Goal: Contribute content: Contribute content

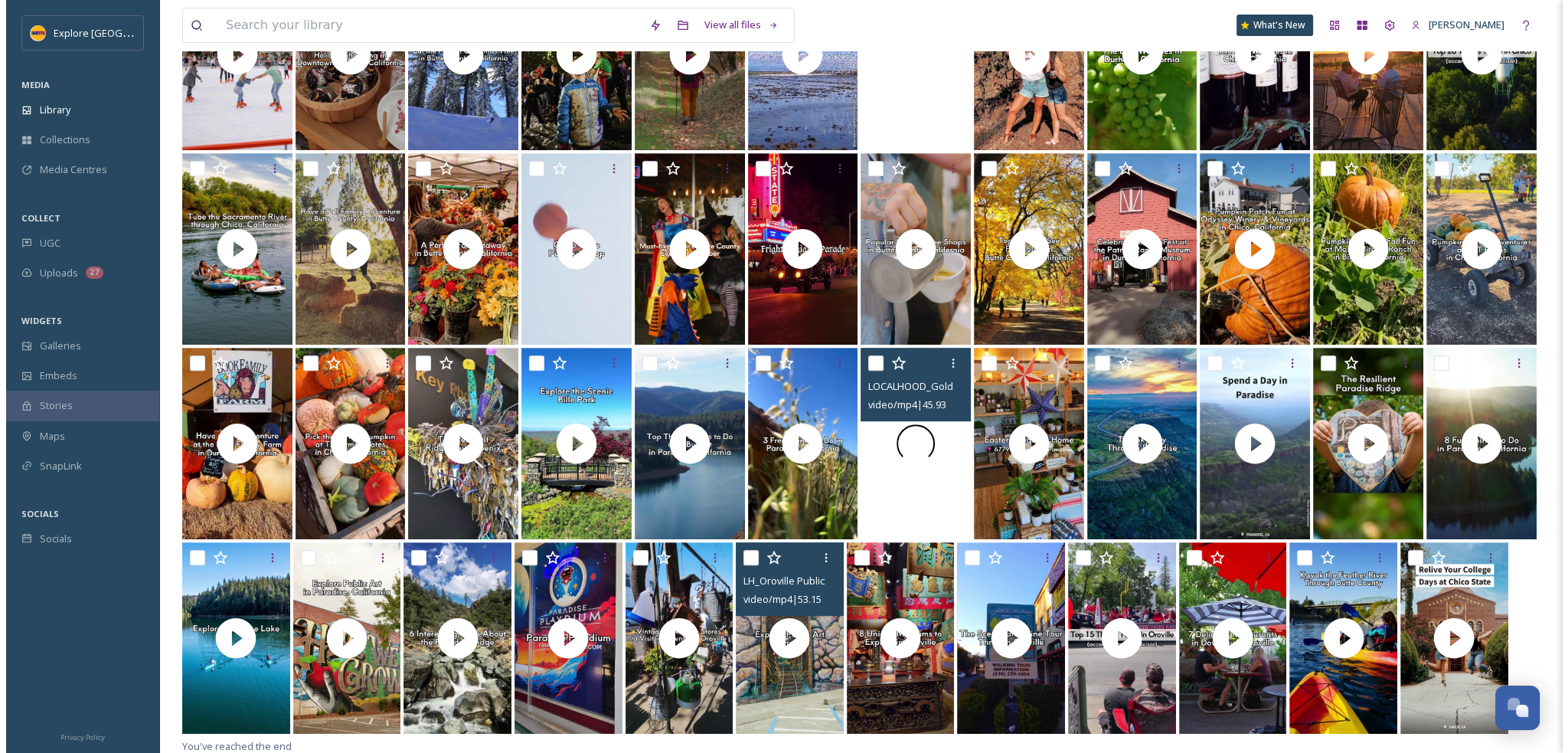
scroll to position [836, 0]
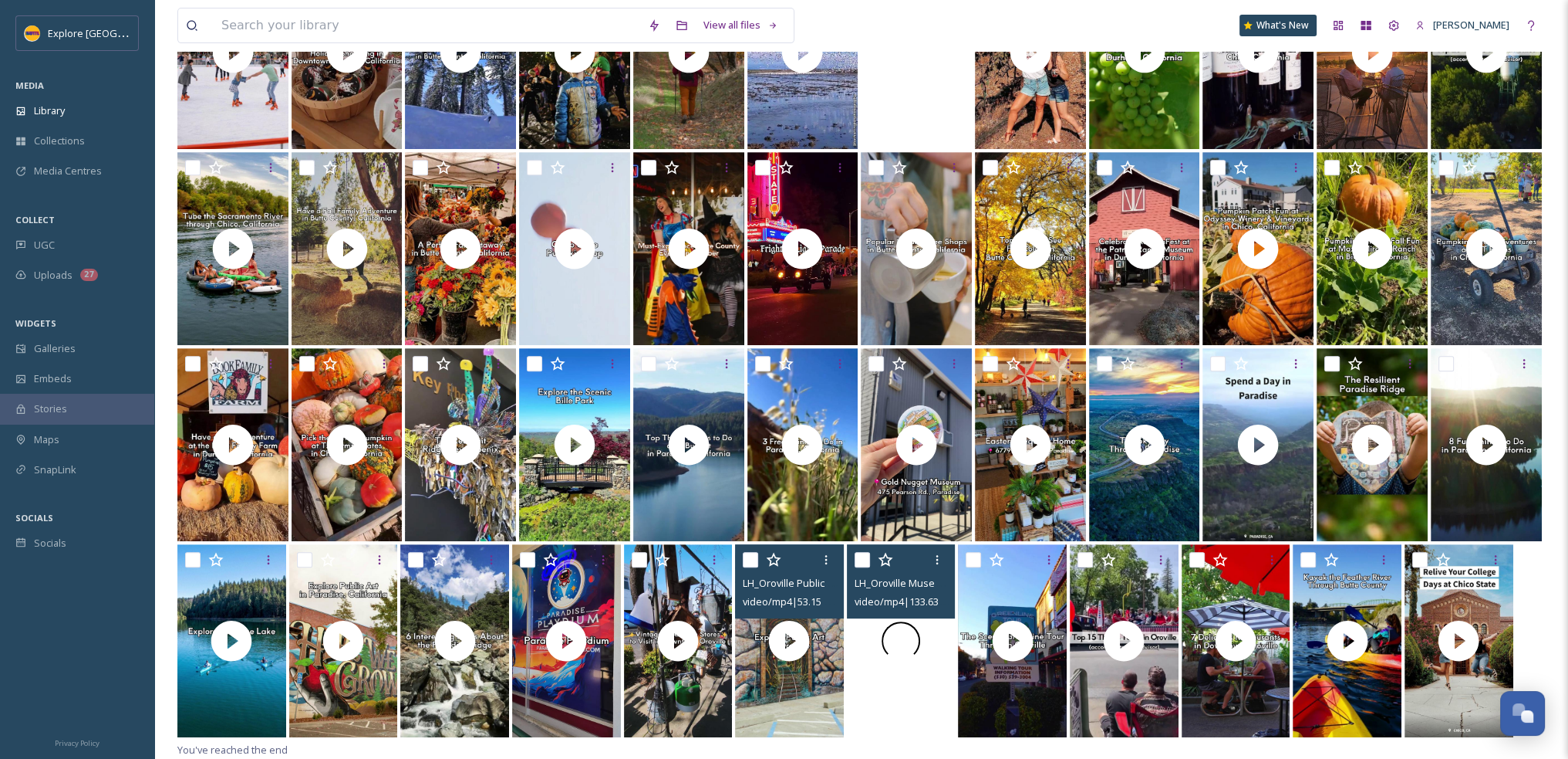
click at [920, 668] on div at bounding box center [901, 640] width 109 height 193
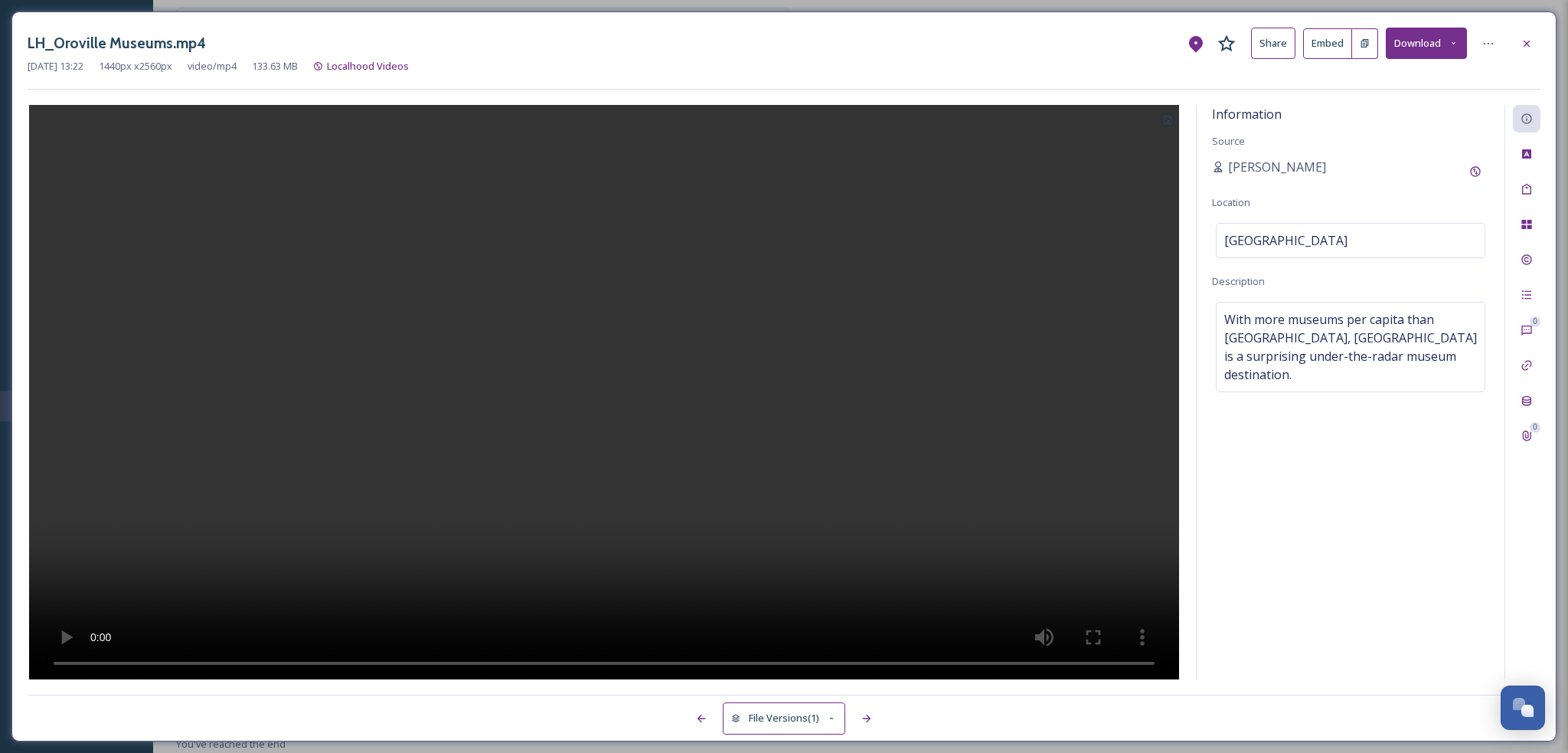
click at [1332, 41] on button "Embed" at bounding box center [1327, 43] width 49 height 30
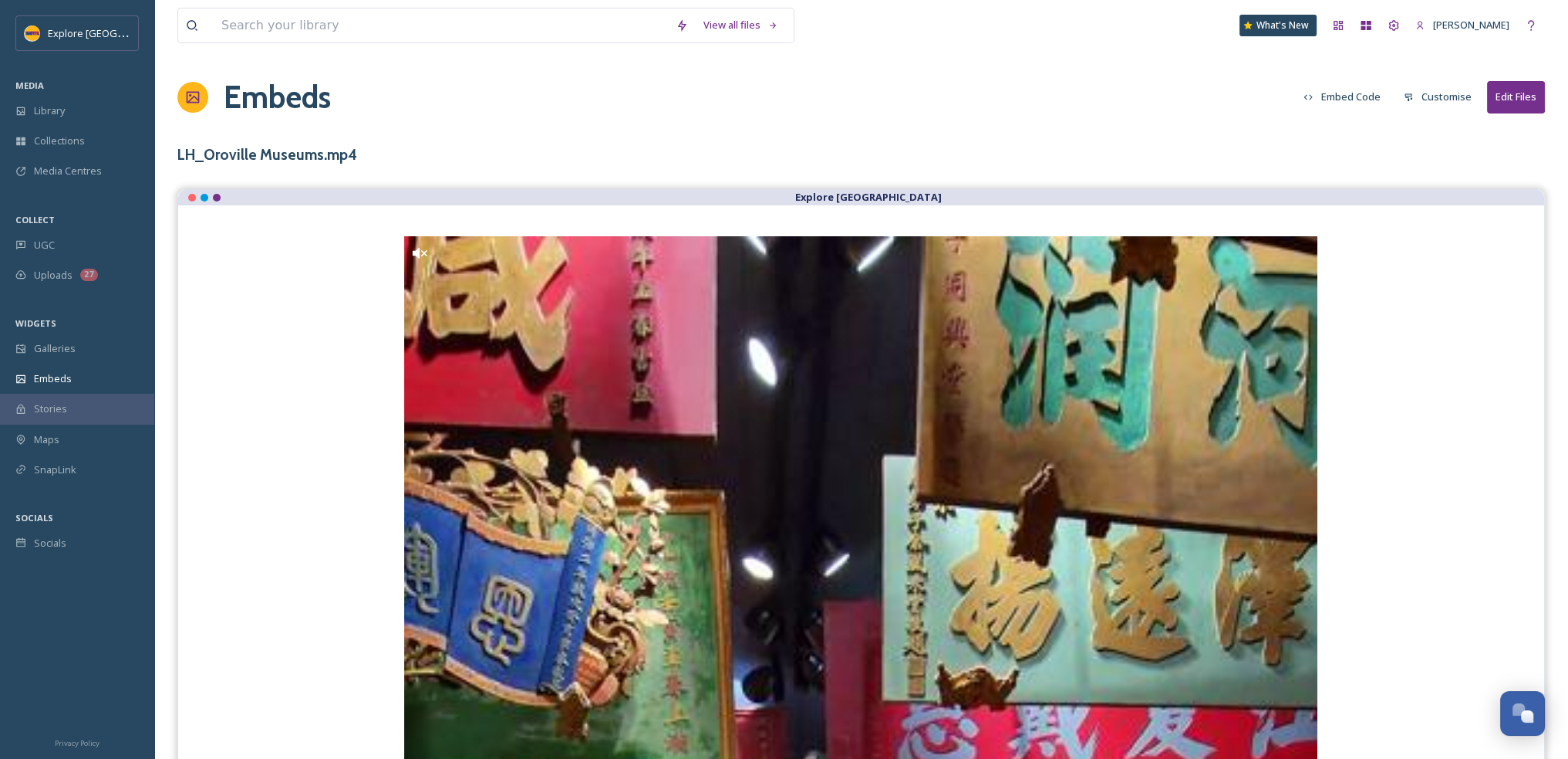
click at [1354, 95] on button "Embed Code" at bounding box center [1342, 97] width 93 height 30
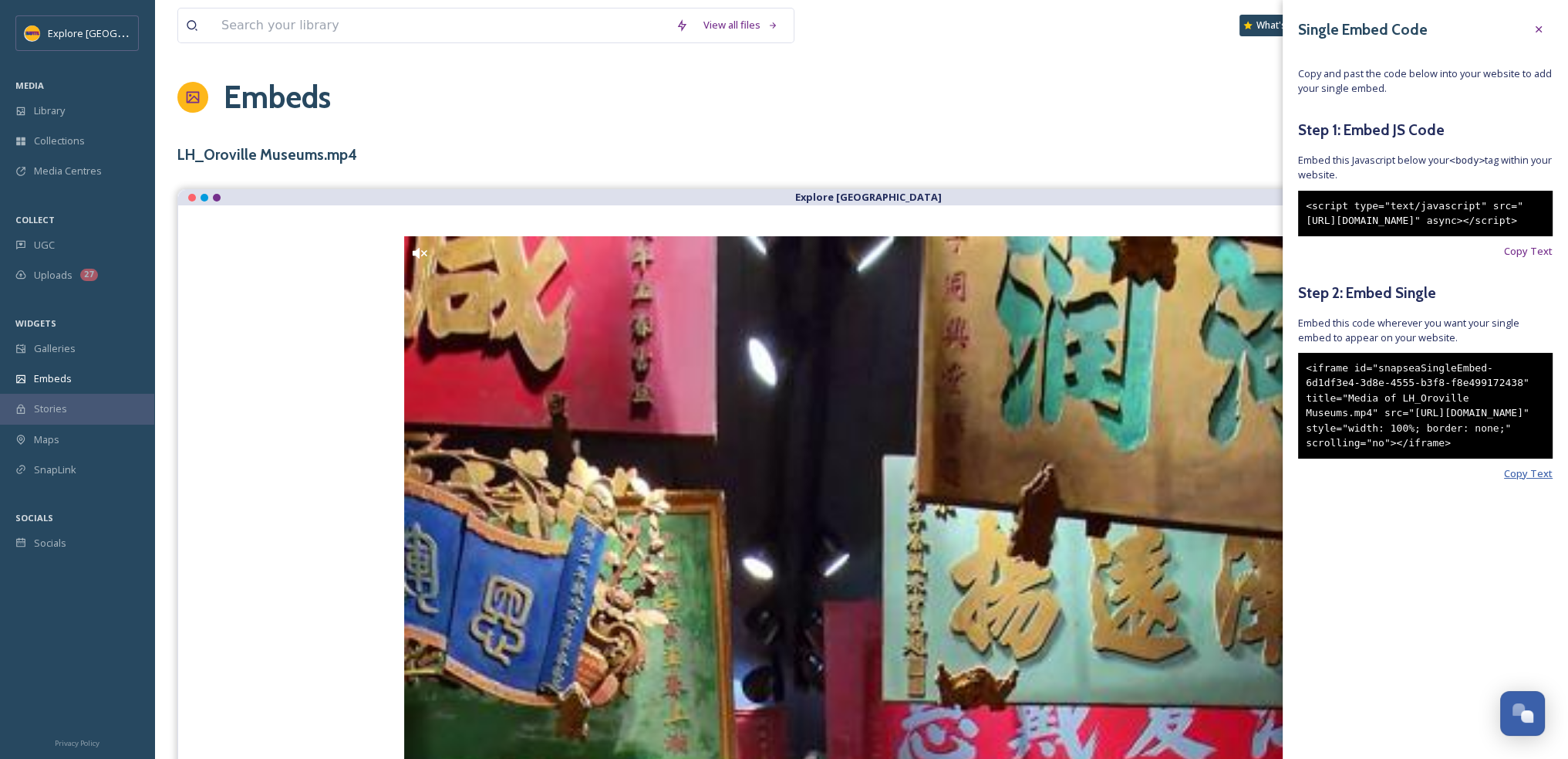
click at [1536, 481] on span "Copy Text" at bounding box center [1528, 473] width 48 height 15
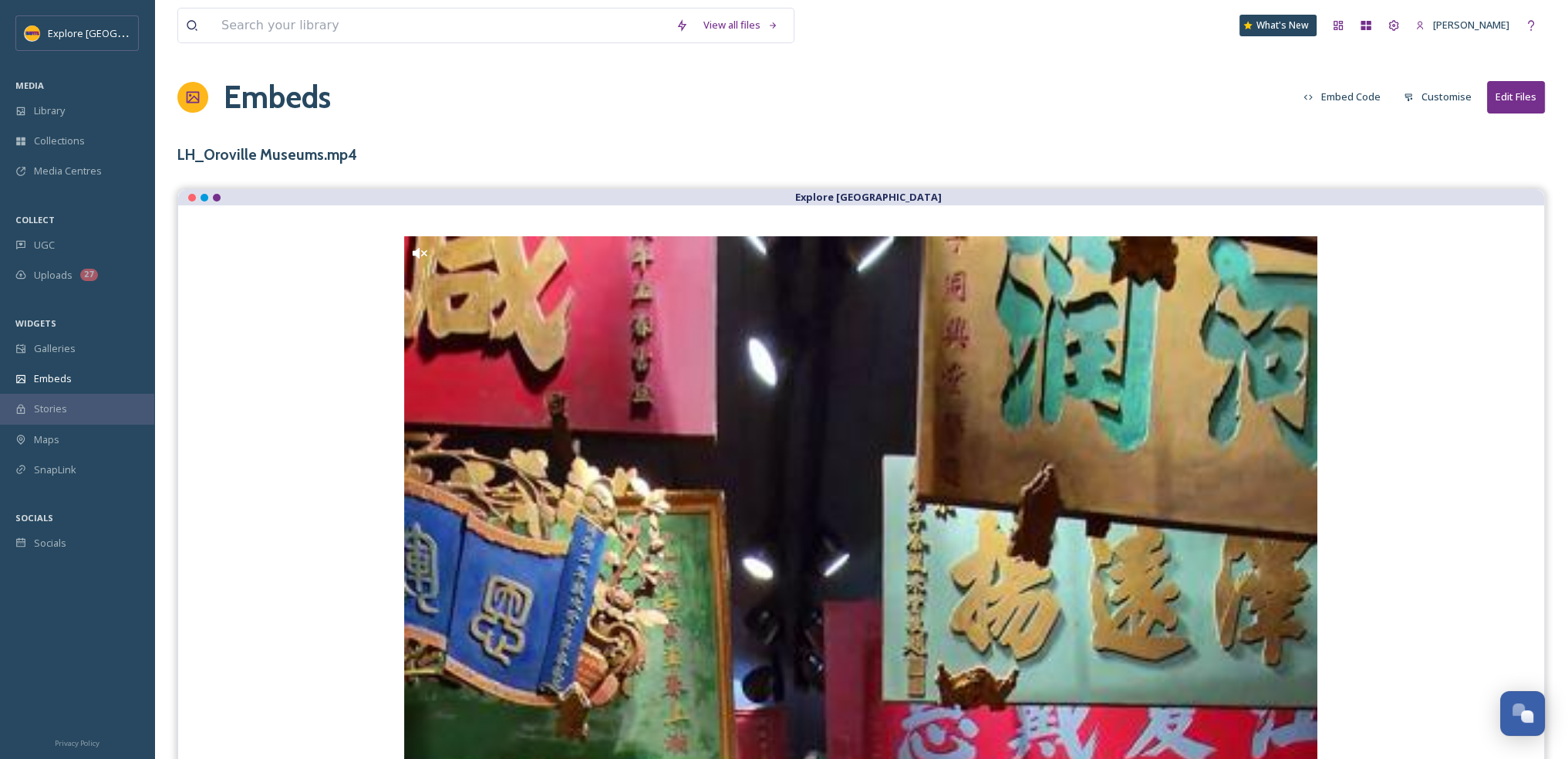
click at [1188, 85] on div "Embeds Embed Code Customise Edit Files" at bounding box center [861, 97] width 1368 height 47
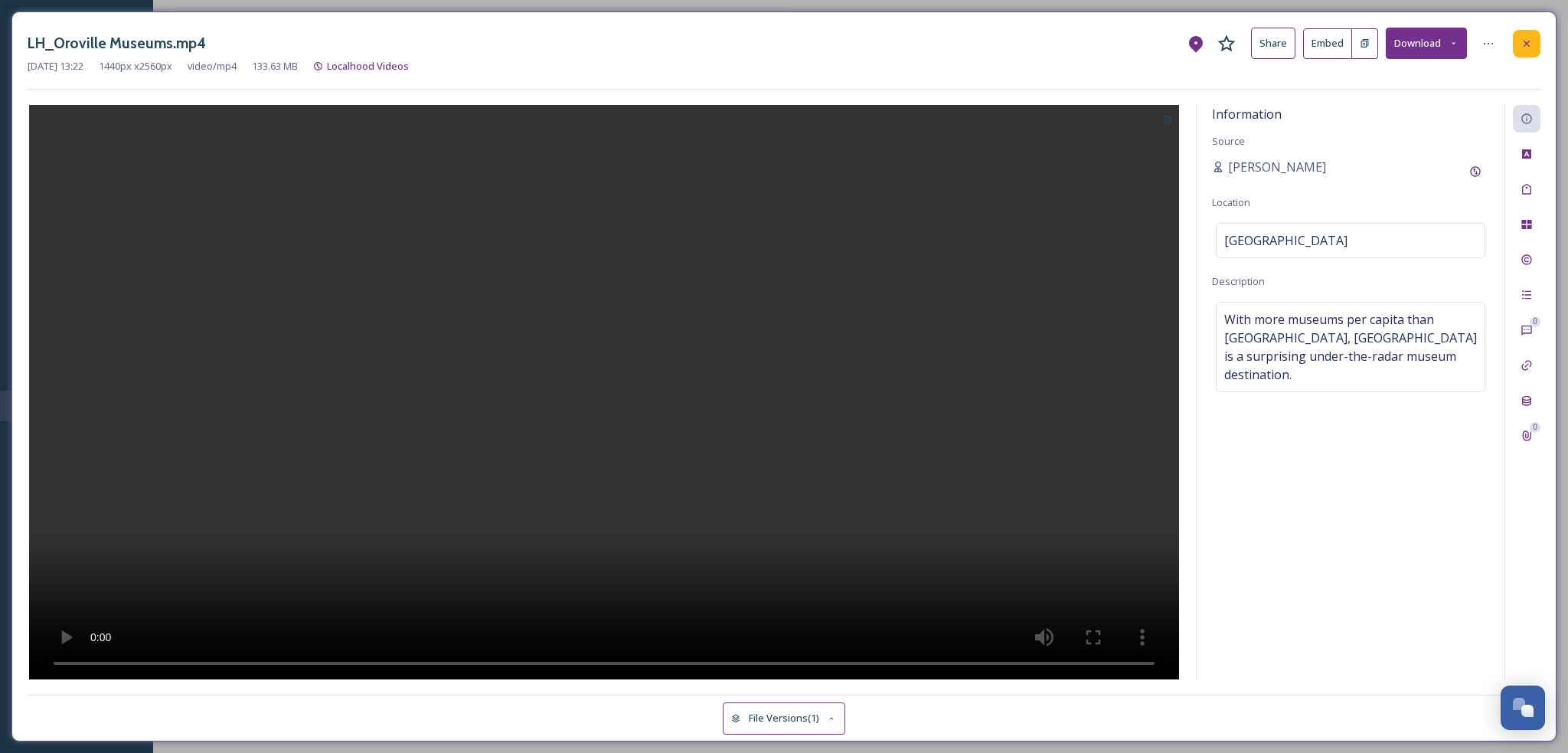
click at [1535, 43] on div at bounding box center [1527, 43] width 27 height 27
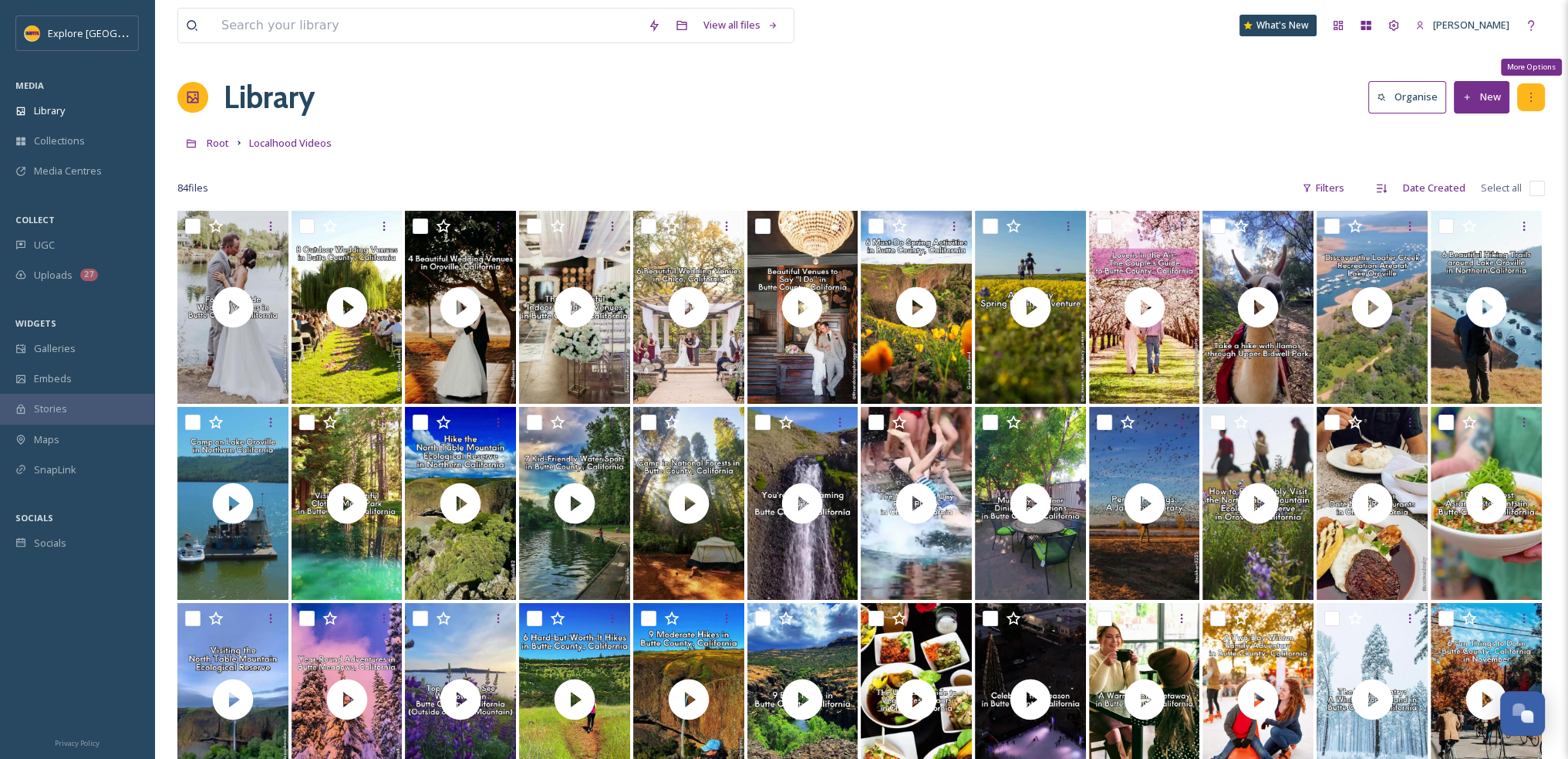
click at [1539, 90] on div "More Options" at bounding box center [1531, 97] width 28 height 28
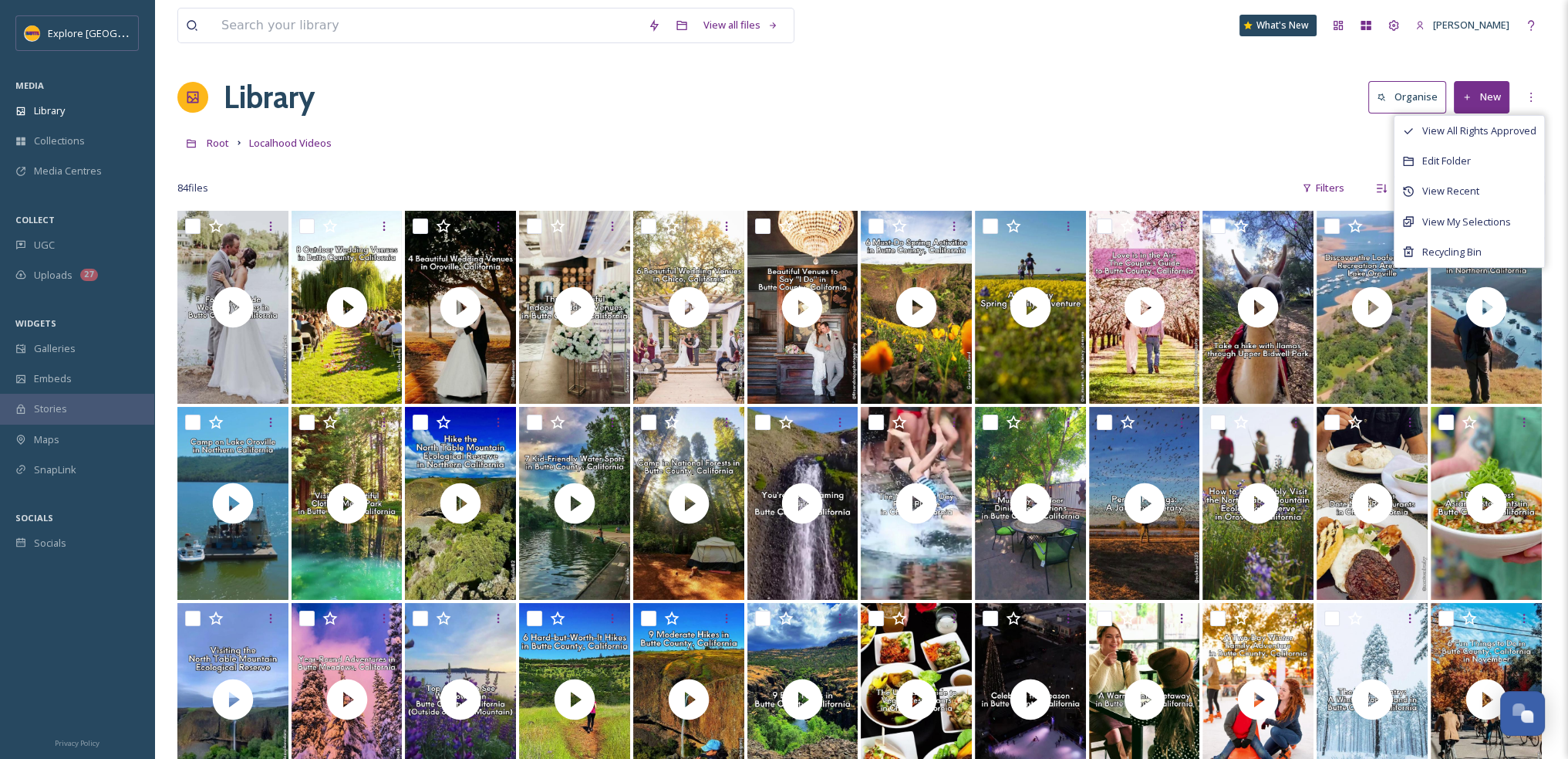
click at [1155, 133] on div "Root Localhood Videos" at bounding box center [861, 142] width 1368 height 30
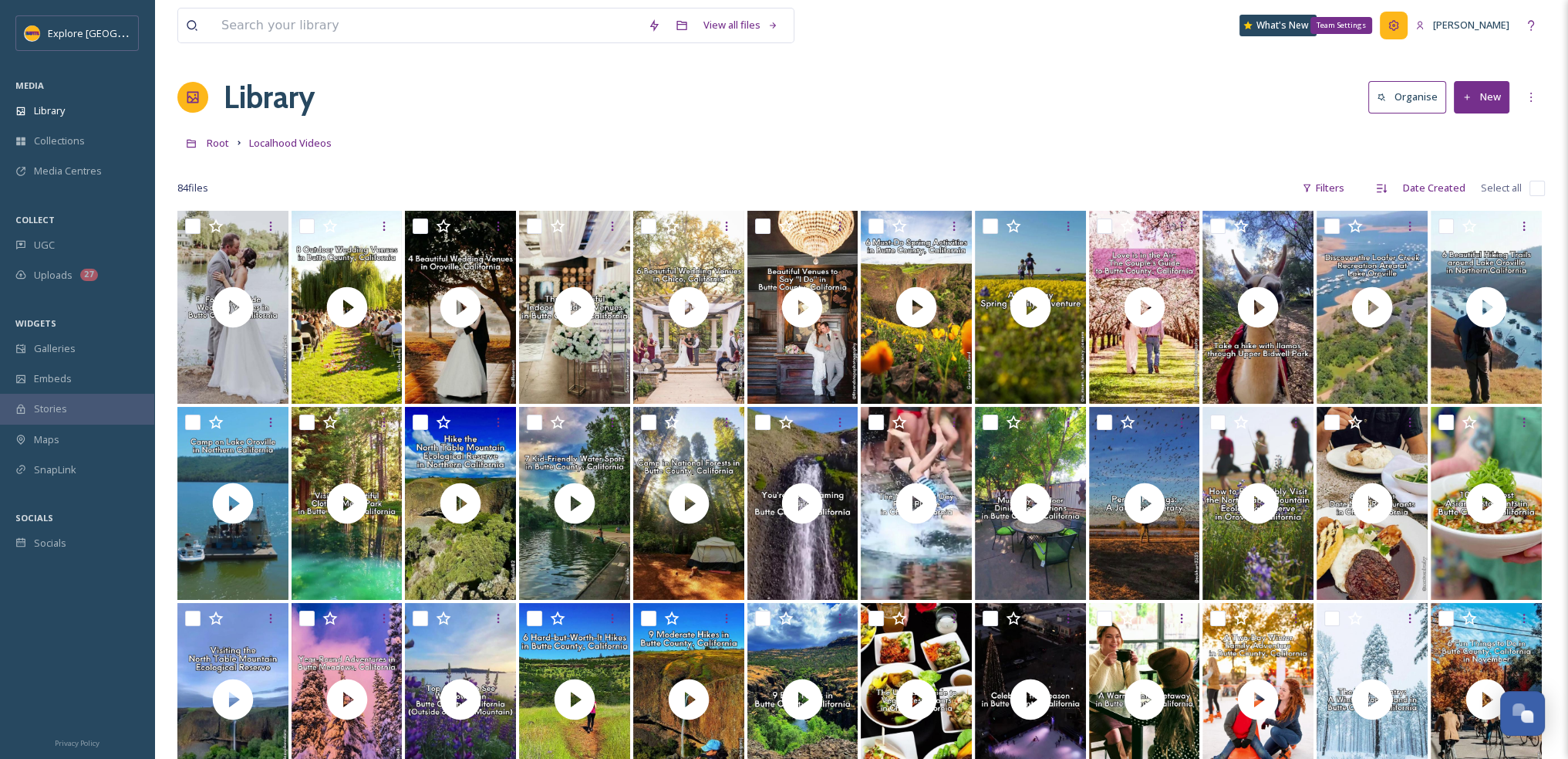
click at [1400, 30] on icon at bounding box center [1394, 25] width 10 height 10
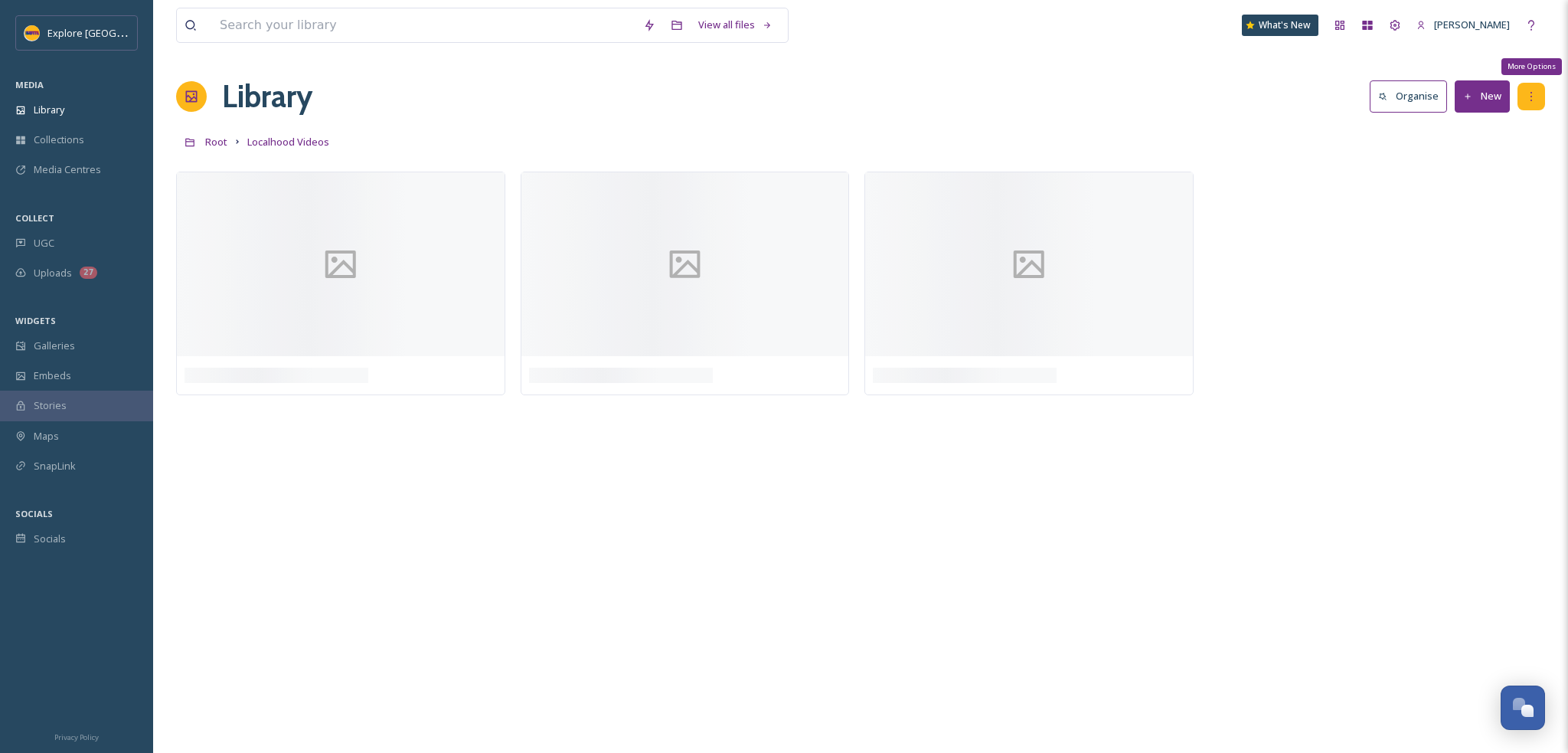
click at [1529, 100] on icon at bounding box center [1531, 96] width 12 height 12
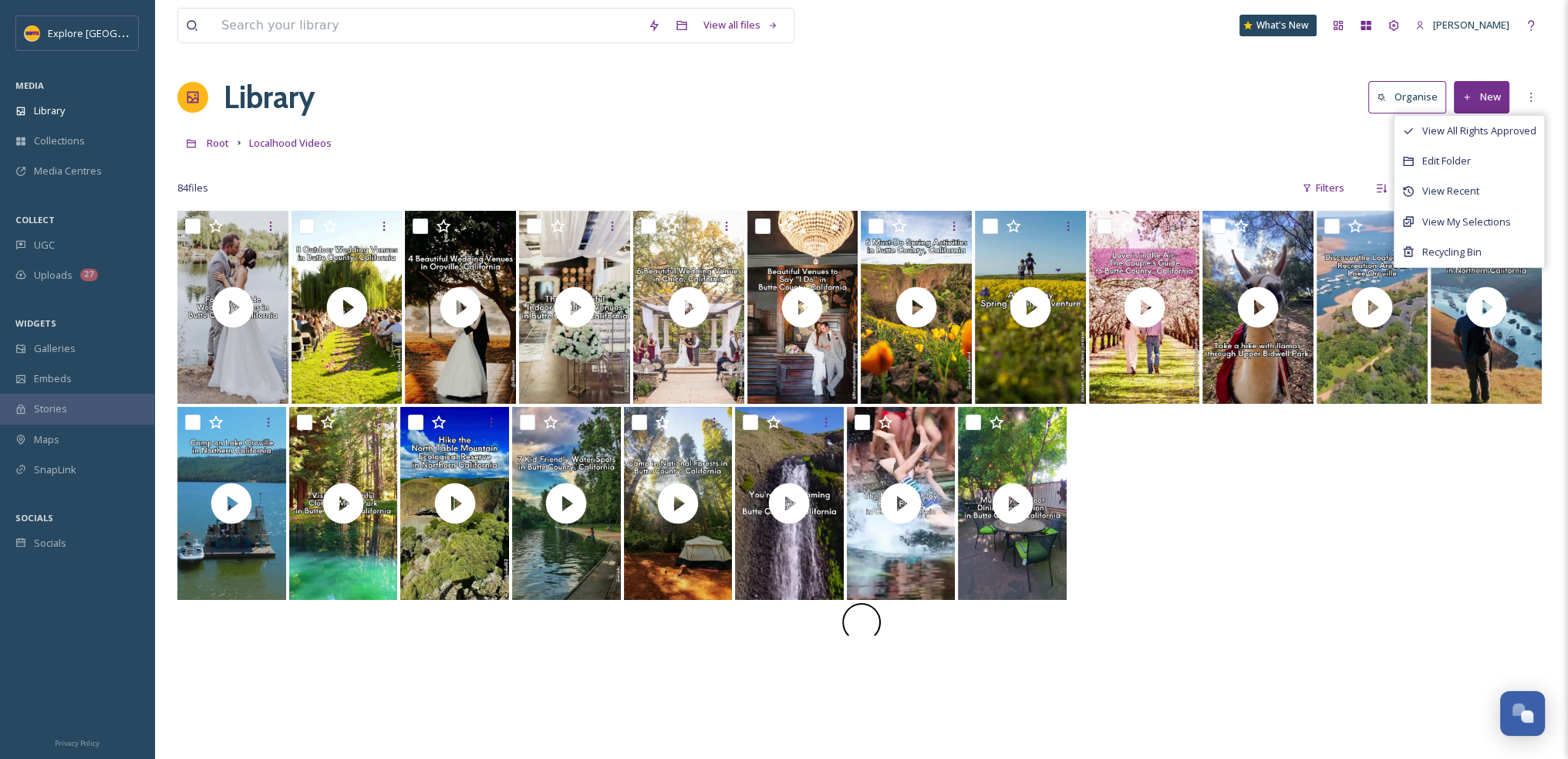
click at [1087, 129] on div "Root Localhood Videos" at bounding box center [861, 142] width 1368 height 30
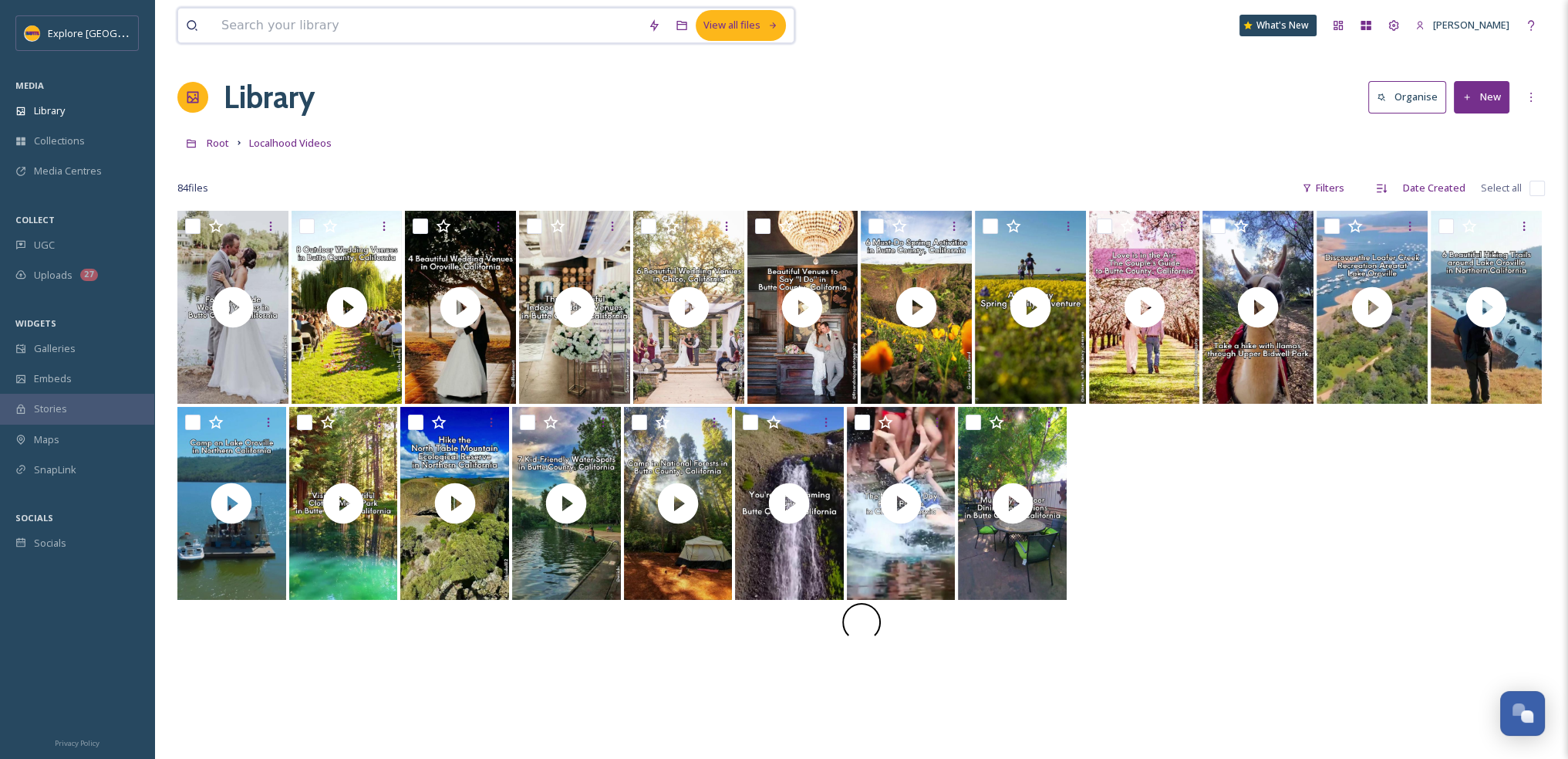
click at [732, 24] on div "View all files" at bounding box center [740, 25] width 90 height 30
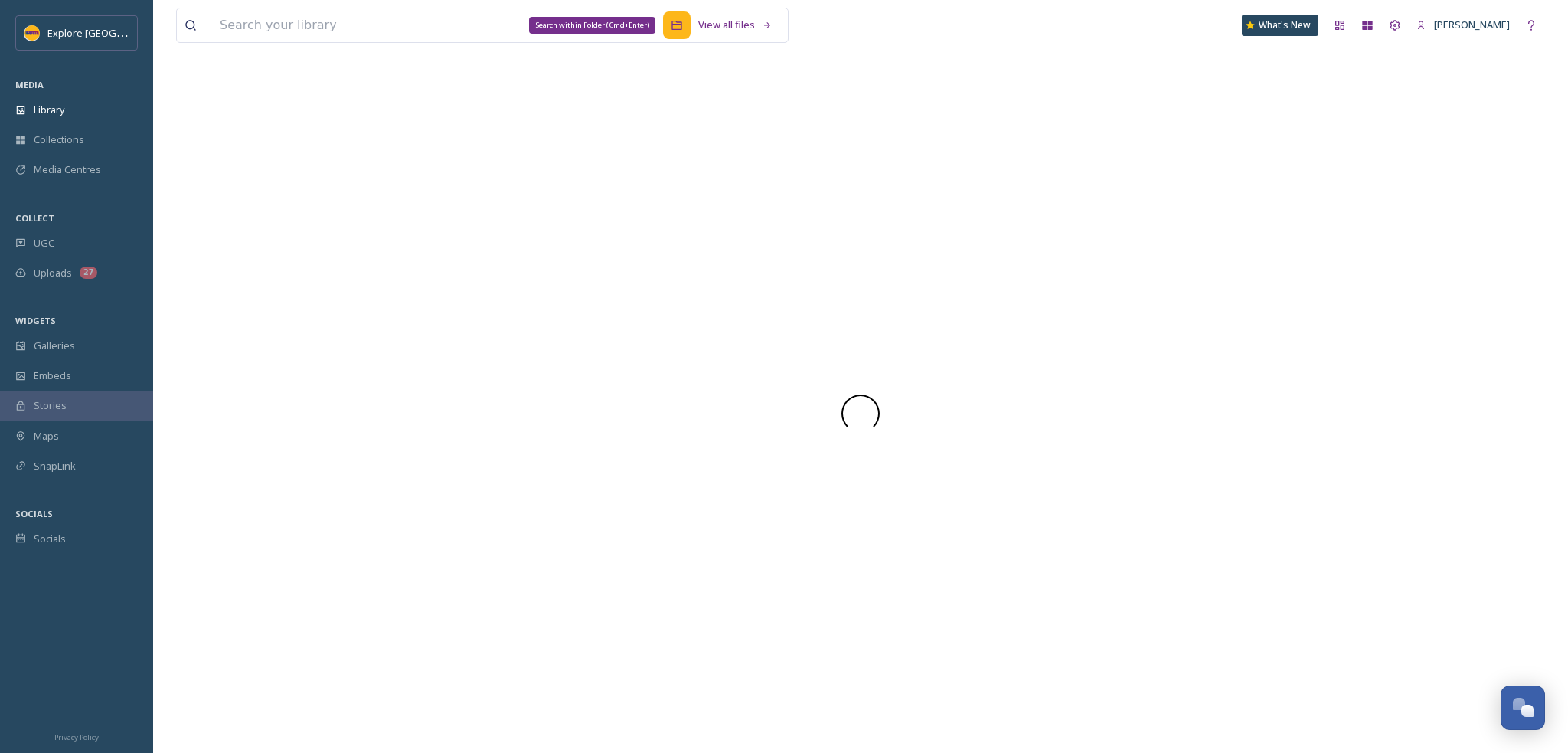
click at [679, 32] on div "Search within Folder (Cmd+Enter)" at bounding box center [676, 26] width 27 height 27
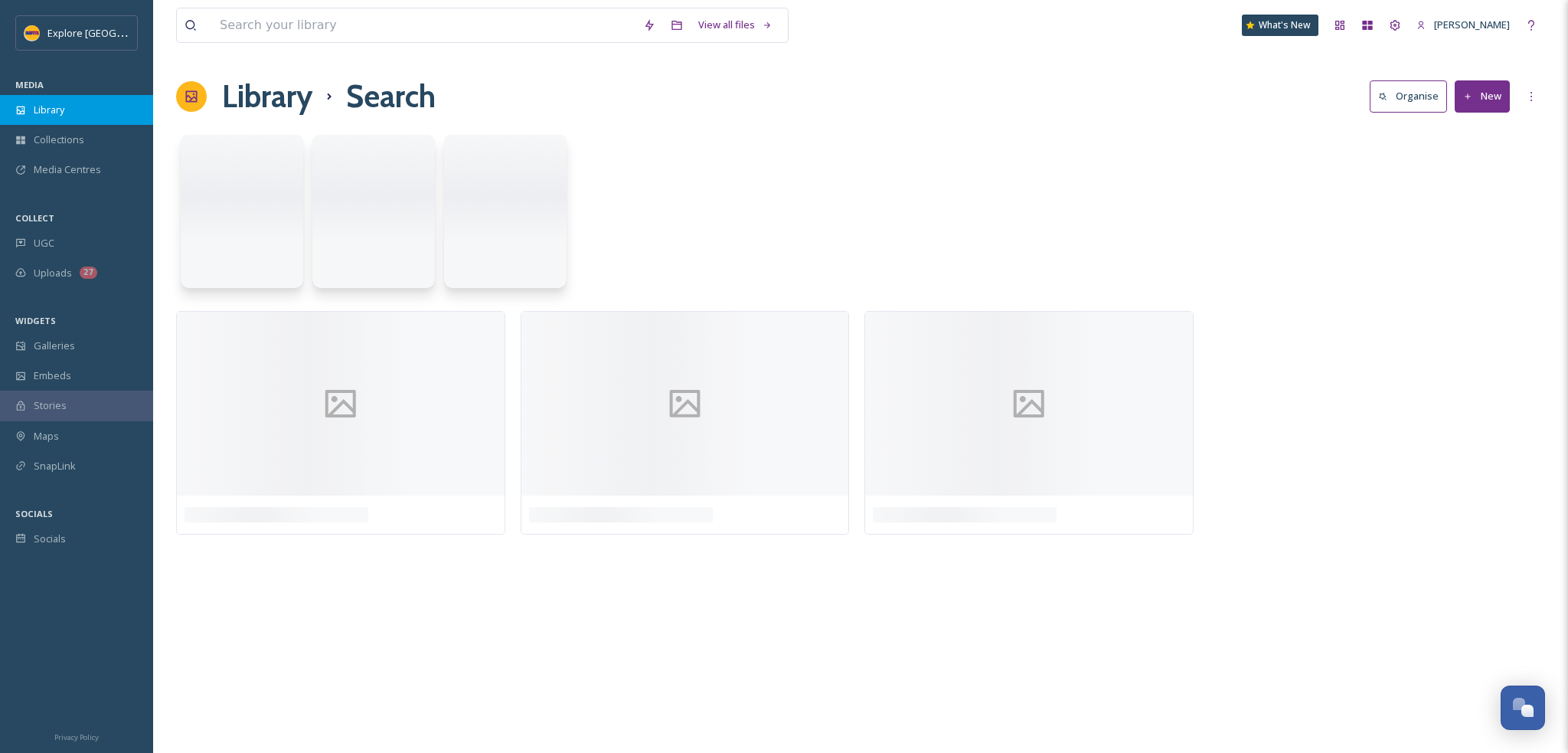
click at [62, 102] on span "Library" at bounding box center [48, 109] width 30 height 15
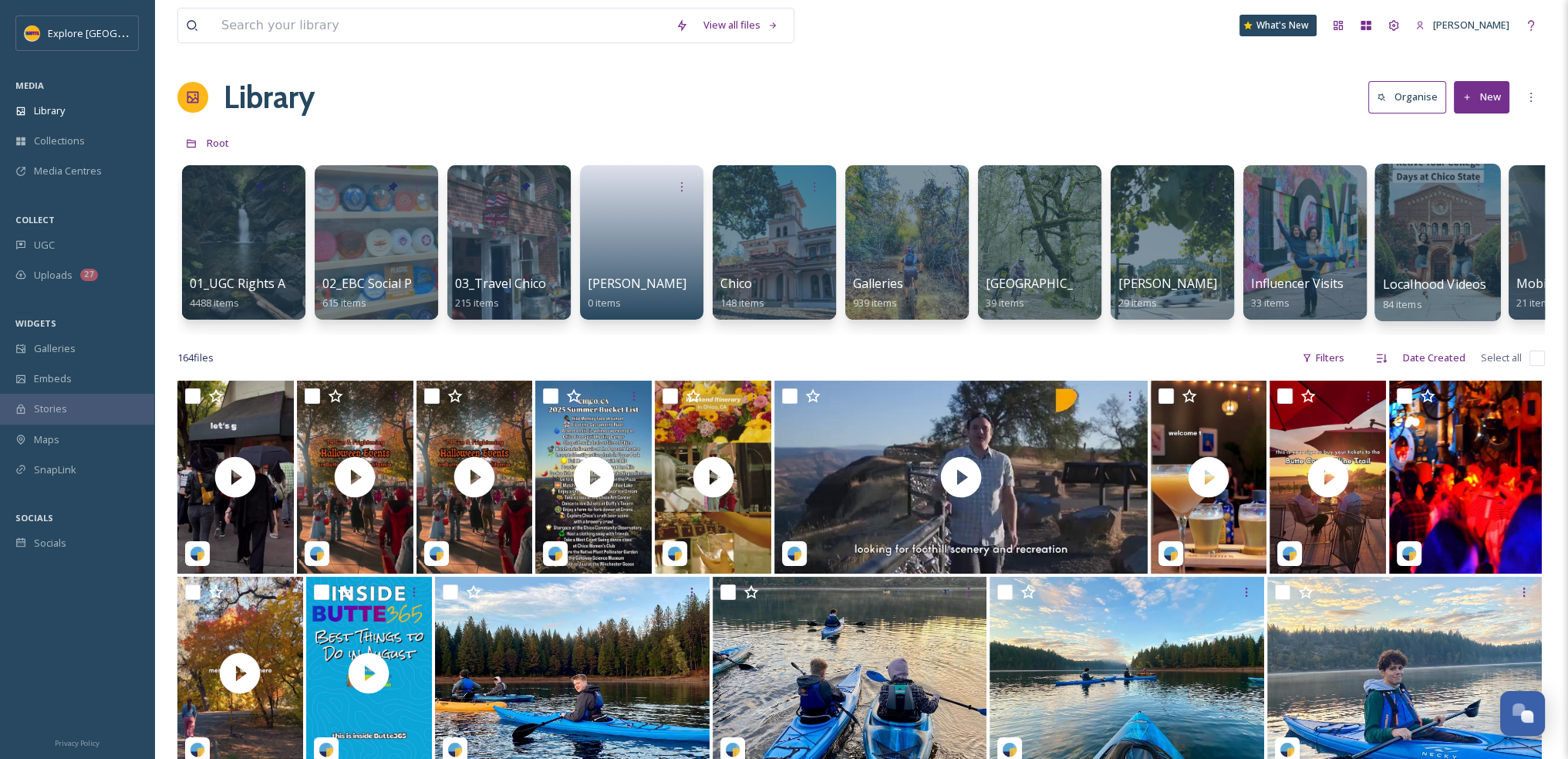
click at [1429, 275] on span "Localhood Videos" at bounding box center [1434, 283] width 104 height 17
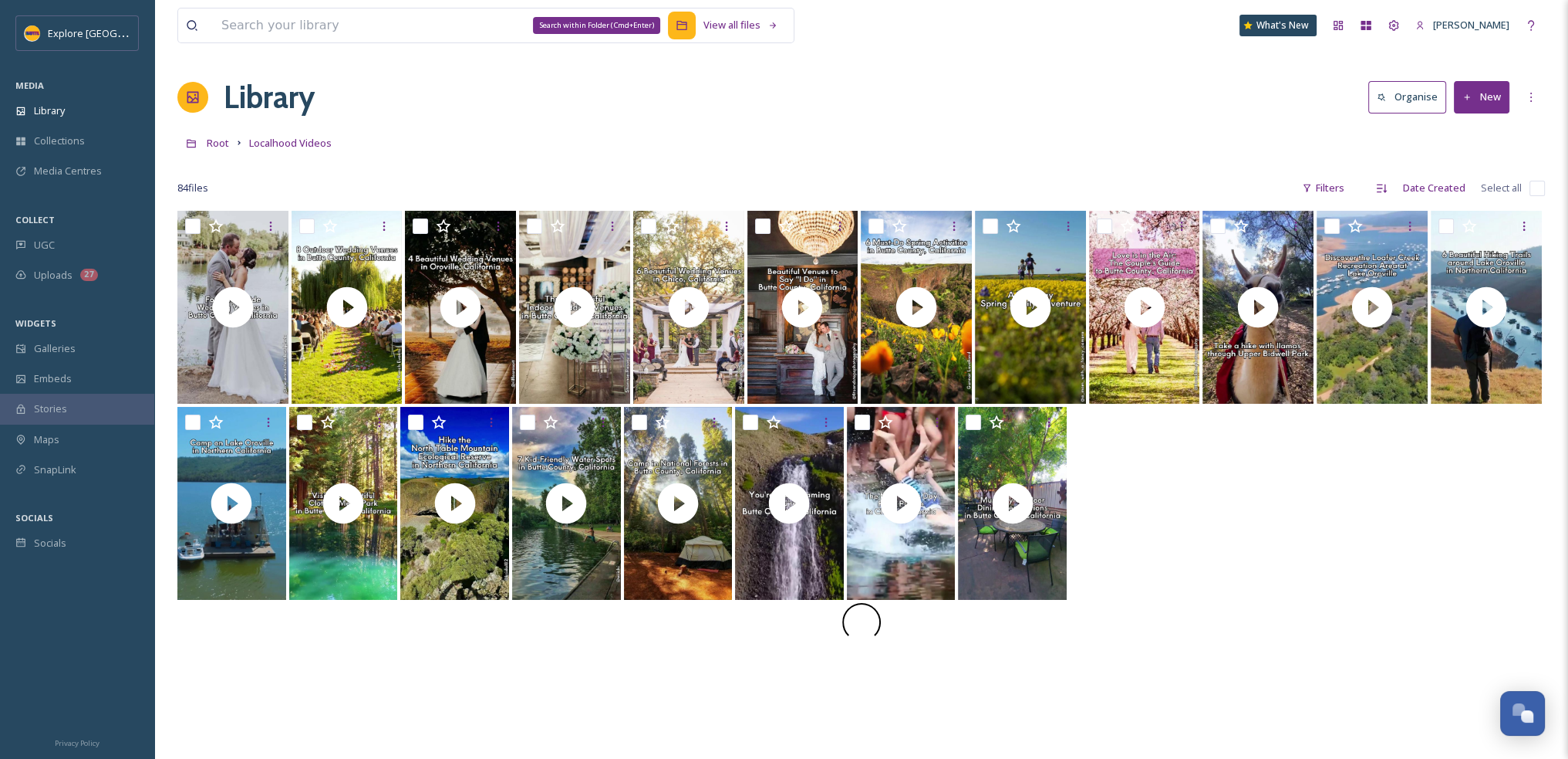
click at [685, 31] on icon at bounding box center [682, 25] width 12 height 12
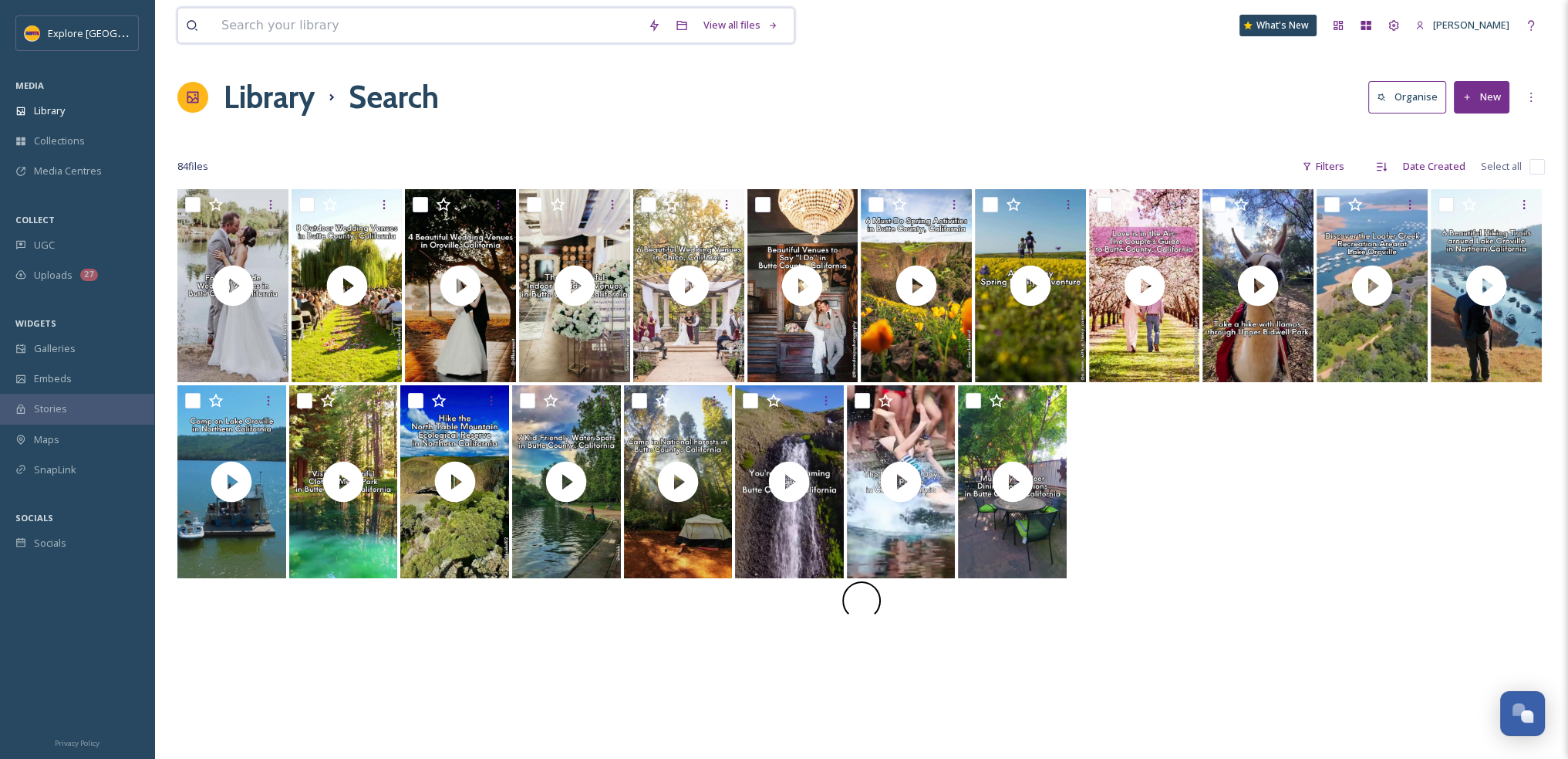
click at [359, 34] on input at bounding box center [426, 26] width 426 height 34
click at [719, 23] on icon at bounding box center [724, 25] width 12 height 12
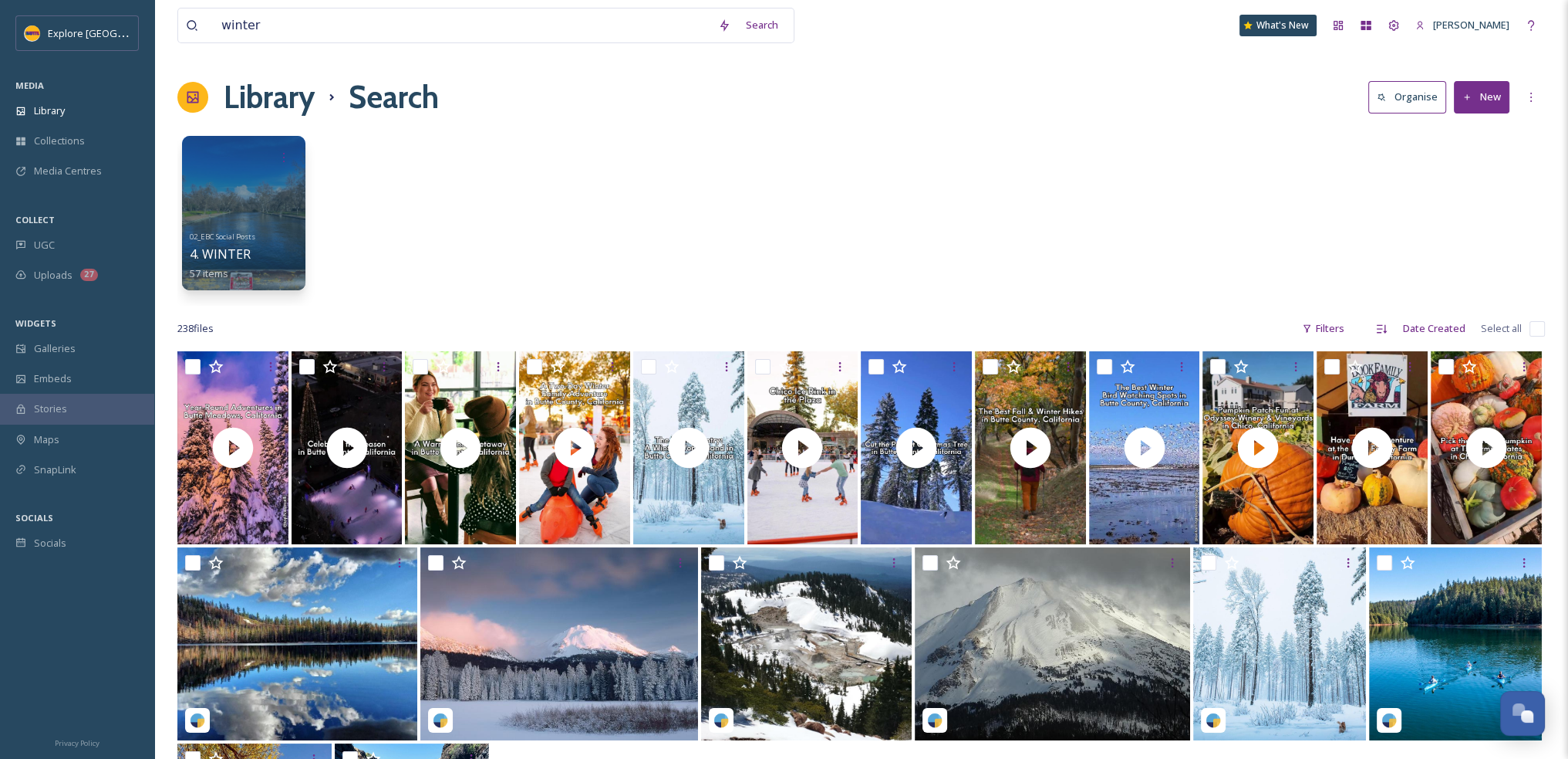
click at [960, 85] on div "Library Search Organise New" at bounding box center [861, 97] width 1368 height 47
click at [264, 30] on input "winter" at bounding box center [462, 26] width 497 height 34
type input "20 chico"
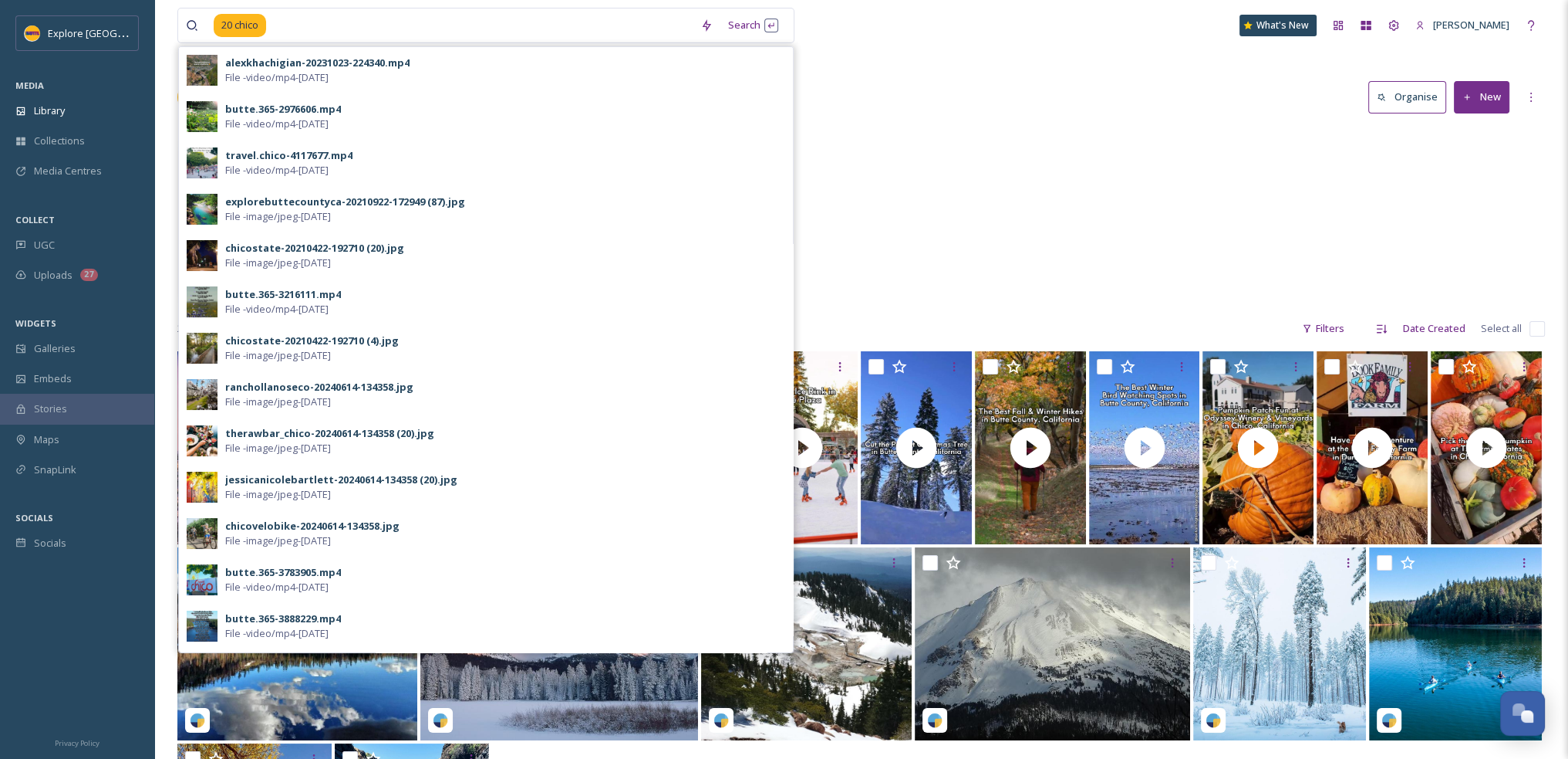
drag, startPoint x: 1095, startPoint y: 133, endPoint x: 1048, endPoint y: 148, distance: 49.3
click at [1096, 133] on div "02_EBC Social Posts 4. WINTER 57 items" at bounding box center [861, 216] width 1368 height 177
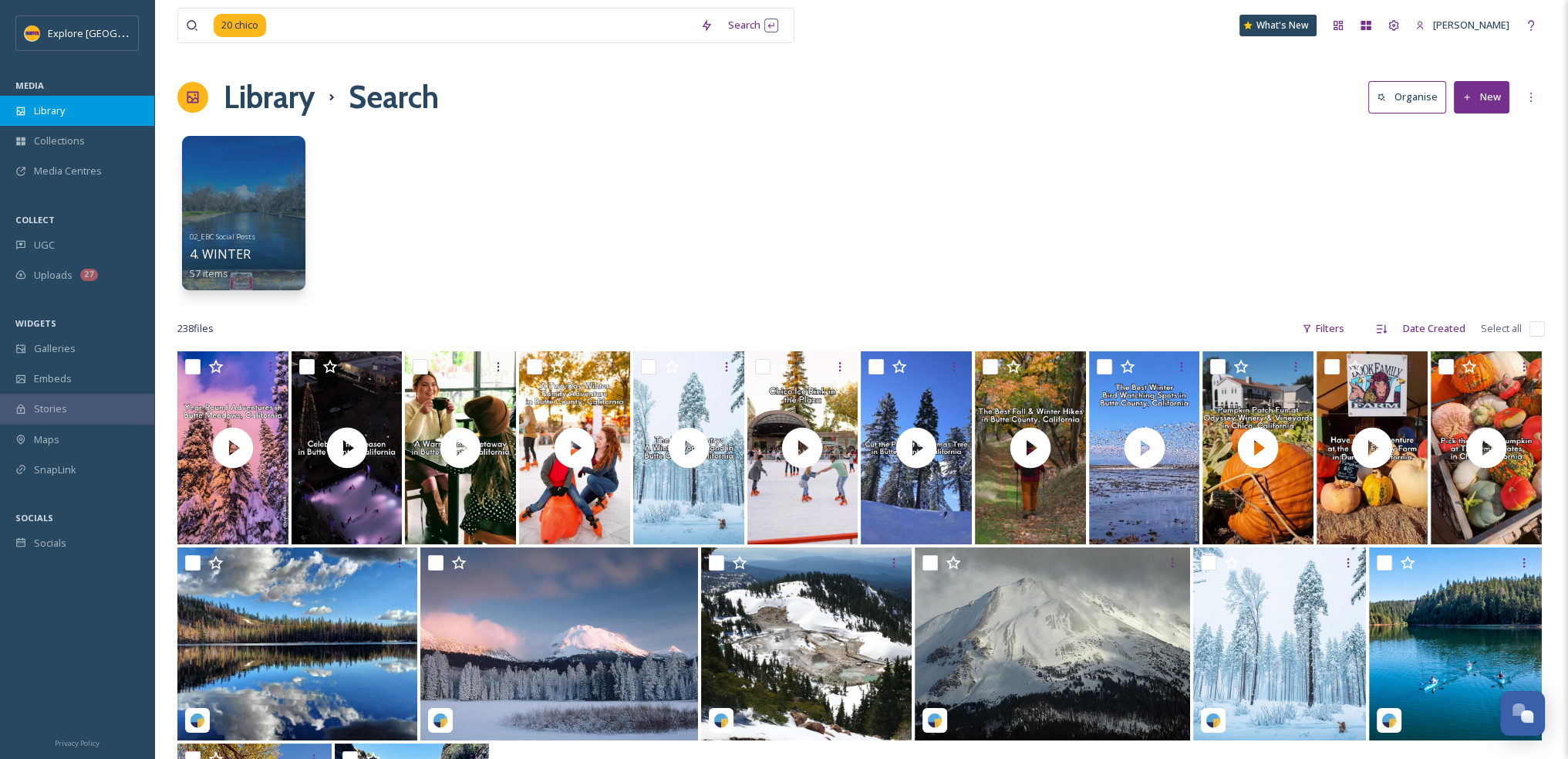
click at [80, 104] on div "Library" at bounding box center [77, 111] width 154 height 30
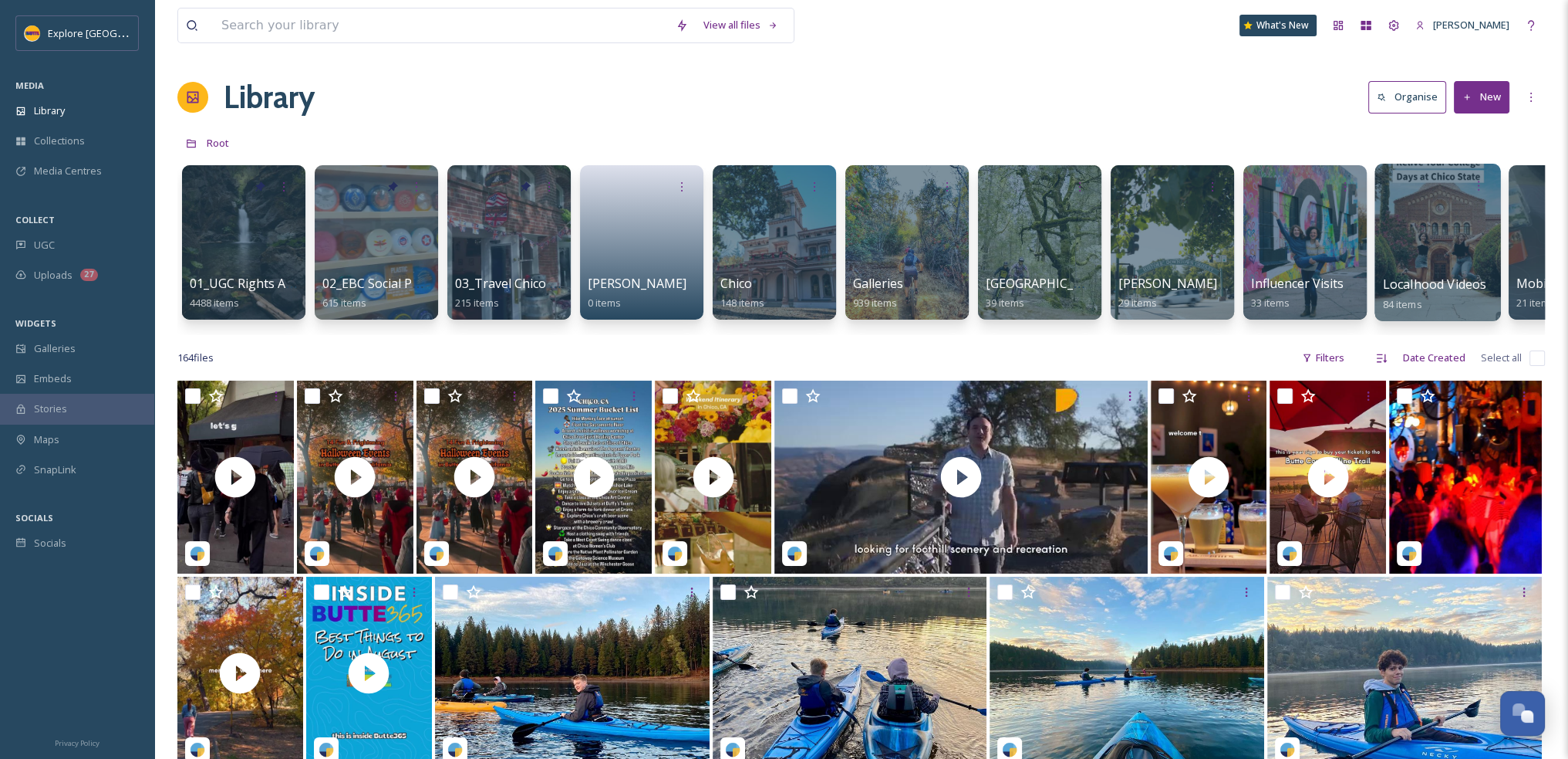
click at [1428, 279] on span "Localhood Videos" at bounding box center [1434, 283] width 104 height 17
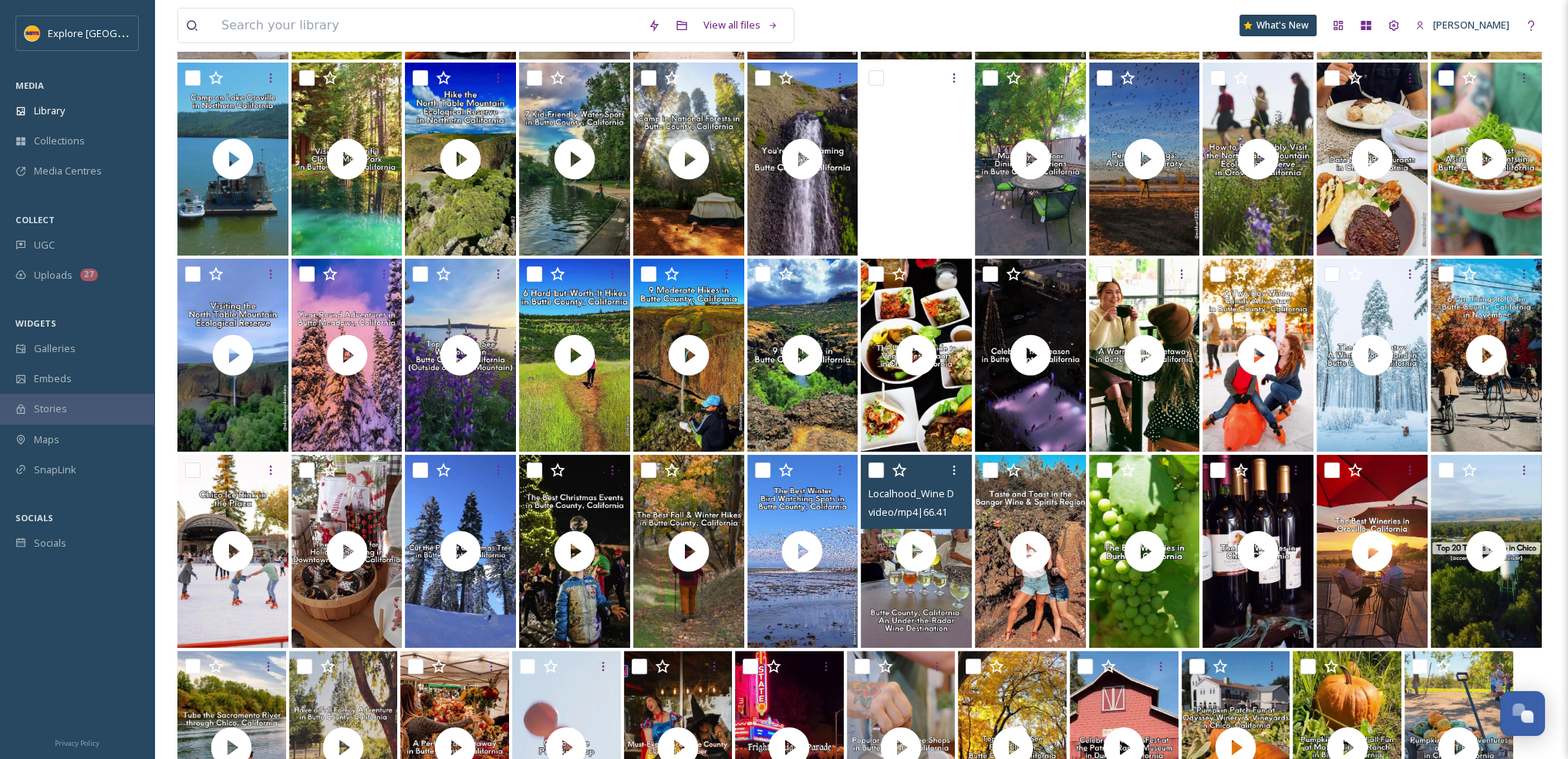
scroll to position [470, 0]
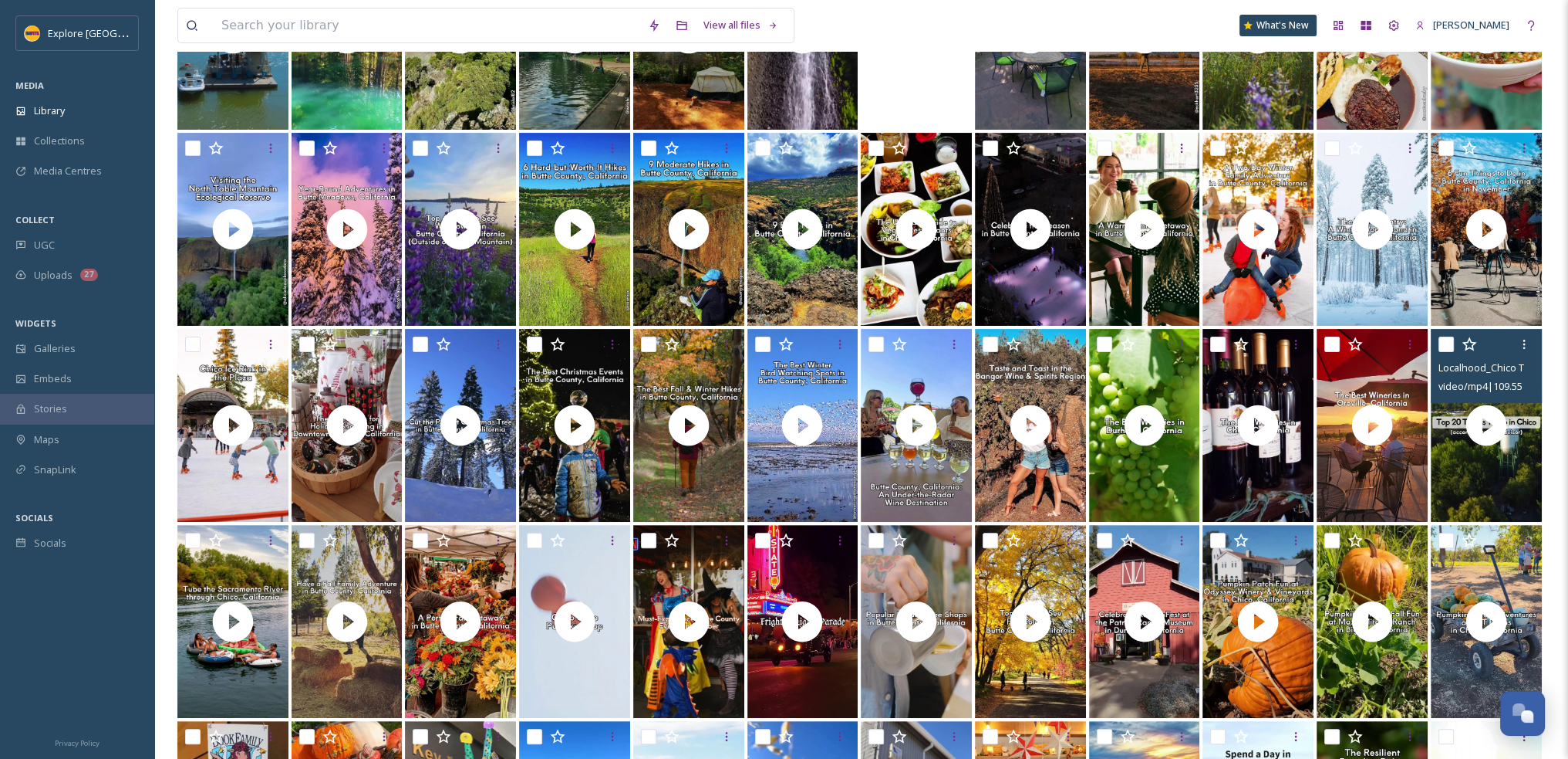
click at [1441, 345] on input "checkbox" at bounding box center [1446, 344] width 16 height 16
checkbox input "true"
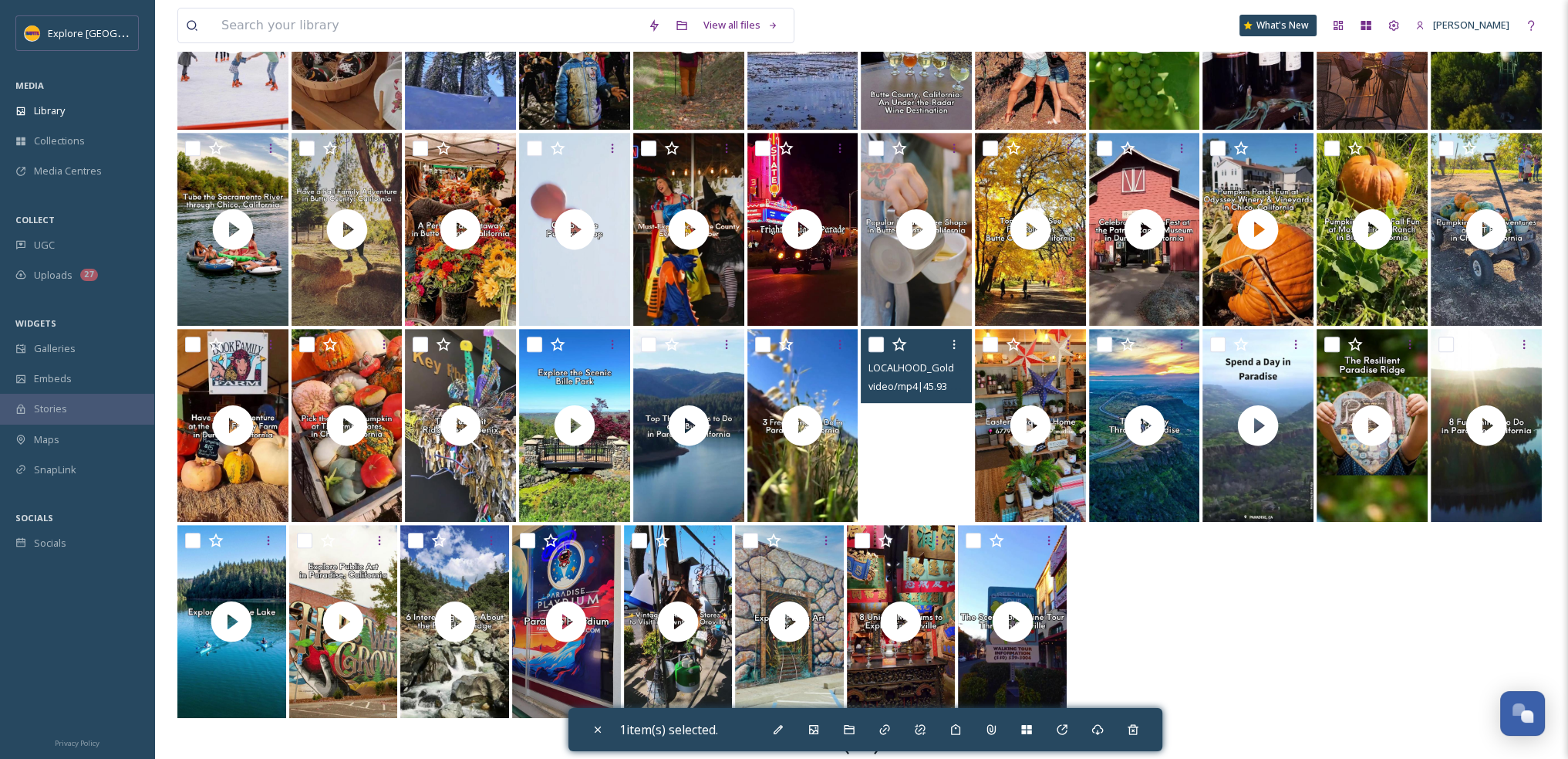
scroll to position [843, 0]
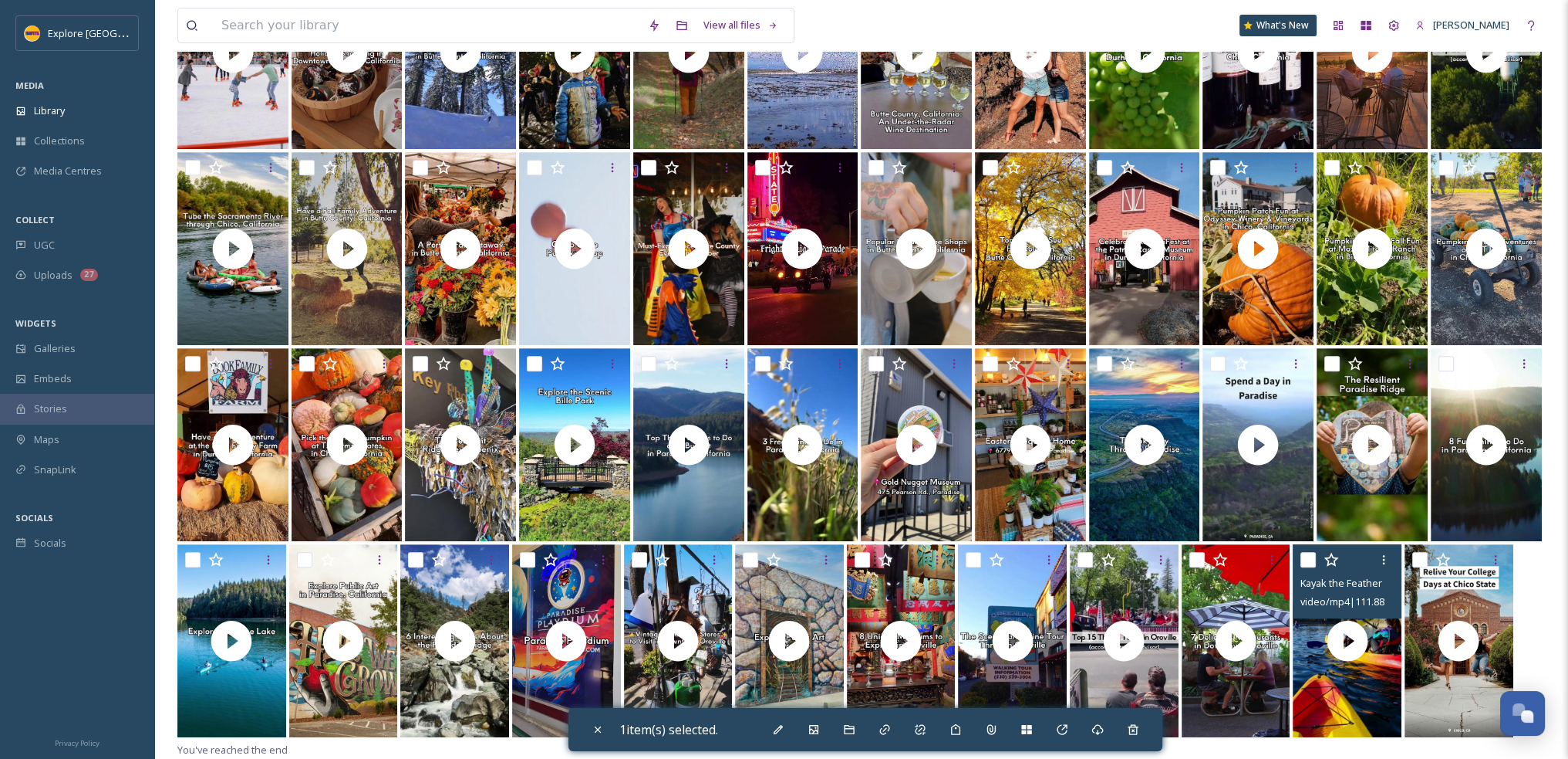
click at [1312, 561] on input "checkbox" at bounding box center [1309, 560] width 16 height 16
checkbox input "true"
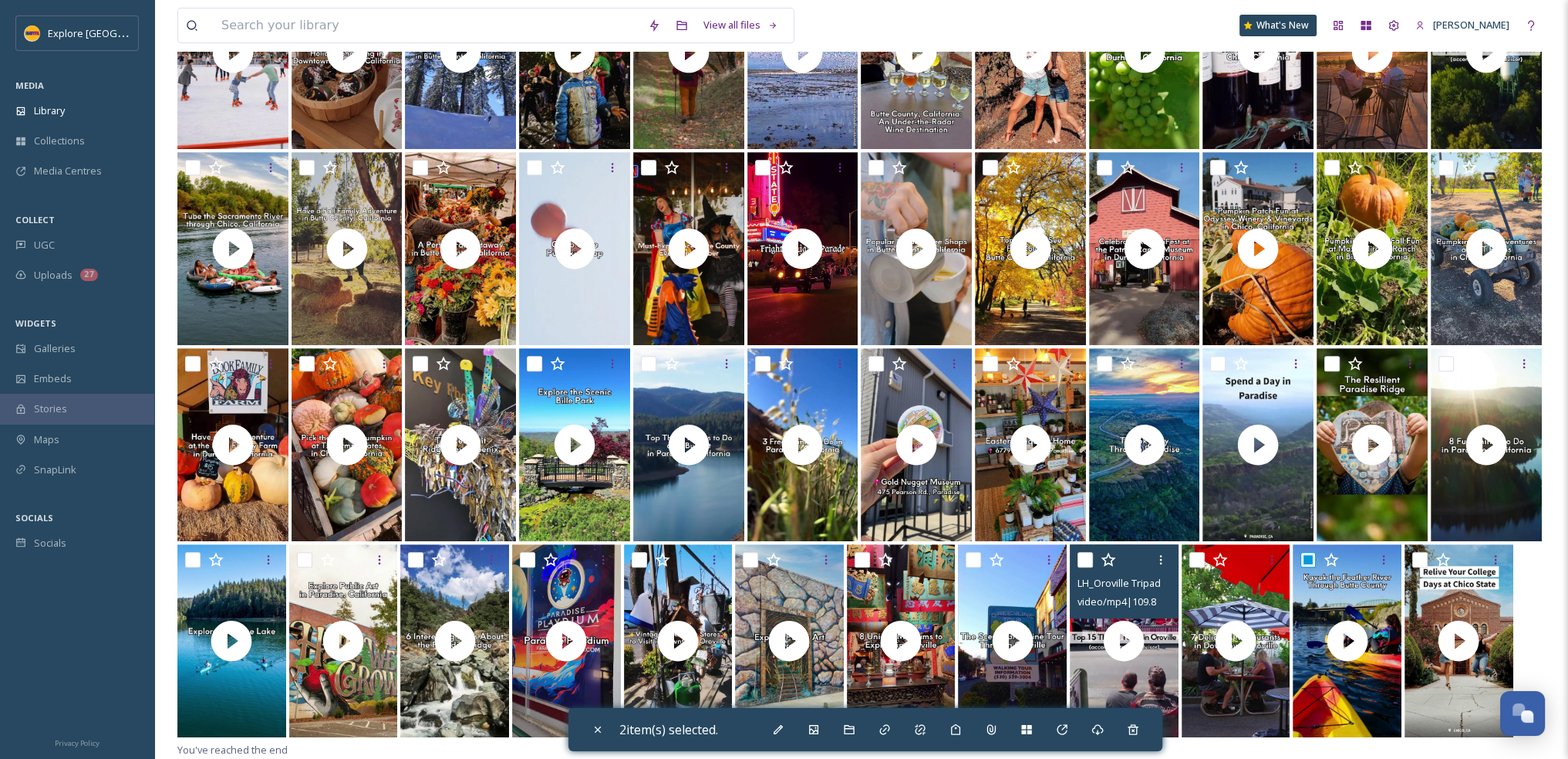
click at [1091, 558] on input "checkbox" at bounding box center [1085, 560] width 16 height 16
checkbox input "true"
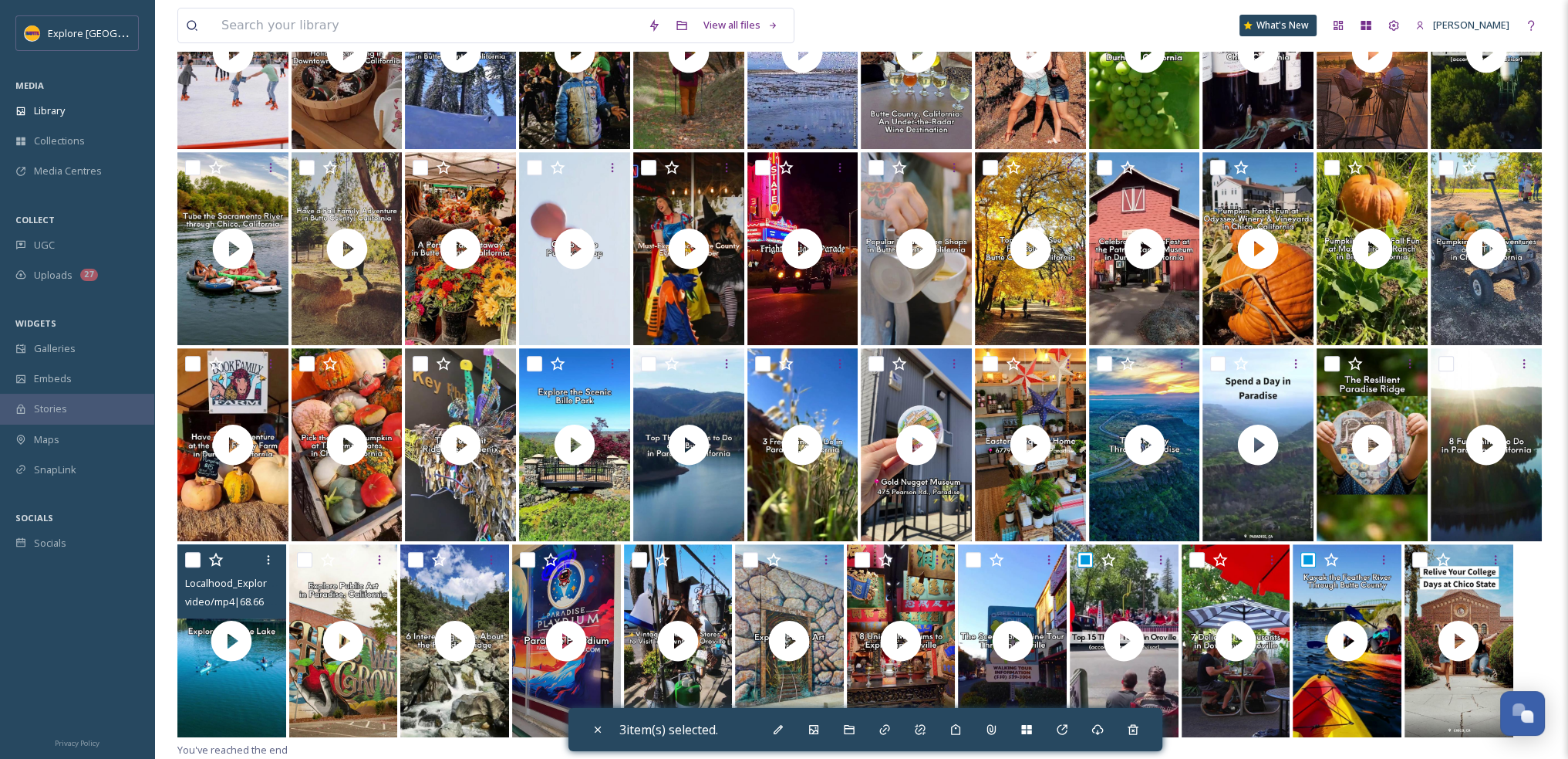
click at [185, 559] on div "Localhood_Explore Paradise Lake.mp4 video/mp4 | 68.66 MB | 1440 x 2560" at bounding box center [231, 581] width 109 height 74
click at [195, 562] on input "checkbox" at bounding box center [193, 560] width 16 height 16
checkbox input "true"
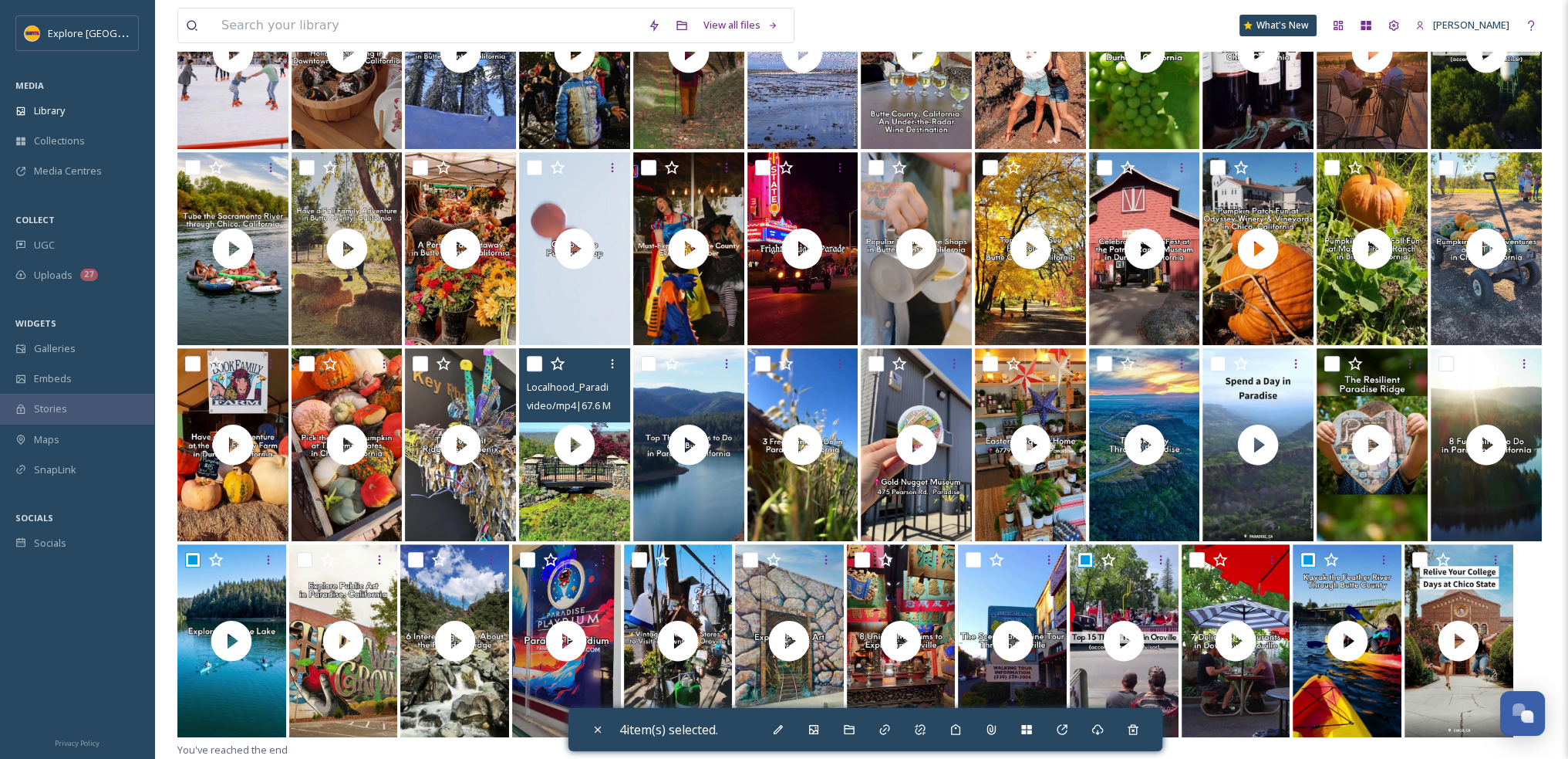
drag, startPoint x: 539, startPoint y: 366, endPoint x: 534, endPoint y: 376, distance: 11.2
click at [539, 366] on input "checkbox" at bounding box center [535, 363] width 16 height 16
checkbox input "true"
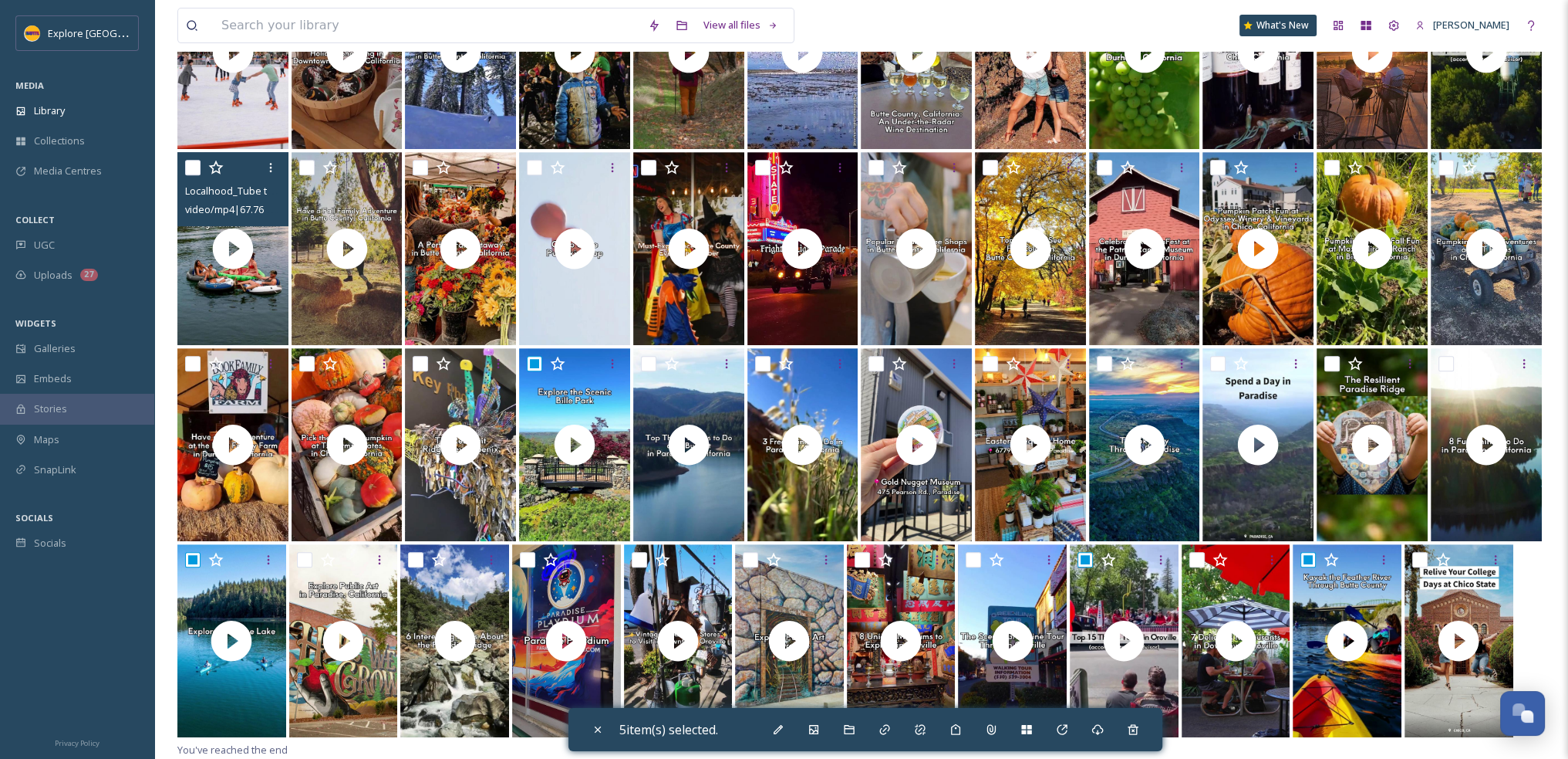
click at [195, 169] on input "checkbox" at bounding box center [193, 167] width 16 height 16
checkbox input "true"
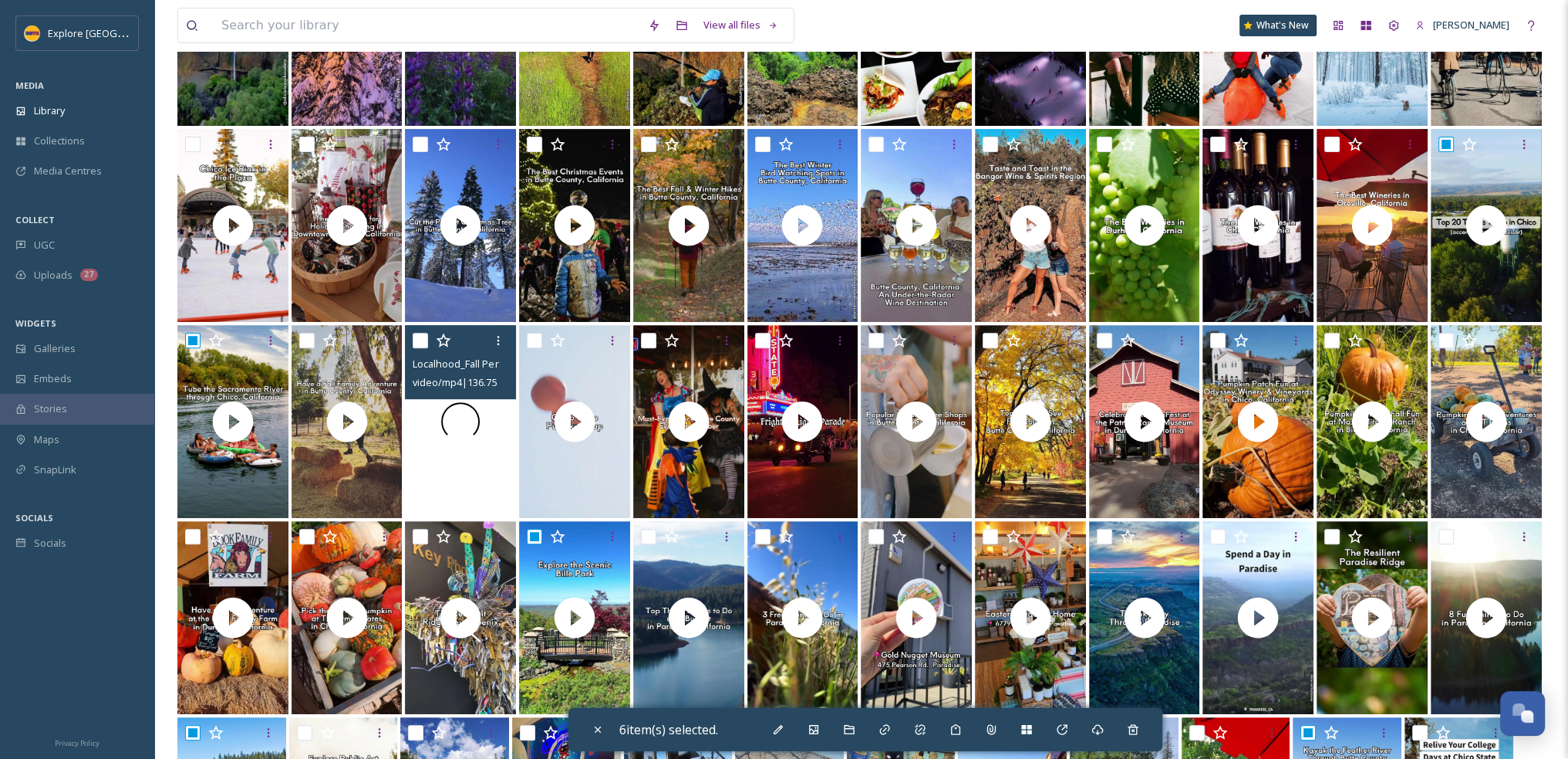
scroll to position [612, 0]
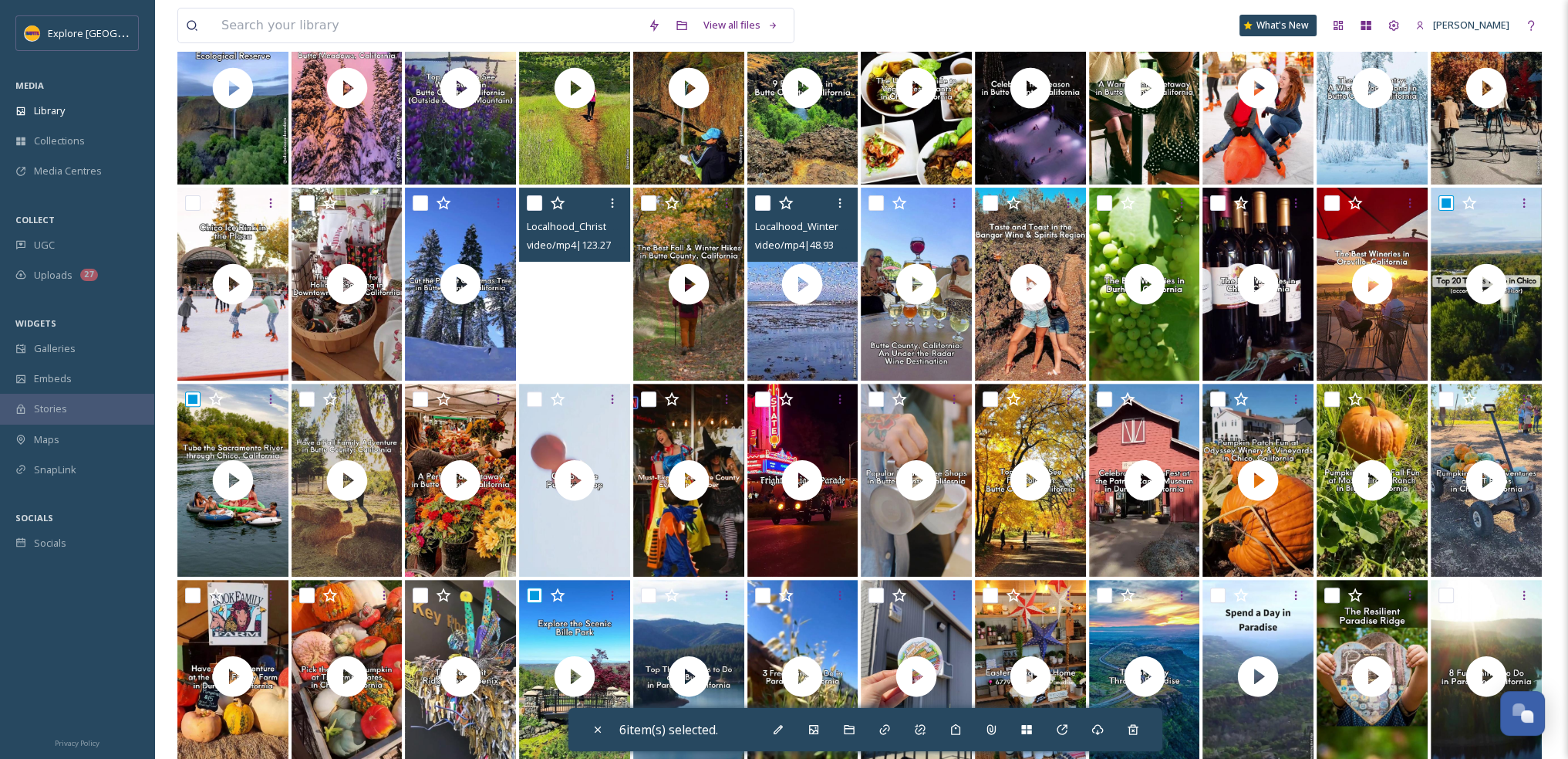
click at [756, 208] on input "checkbox" at bounding box center [763, 203] width 16 height 16
checkbox input "true"
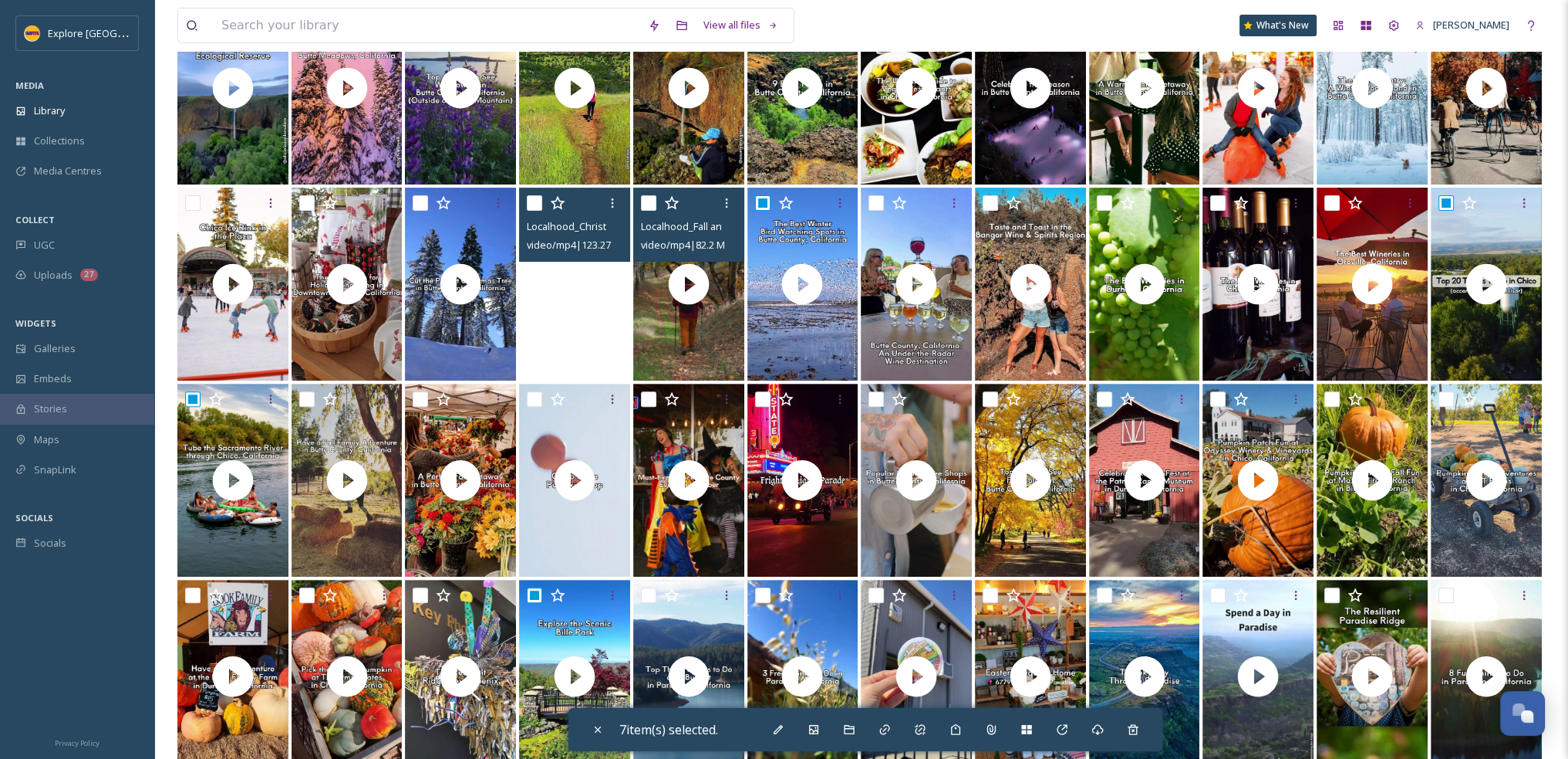
click at [648, 202] on input "checkbox" at bounding box center [649, 203] width 16 height 16
checkbox input "true"
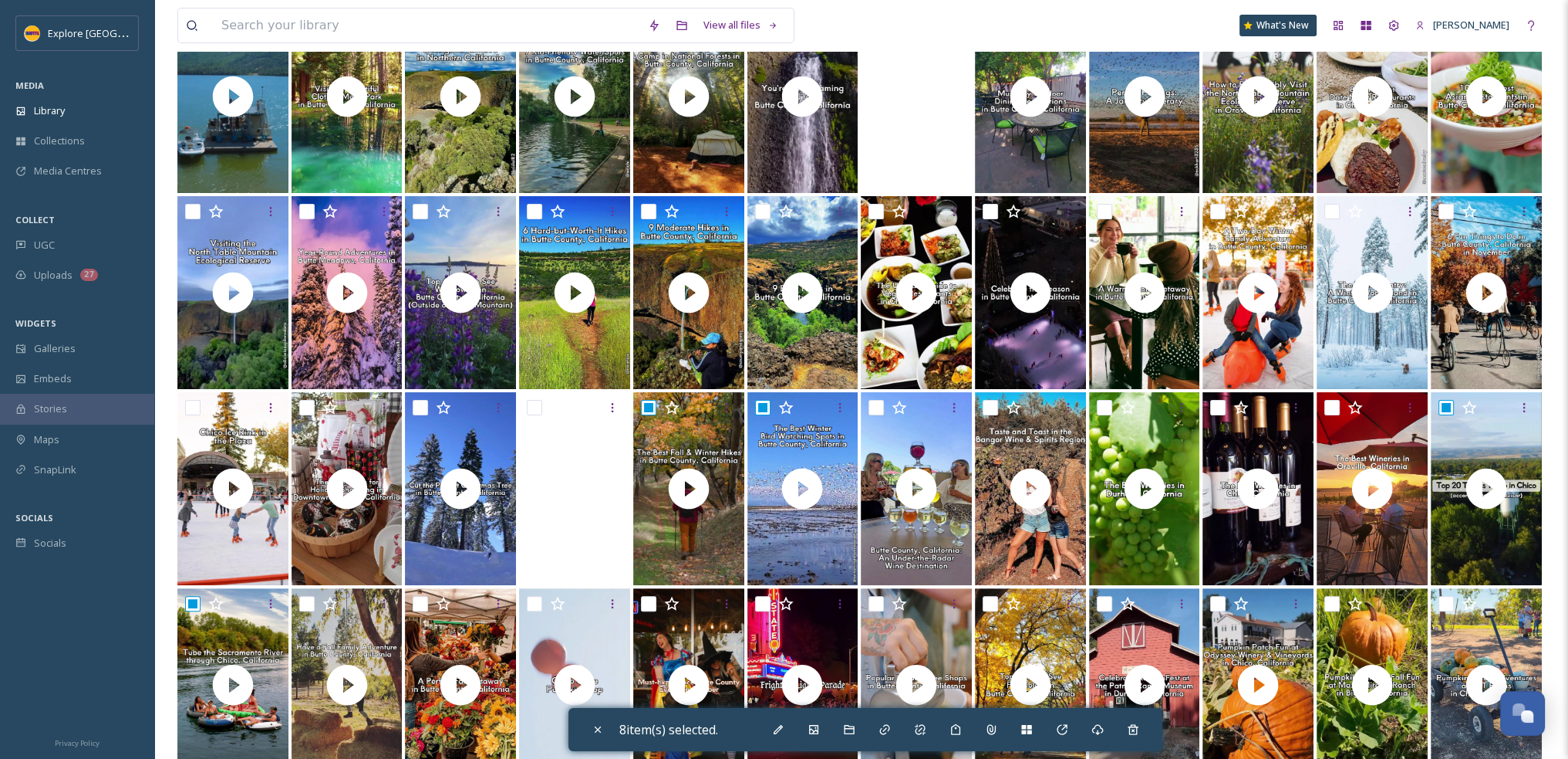
scroll to position [380, 0]
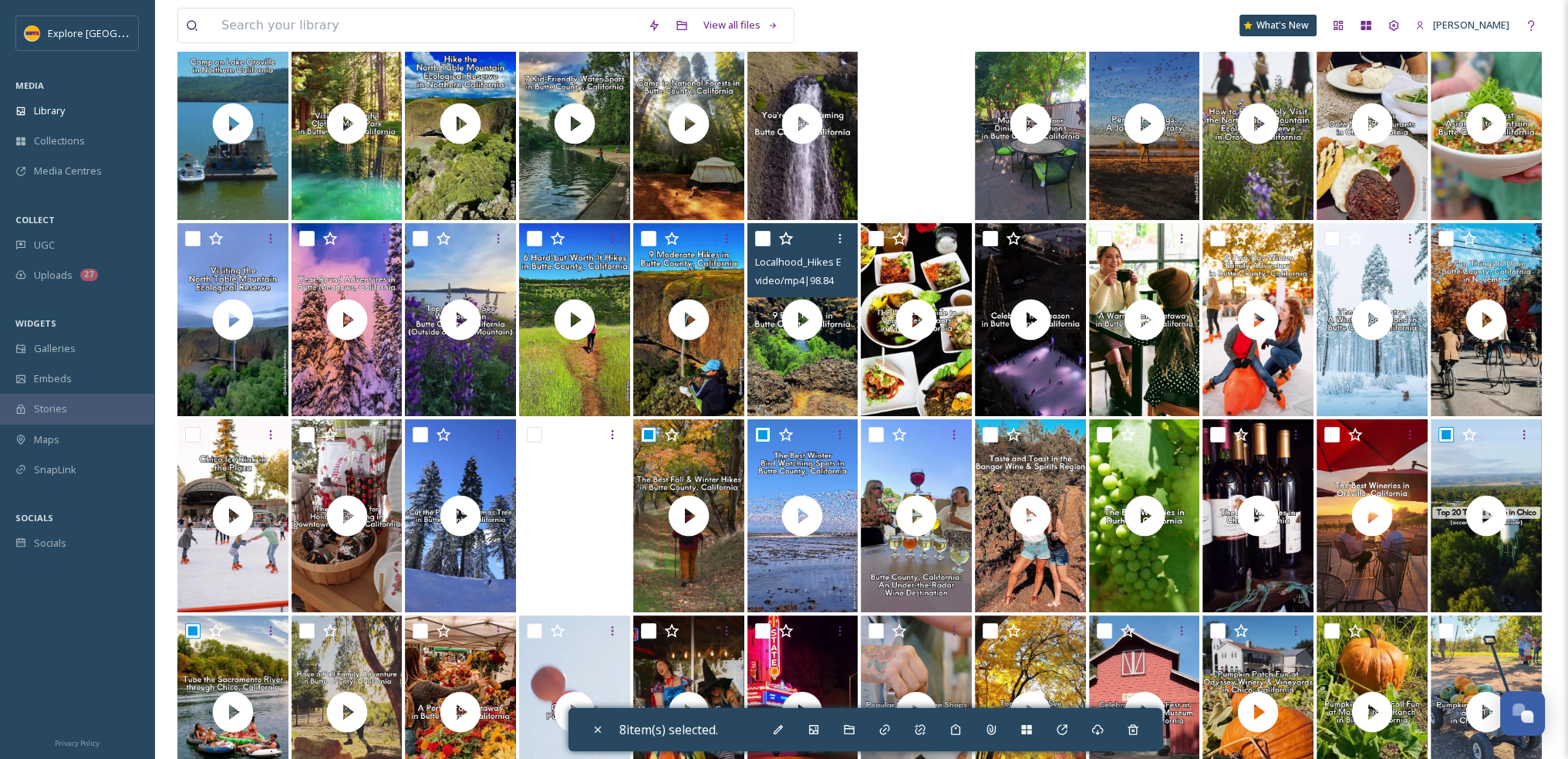
click at [762, 237] on input "checkbox" at bounding box center [763, 238] width 16 height 16
checkbox input "true"
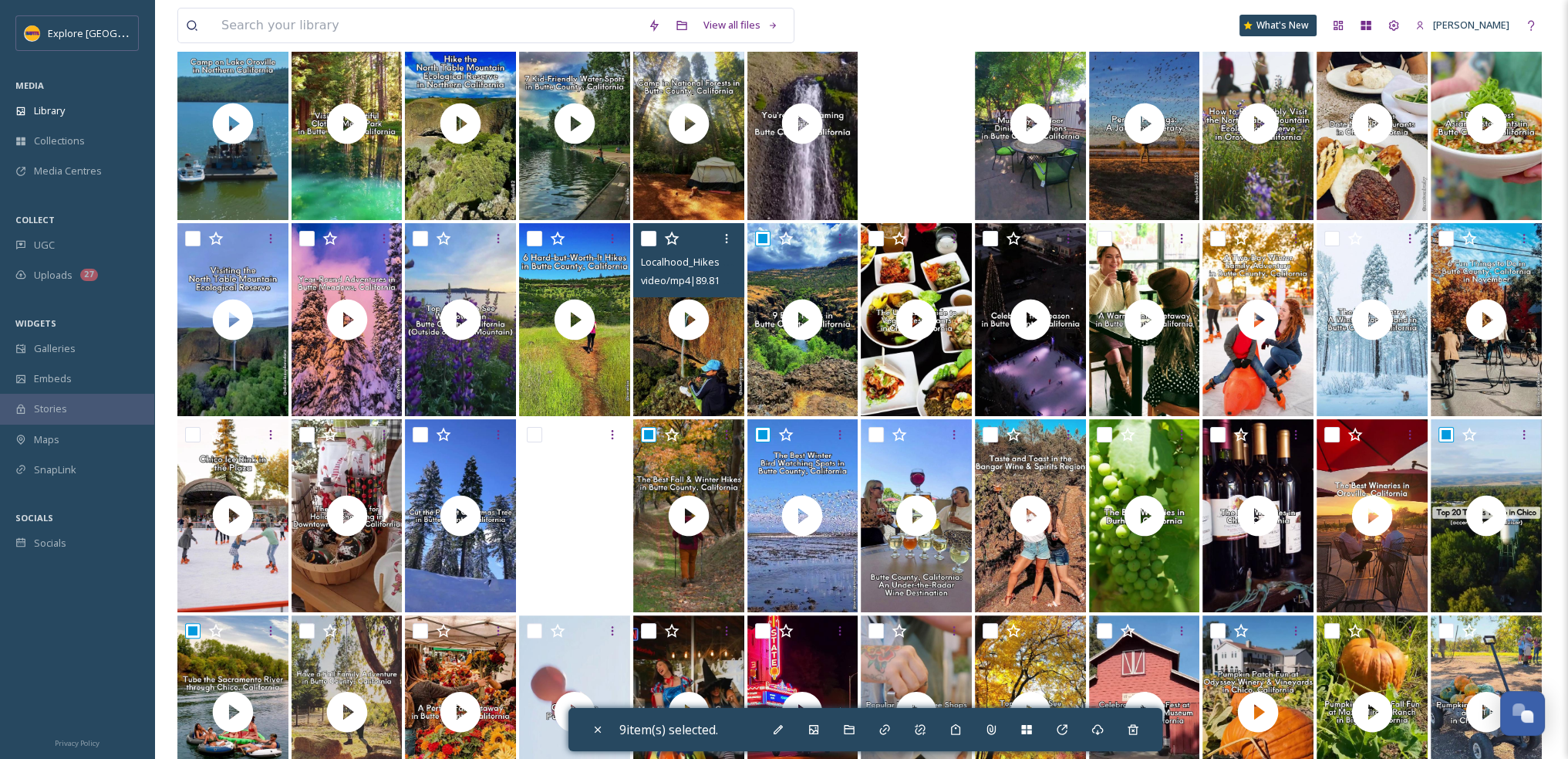
click at [651, 237] on input "checkbox" at bounding box center [649, 238] width 16 height 16
checkbox input "true"
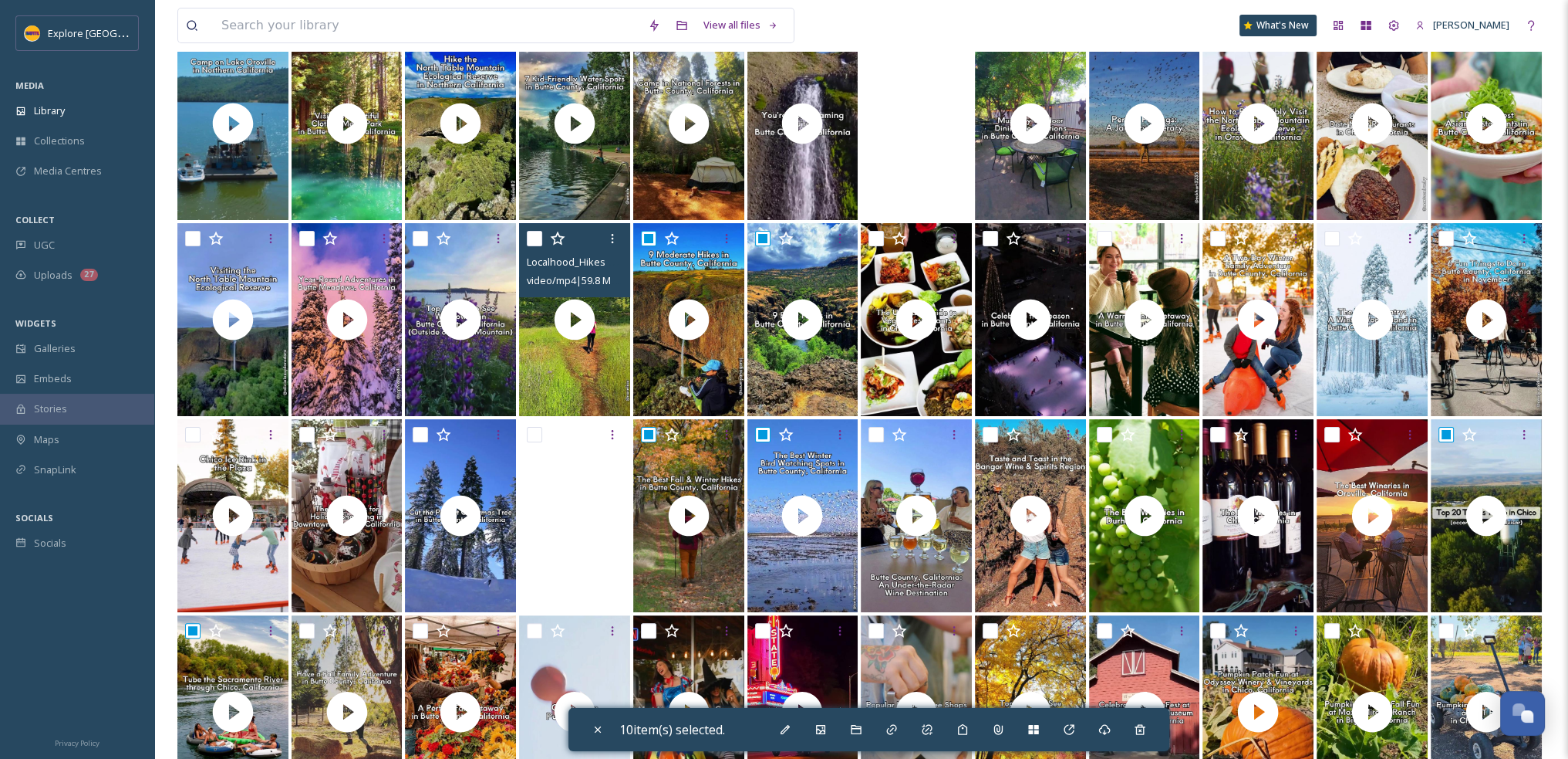
click at [536, 237] on input "checkbox" at bounding box center [535, 238] width 16 height 16
checkbox input "true"
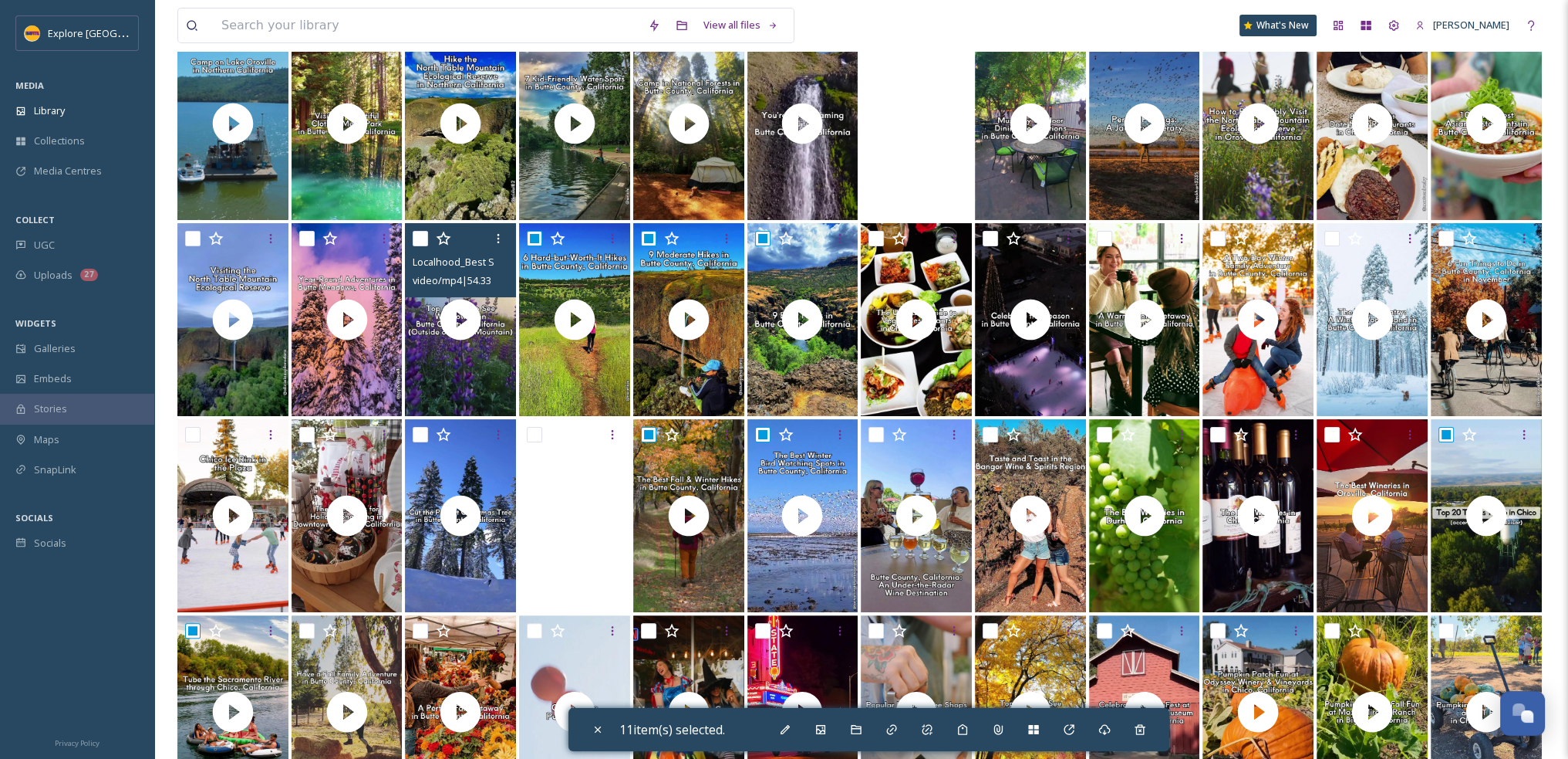
click at [419, 239] on input "checkbox" at bounding box center [420, 238] width 16 height 16
checkbox input "true"
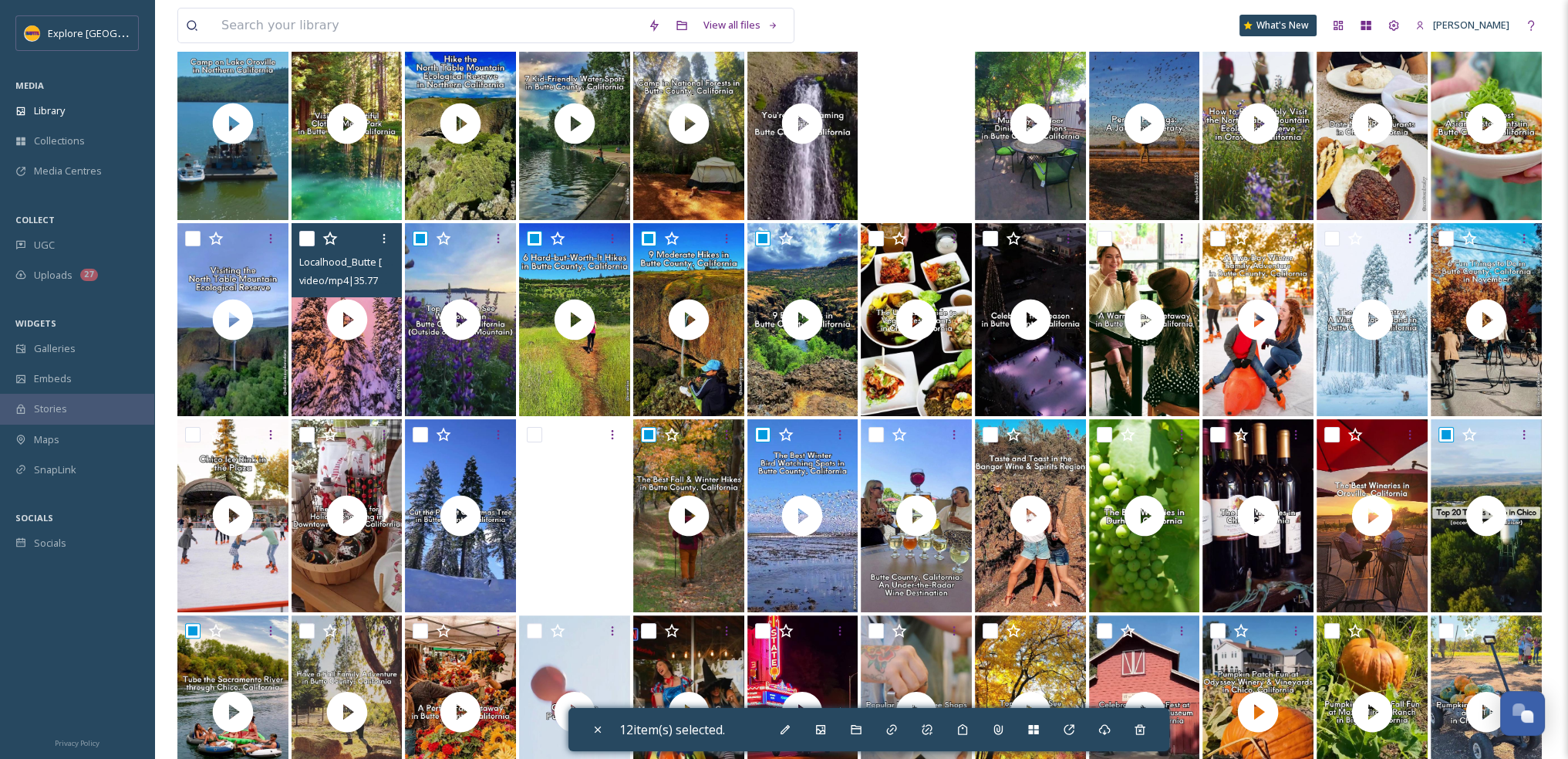
click at [311, 237] on input "checkbox" at bounding box center [308, 238] width 16 height 16
checkbox input "true"
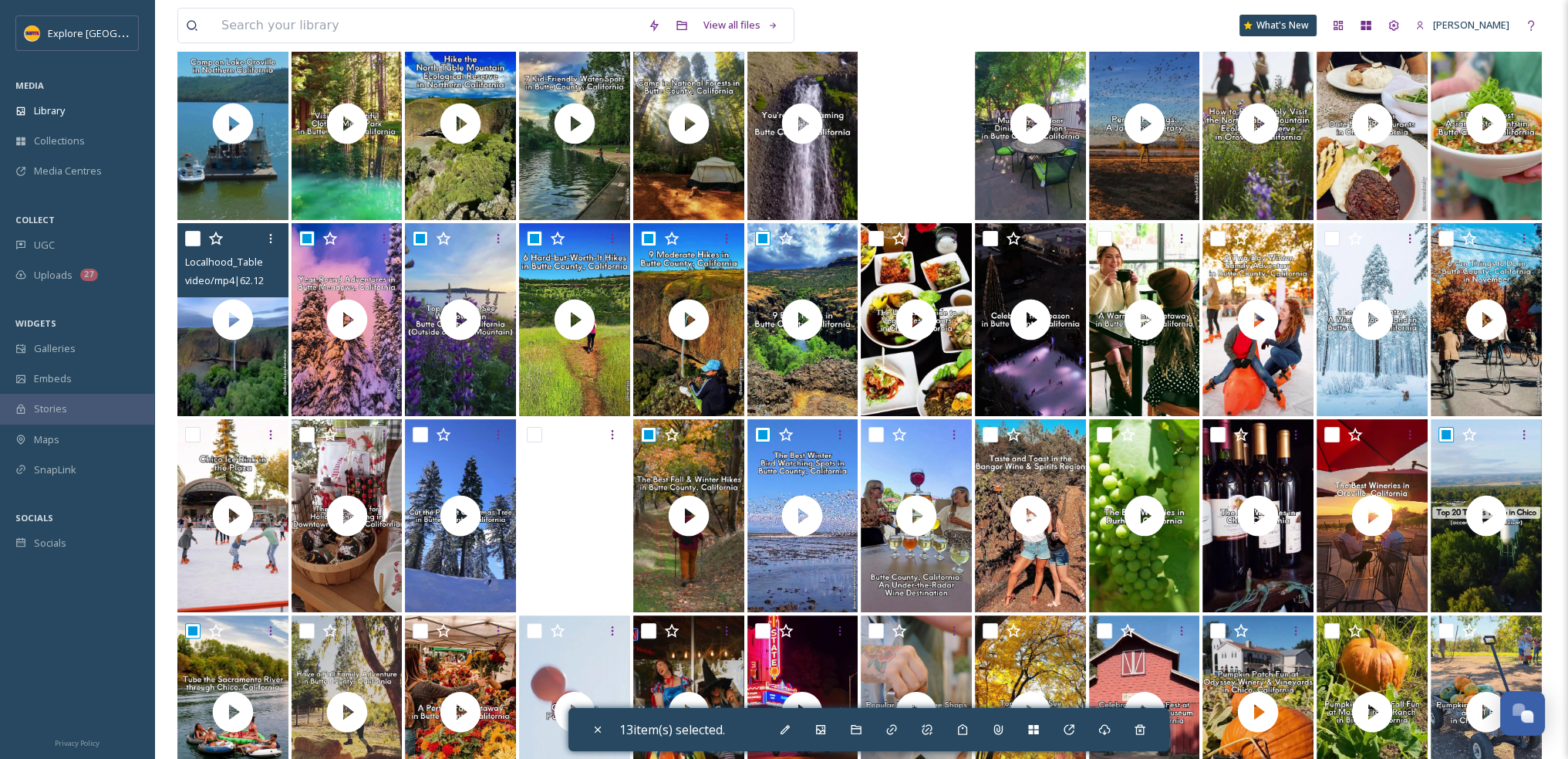
click at [192, 237] on input "checkbox" at bounding box center [193, 238] width 16 height 16
checkbox input "true"
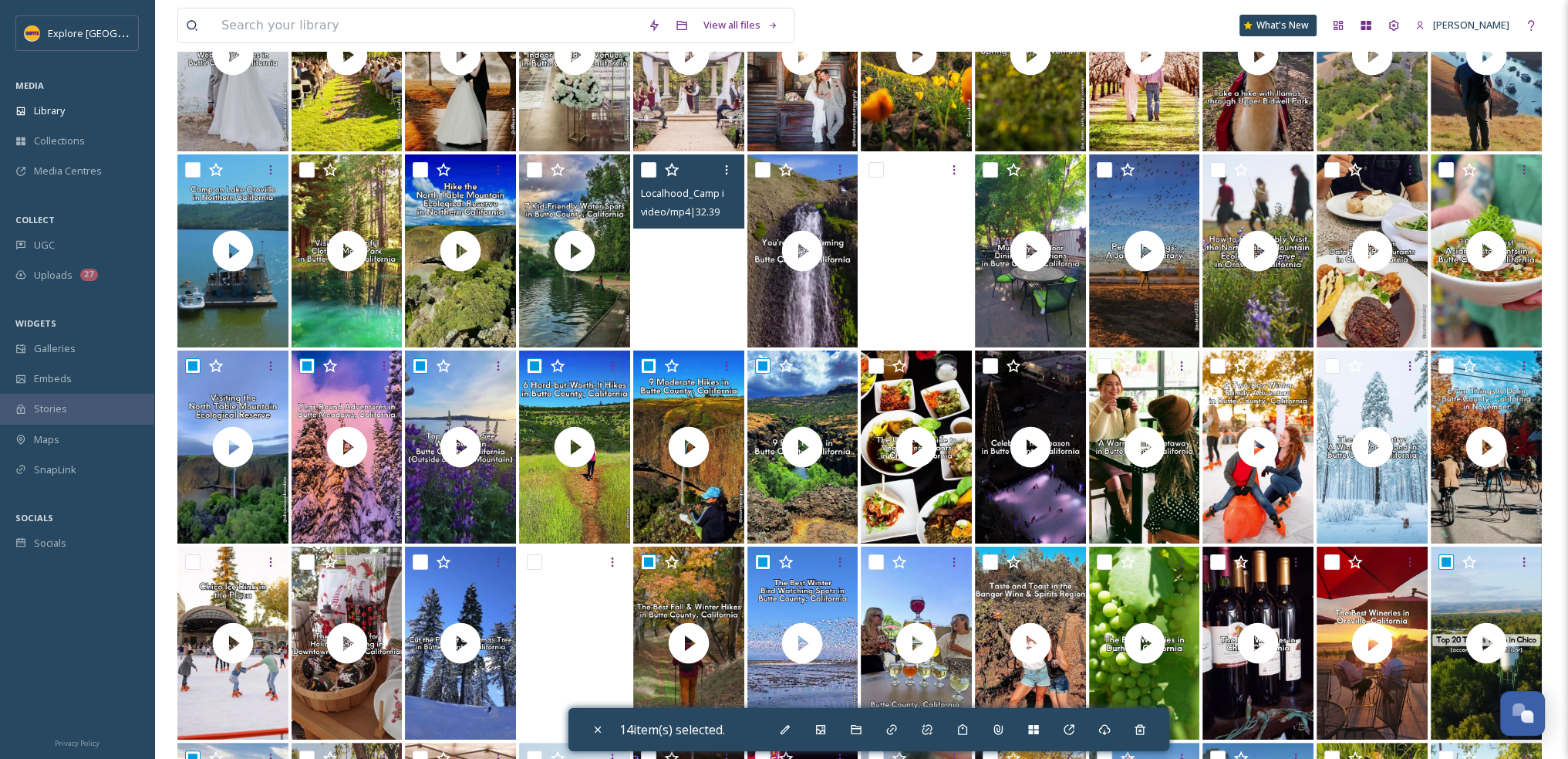
scroll to position [226, 0]
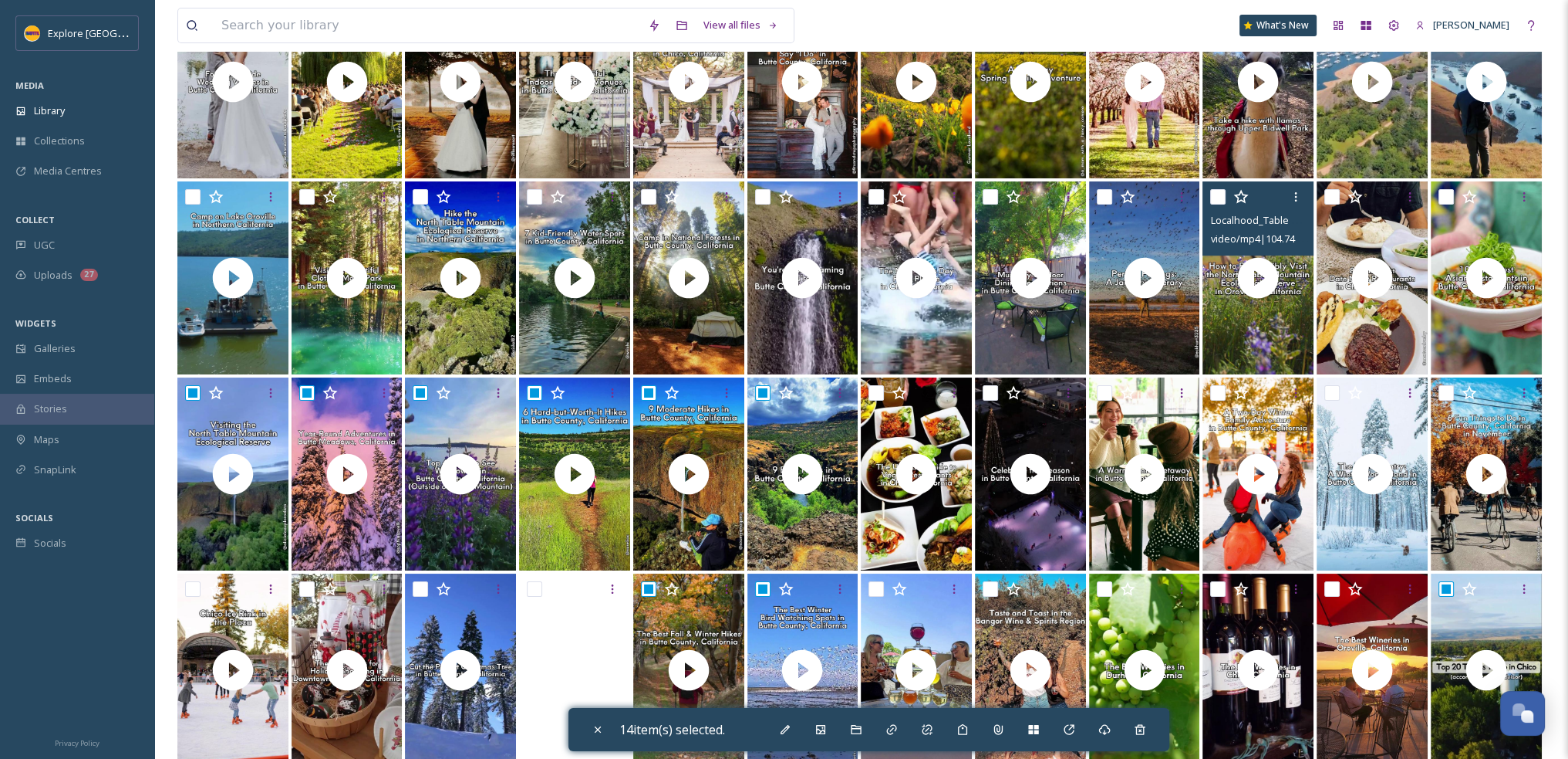
click at [1221, 199] on input "checkbox" at bounding box center [1218, 197] width 16 height 16
checkbox input "true"
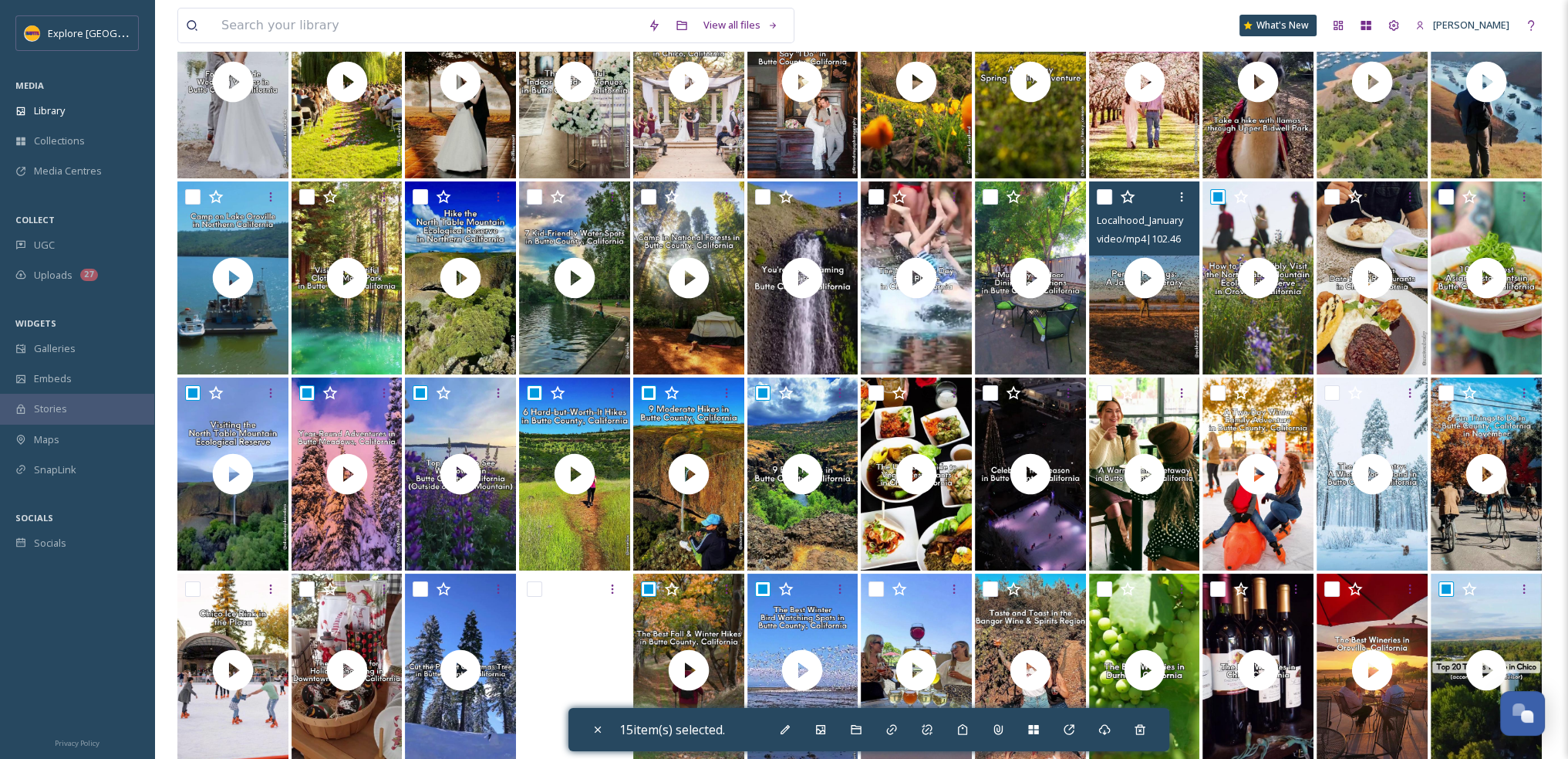
click at [1107, 200] on input "checkbox" at bounding box center [1105, 197] width 16 height 16
checkbox input "true"
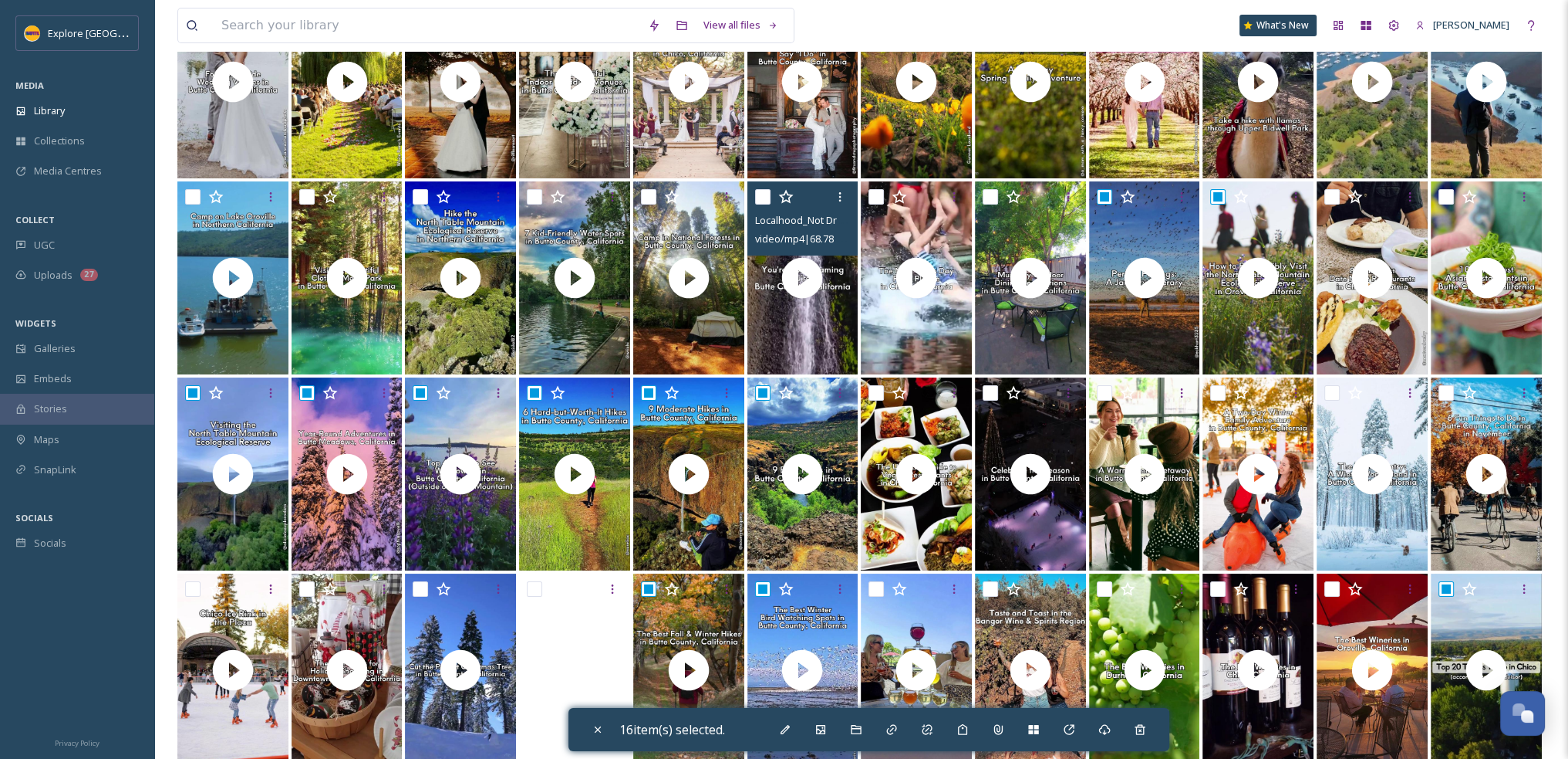
click at [759, 194] on input "checkbox" at bounding box center [763, 197] width 16 height 16
checkbox input "true"
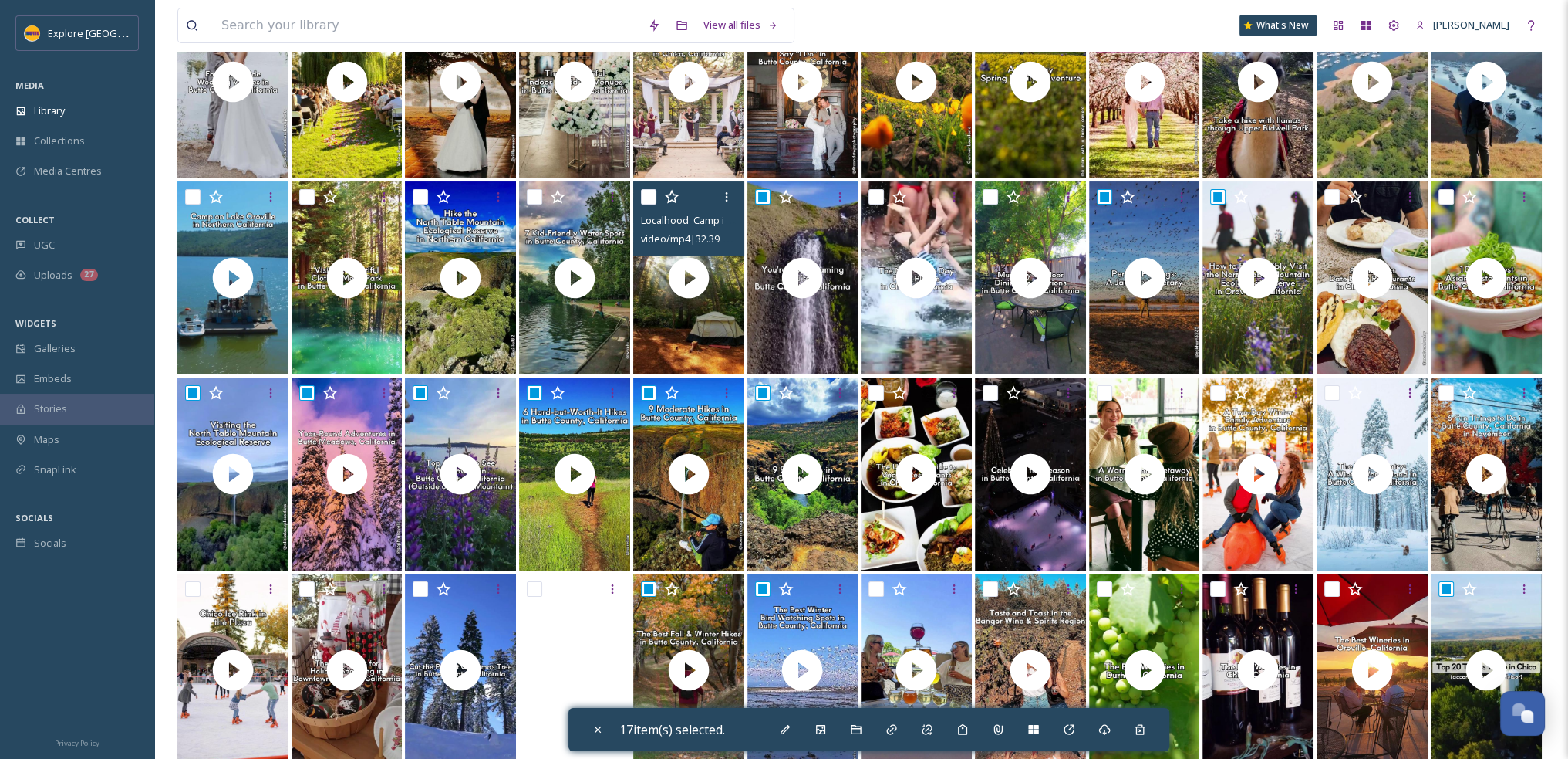
click at [654, 198] on input "checkbox" at bounding box center [649, 197] width 16 height 16
checkbox input "true"
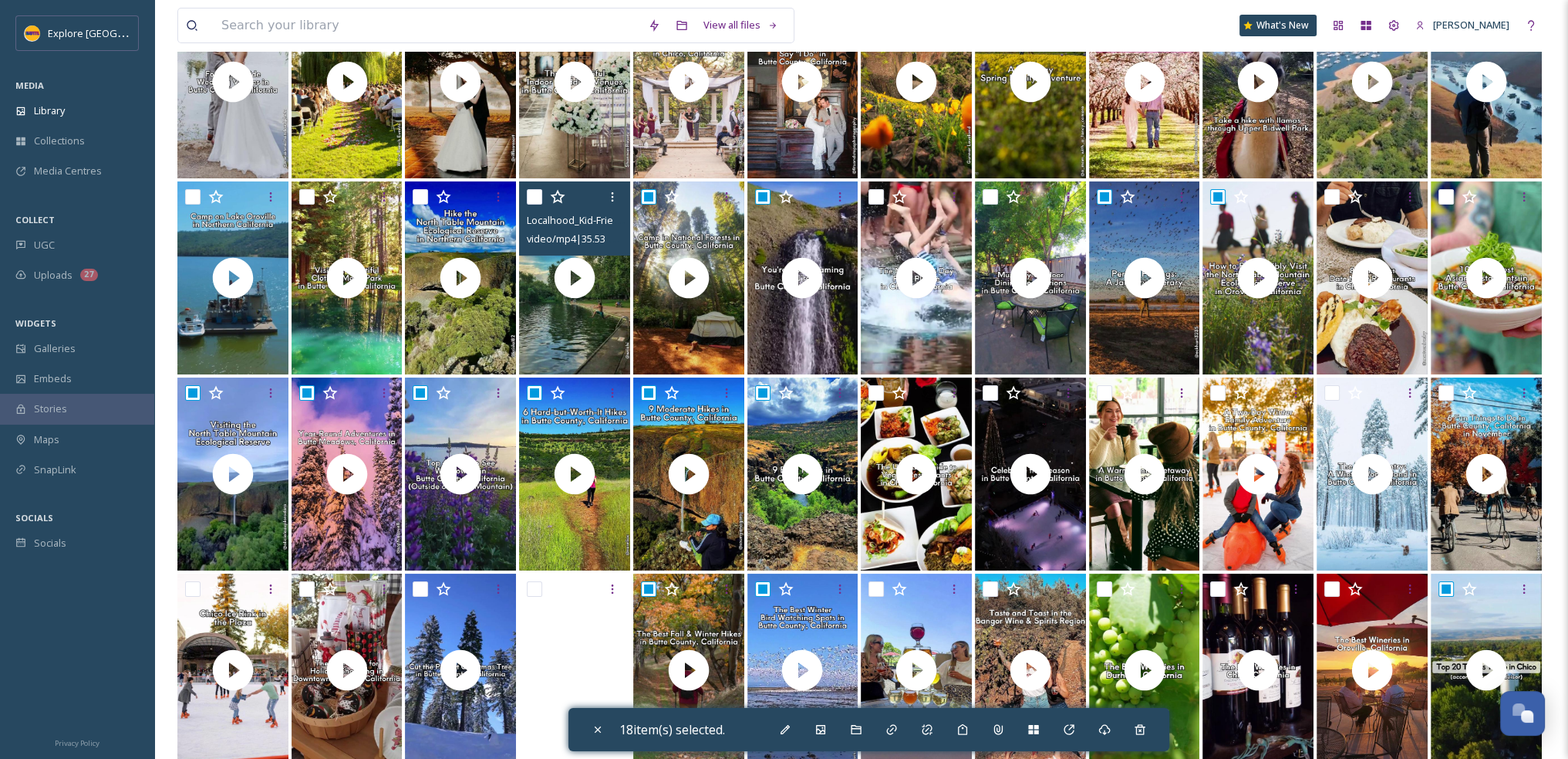
click at [537, 198] on input "checkbox" at bounding box center [535, 197] width 16 height 16
checkbox input "true"
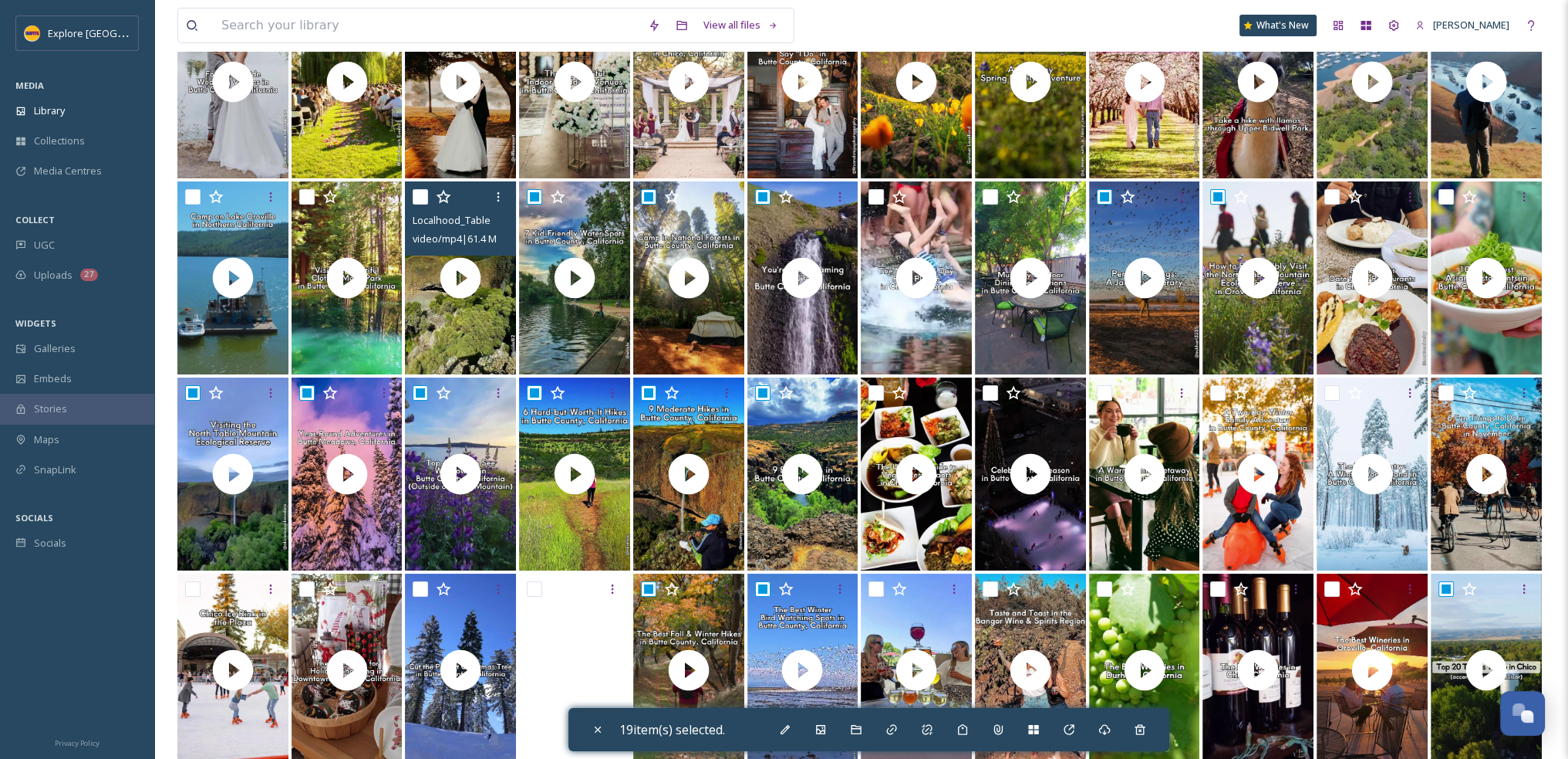
click at [420, 193] on input "checkbox" at bounding box center [420, 197] width 16 height 16
checkbox input "true"
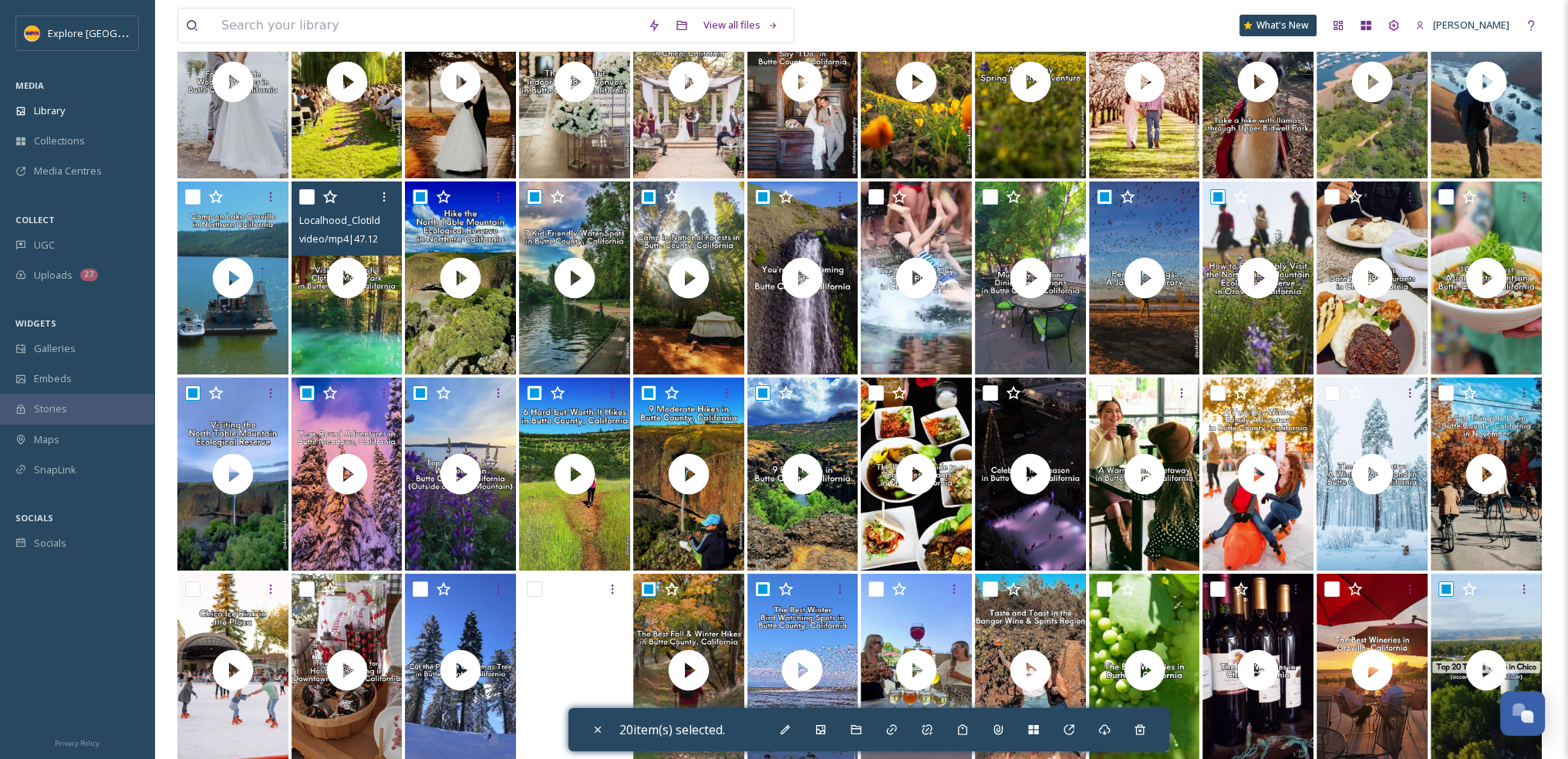
click at [310, 198] on input "checkbox" at bounding box center [308, 197] width 16 height 16
checkbox input "true"
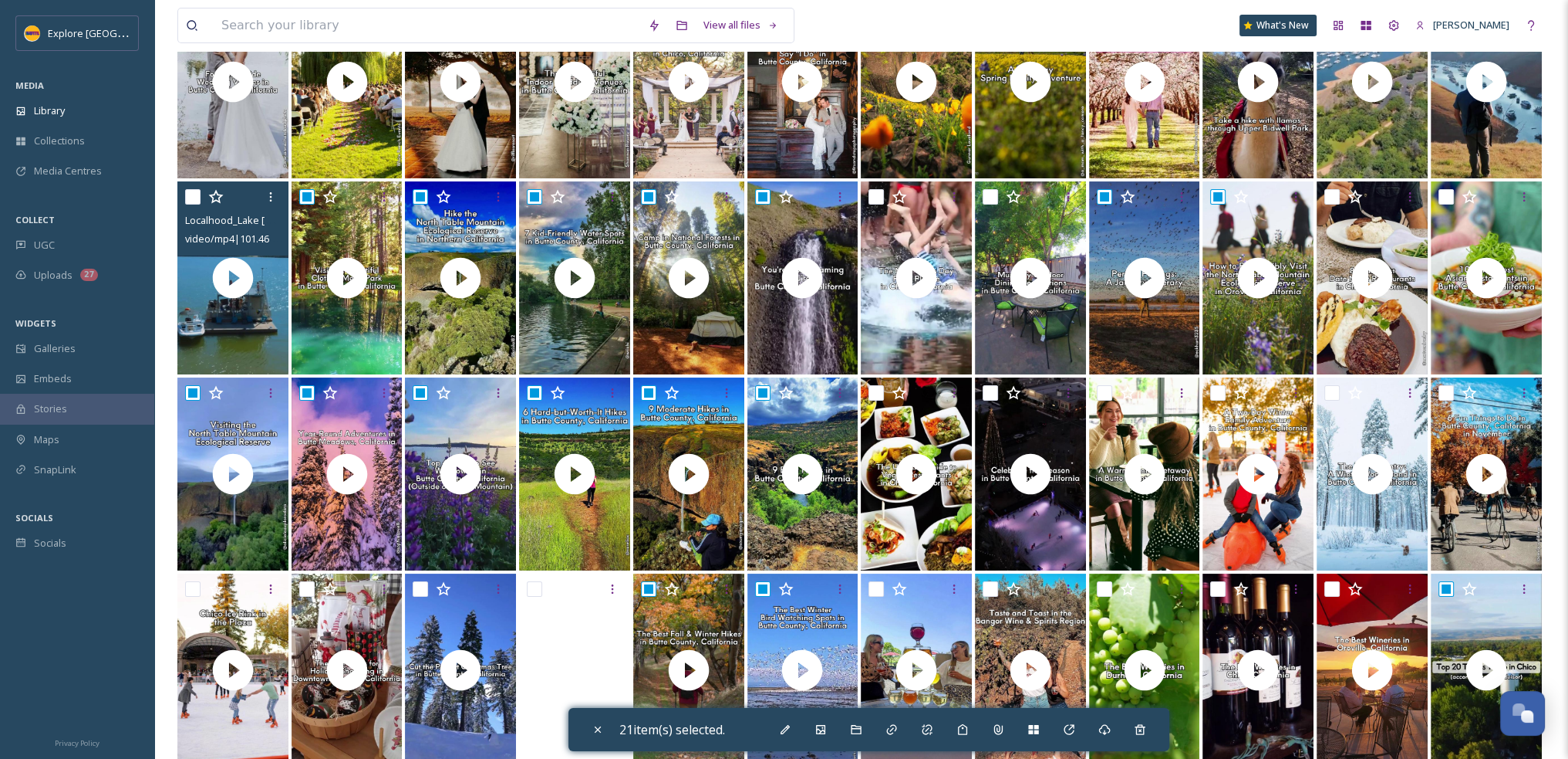
click at [191, 196] on input "checkbox" at bounding box center [193, 197] width 16 height 16
checkbox input "true"
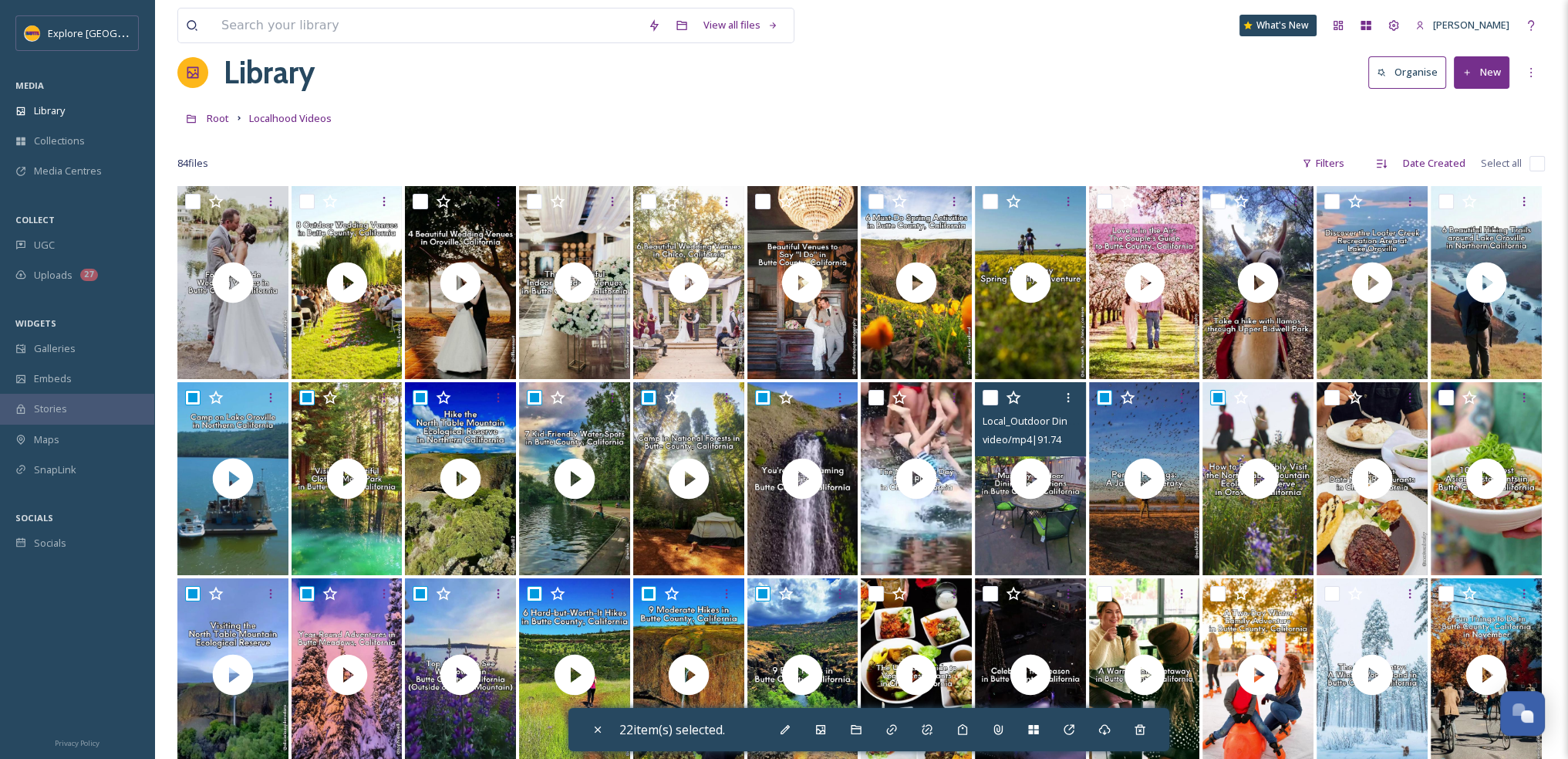
scroll to position [0, 0]
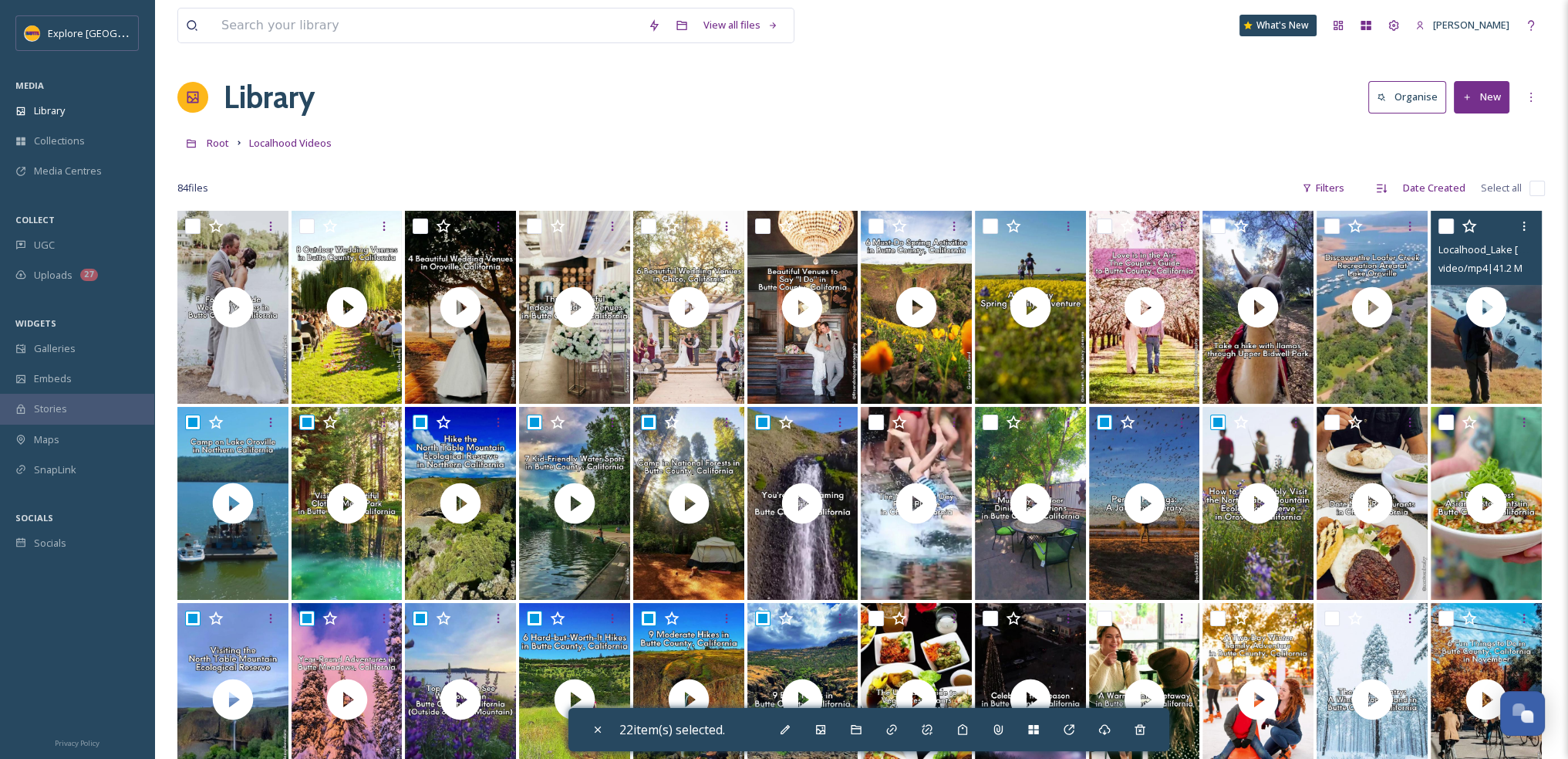
click at [1445, 225] on input "checkbox" at bounding box center [1446, 227] width 16 height 16
checkbox input "true"
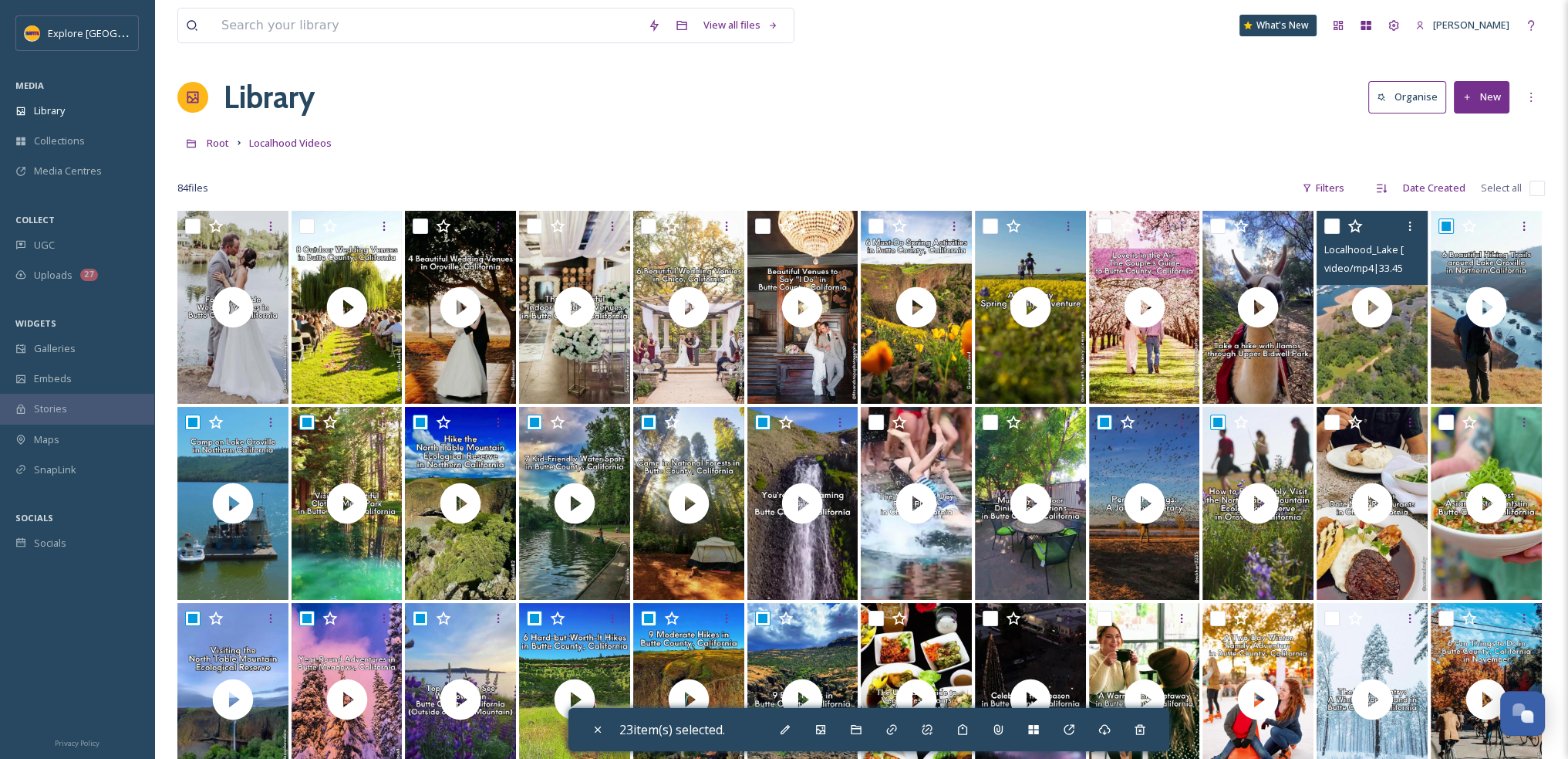
click at [1337, 225] on input "checkbox" at bounding box center [1333, 227] width 16 height 16
checkbox input "true"
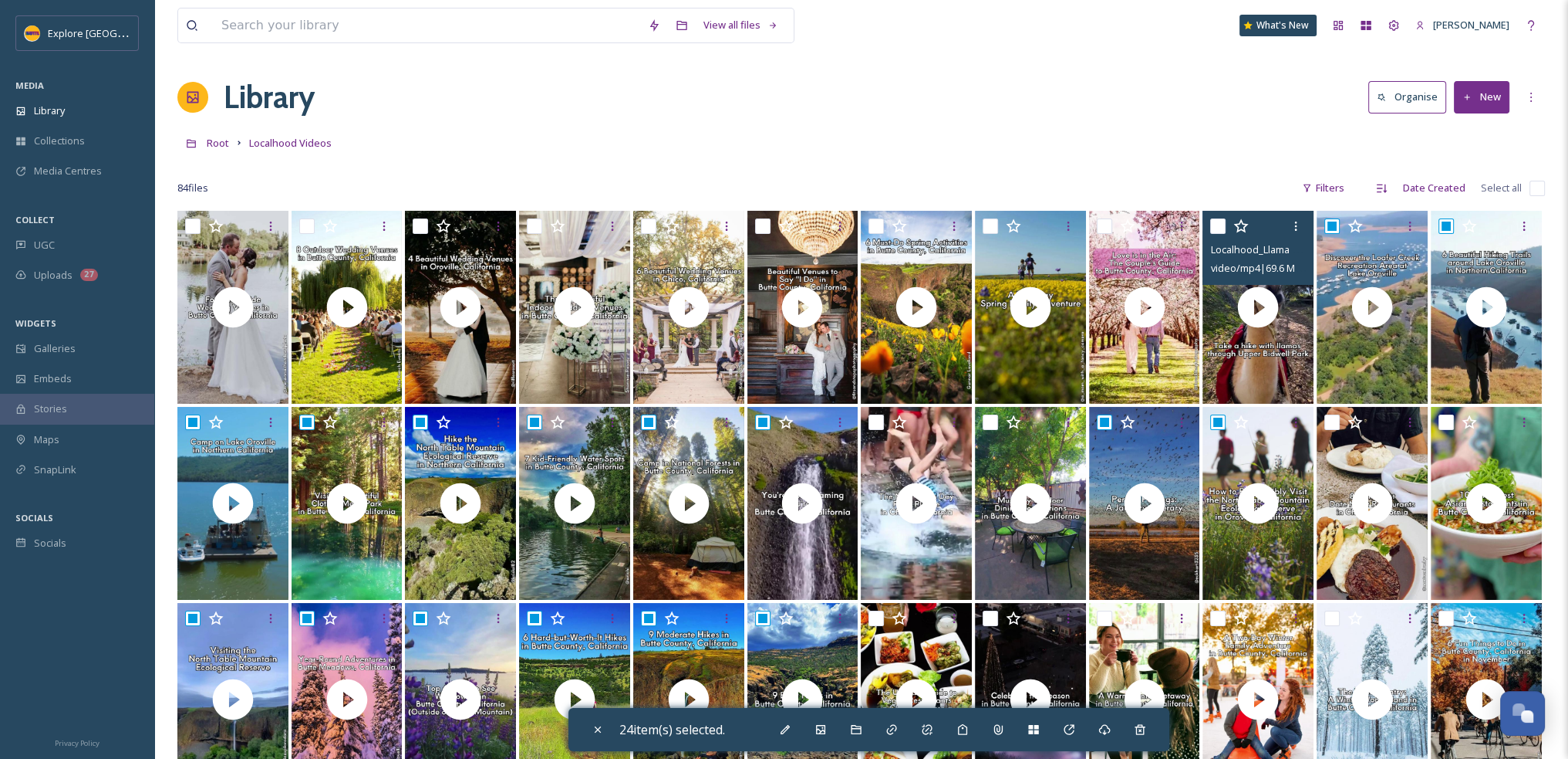
click at [1224, 228] on input "checkbox" at bounding box center [1218, 227] width 16 height 16
checkbox input "true"
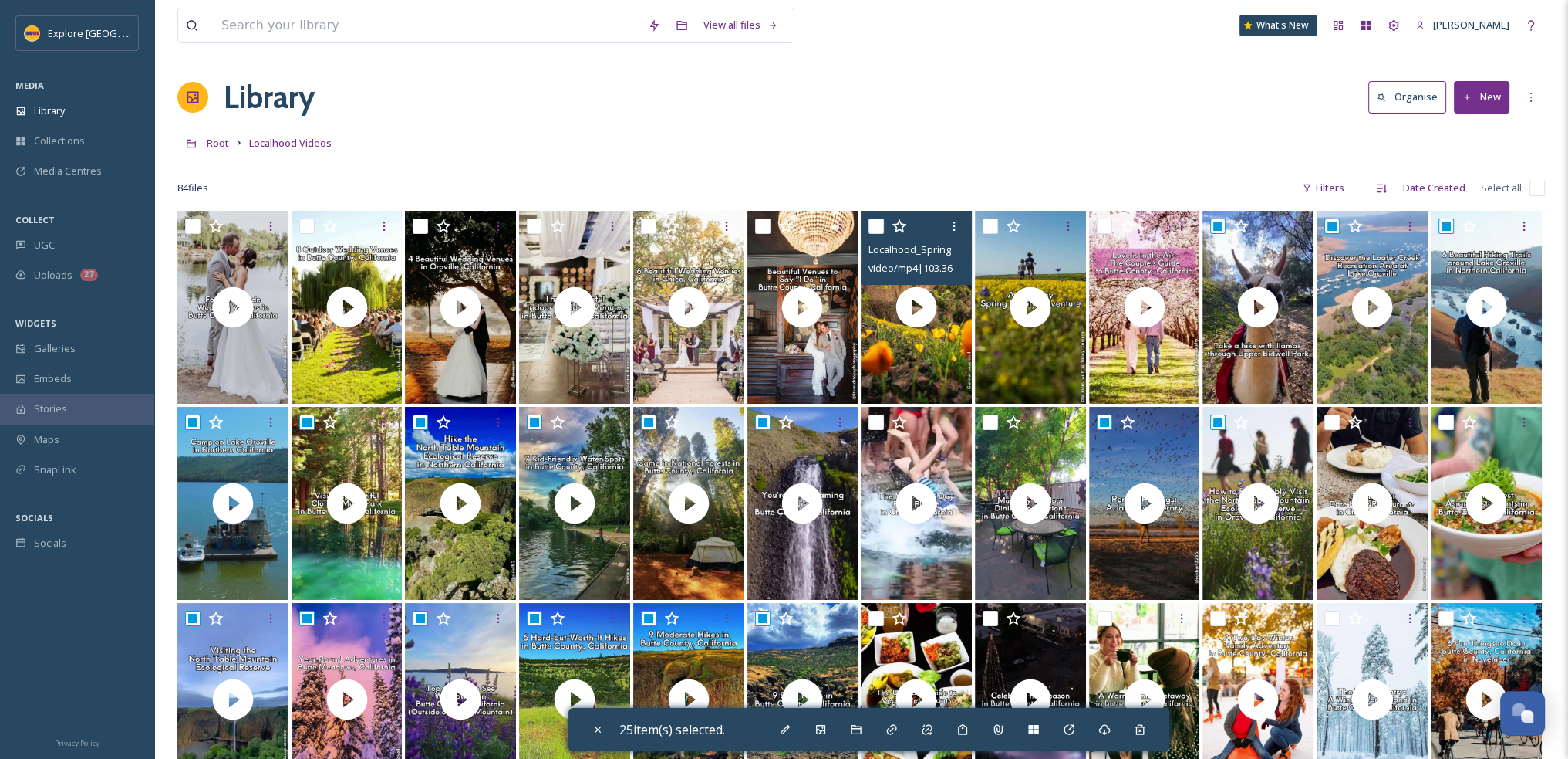
click at [879, 226] on input "checkbox" at bounding box center [876, 227] width 16 height 16
checkbox input "true"
click at [825, 732] on icon at bounding box center [820, 729] width 12 height 12
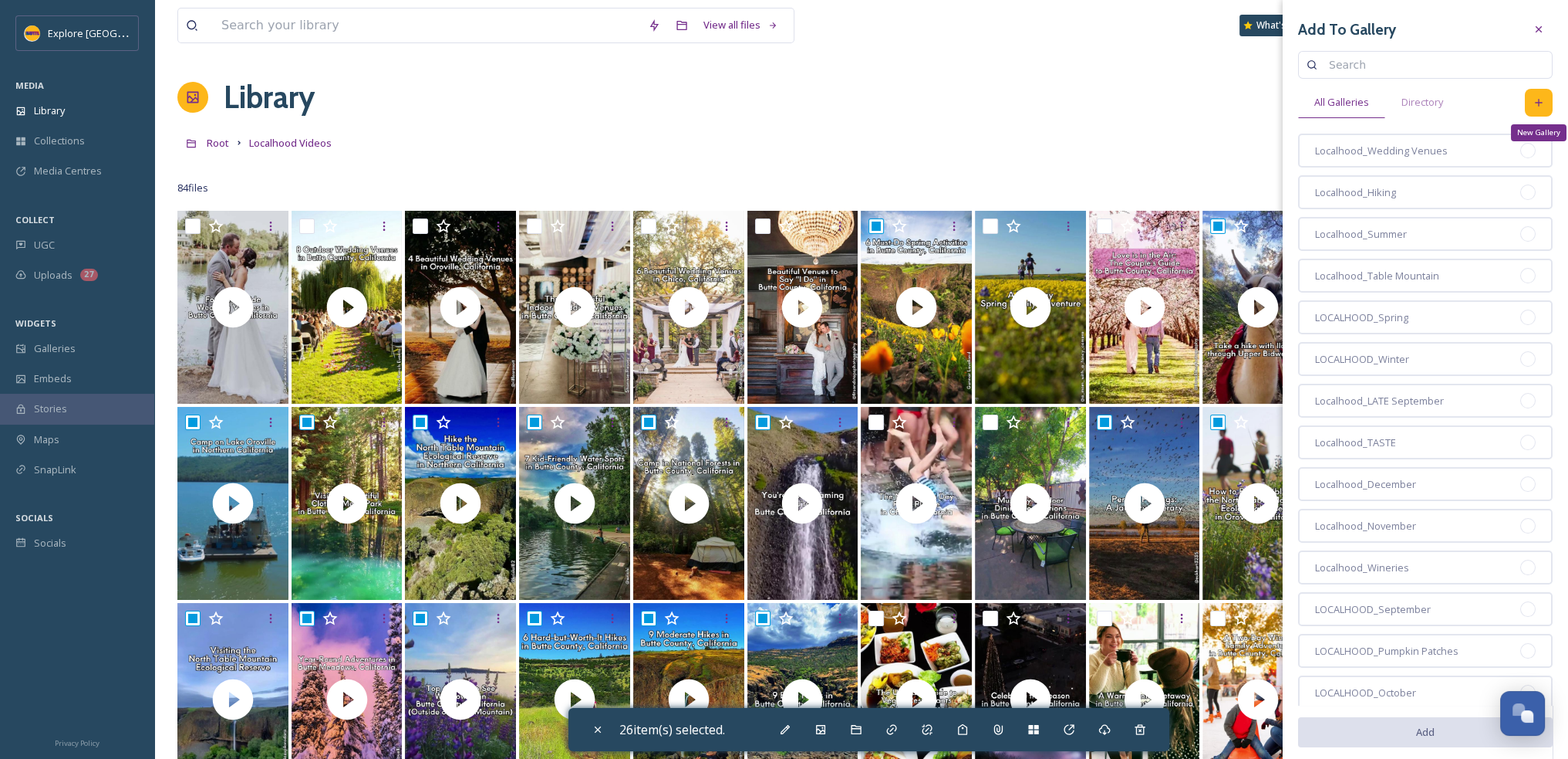
click at [1538, 99] on div "New Gallery" at bounding box center [1539, 103] width 28 height 28
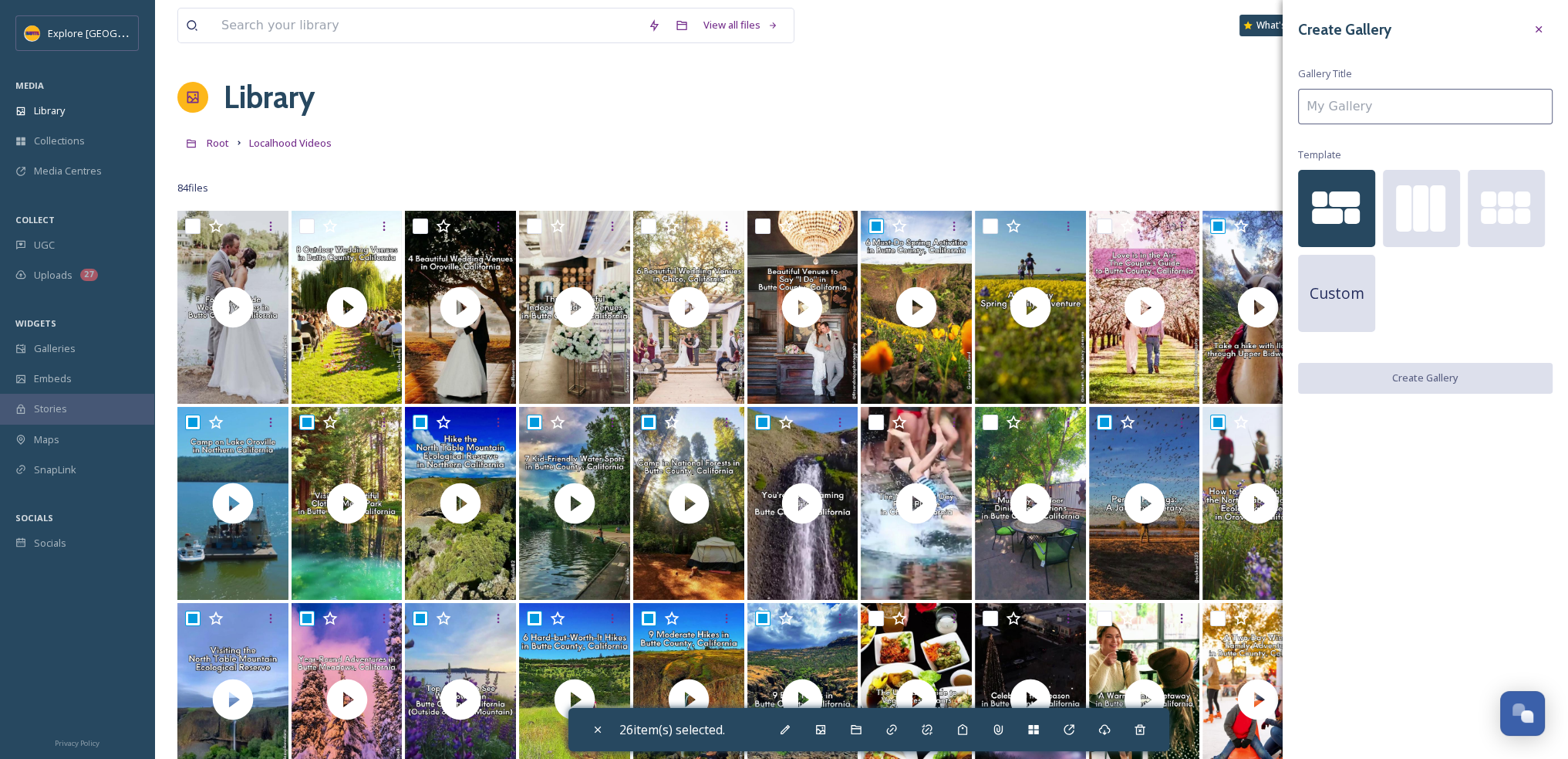
click at [1417, 109] on input at bounding box center [1425, 107] width 254 height 36
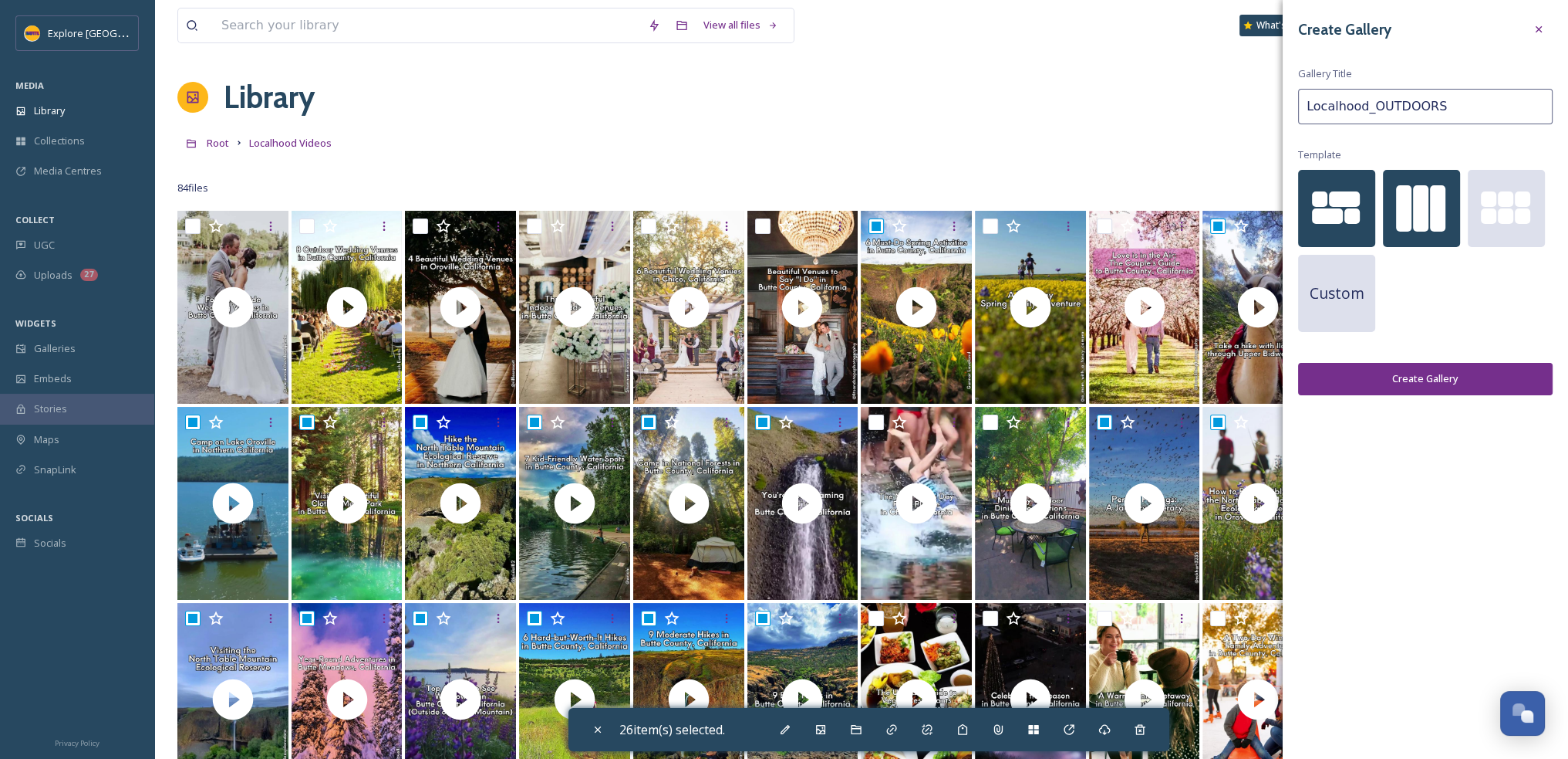
type input "Localhood_OUTDOORS"
click at [1443, 195] on div at bounding box center [1438, 208] width 16 height 47
click at [1448, 378] on button "Create Gallery" at bounding box center [1425, 379] width 254 height 32
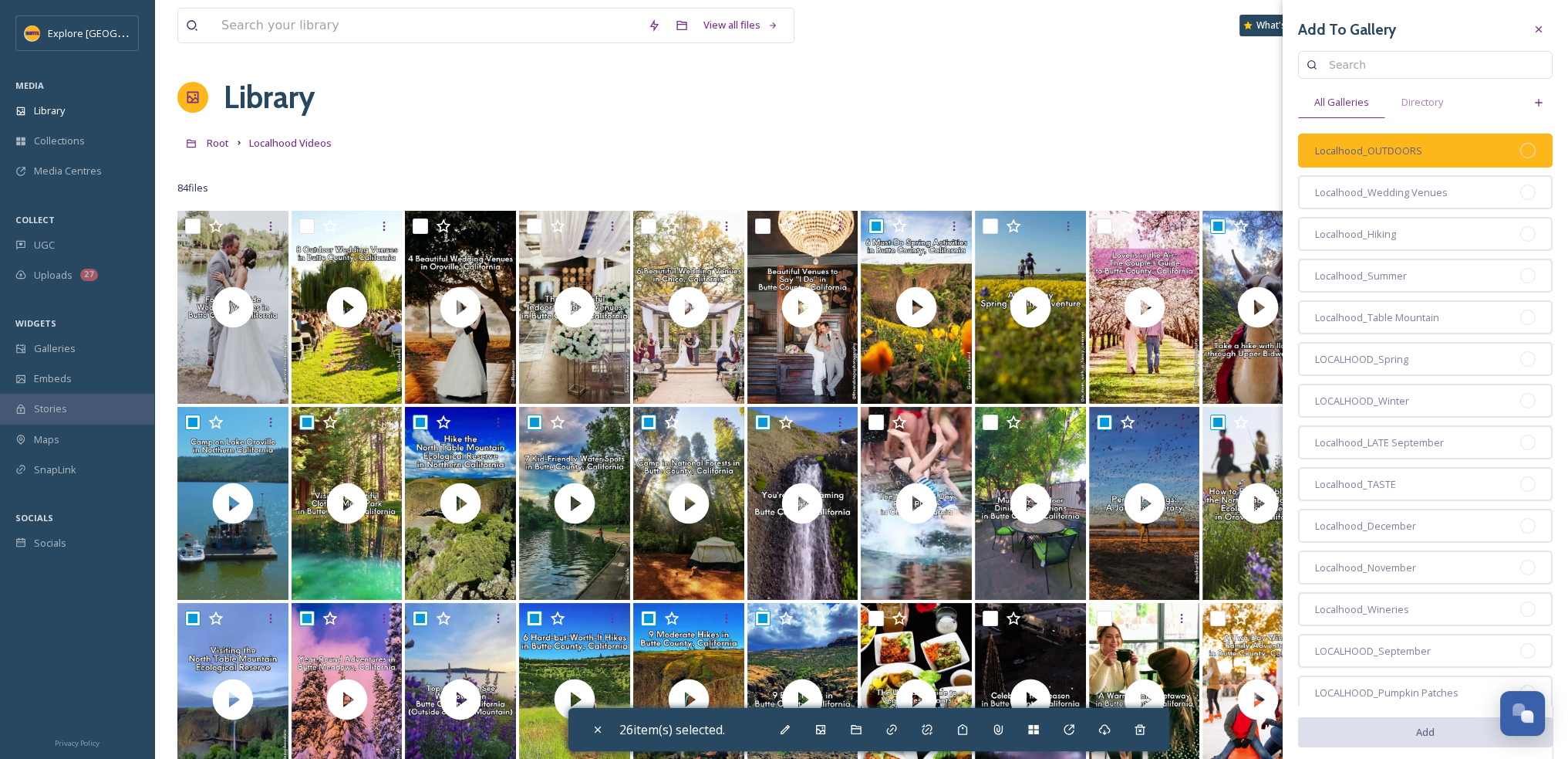
click at [1521, 147] on div at bounding box center [1528, 150] width 16 height 16
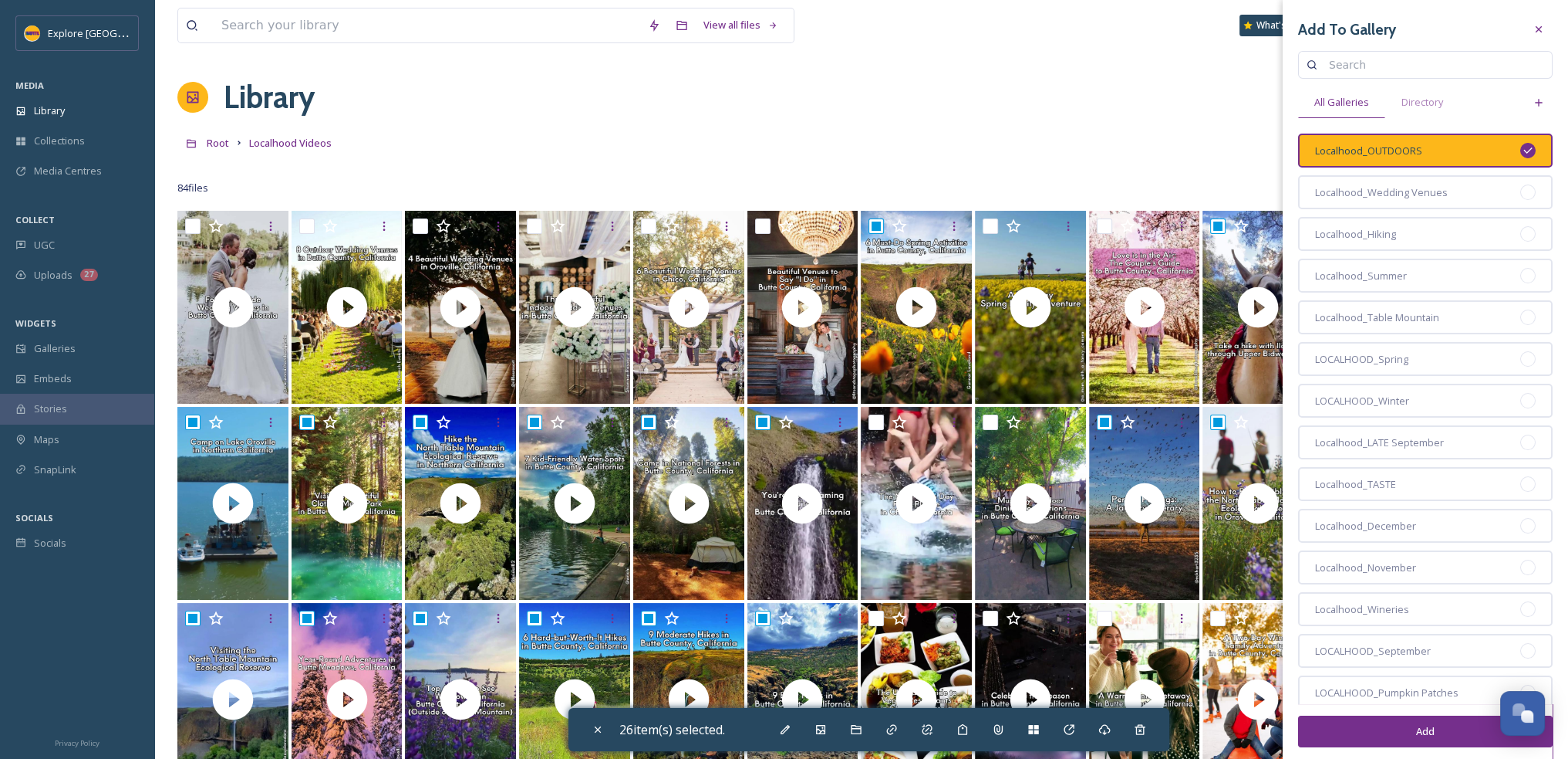
click at [1422, 725] on button "Add" at bounding box center [1425, 731] width 254 height 32
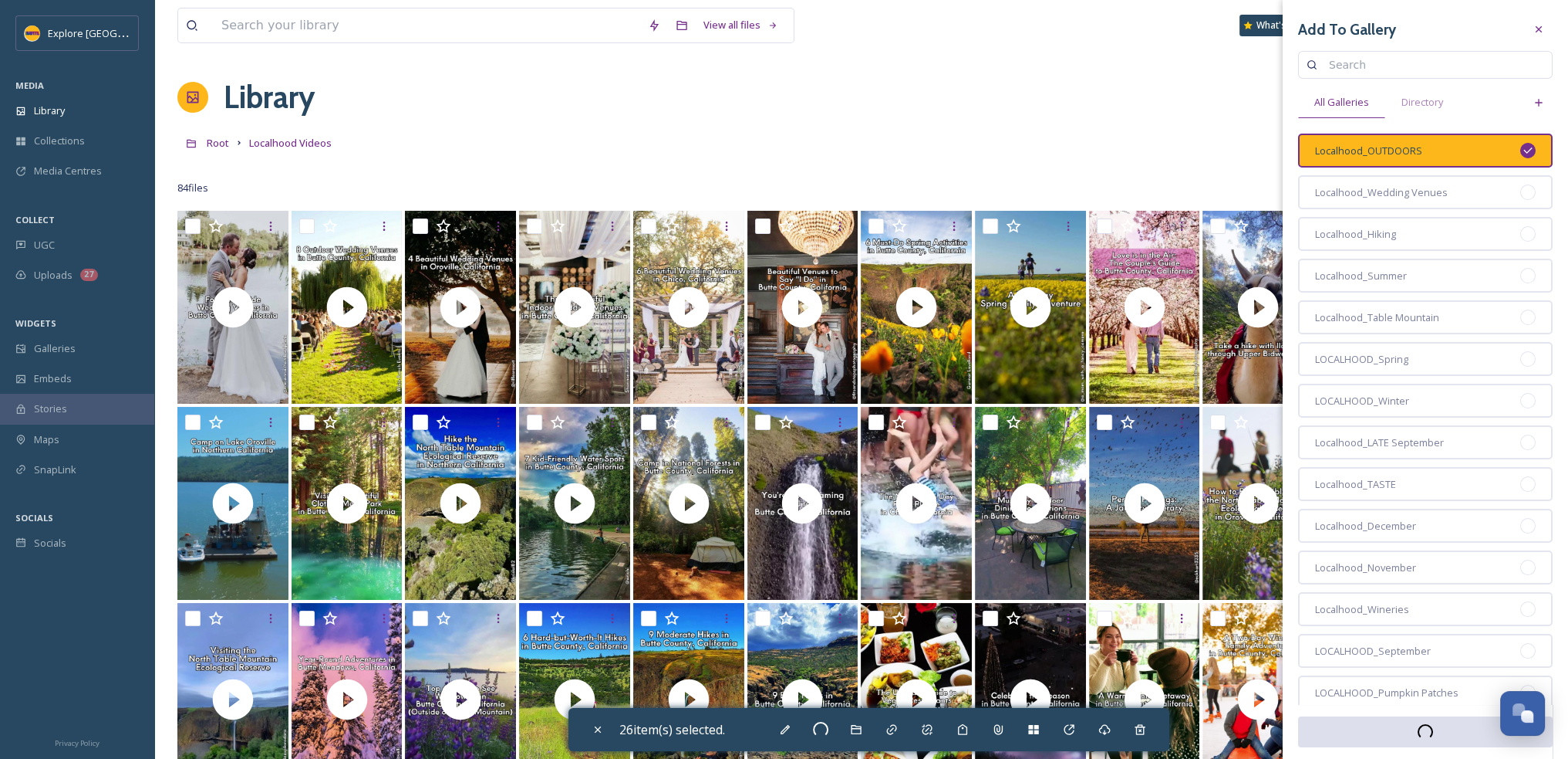
checkbox input "false"
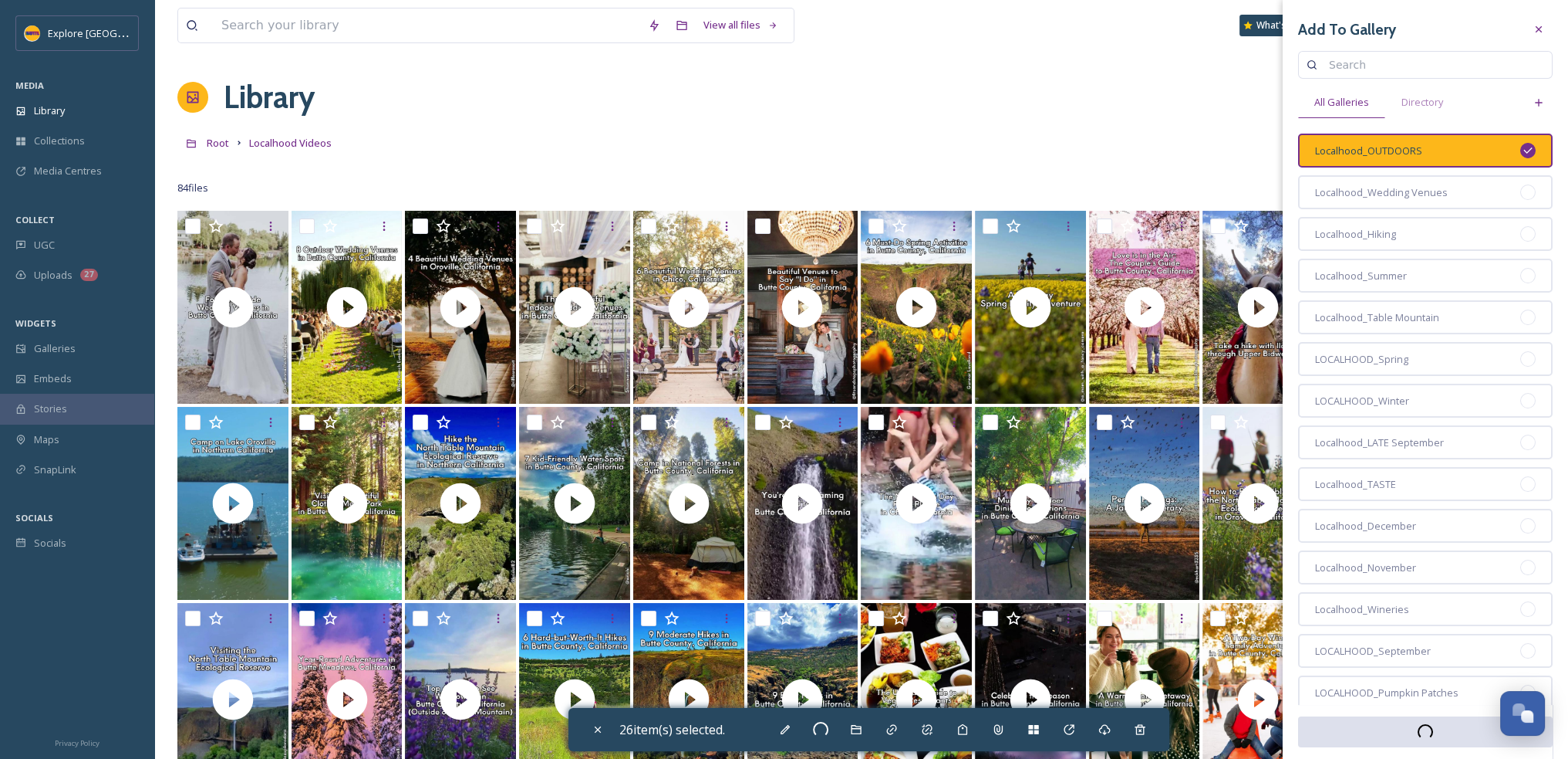
checkbox input "false"
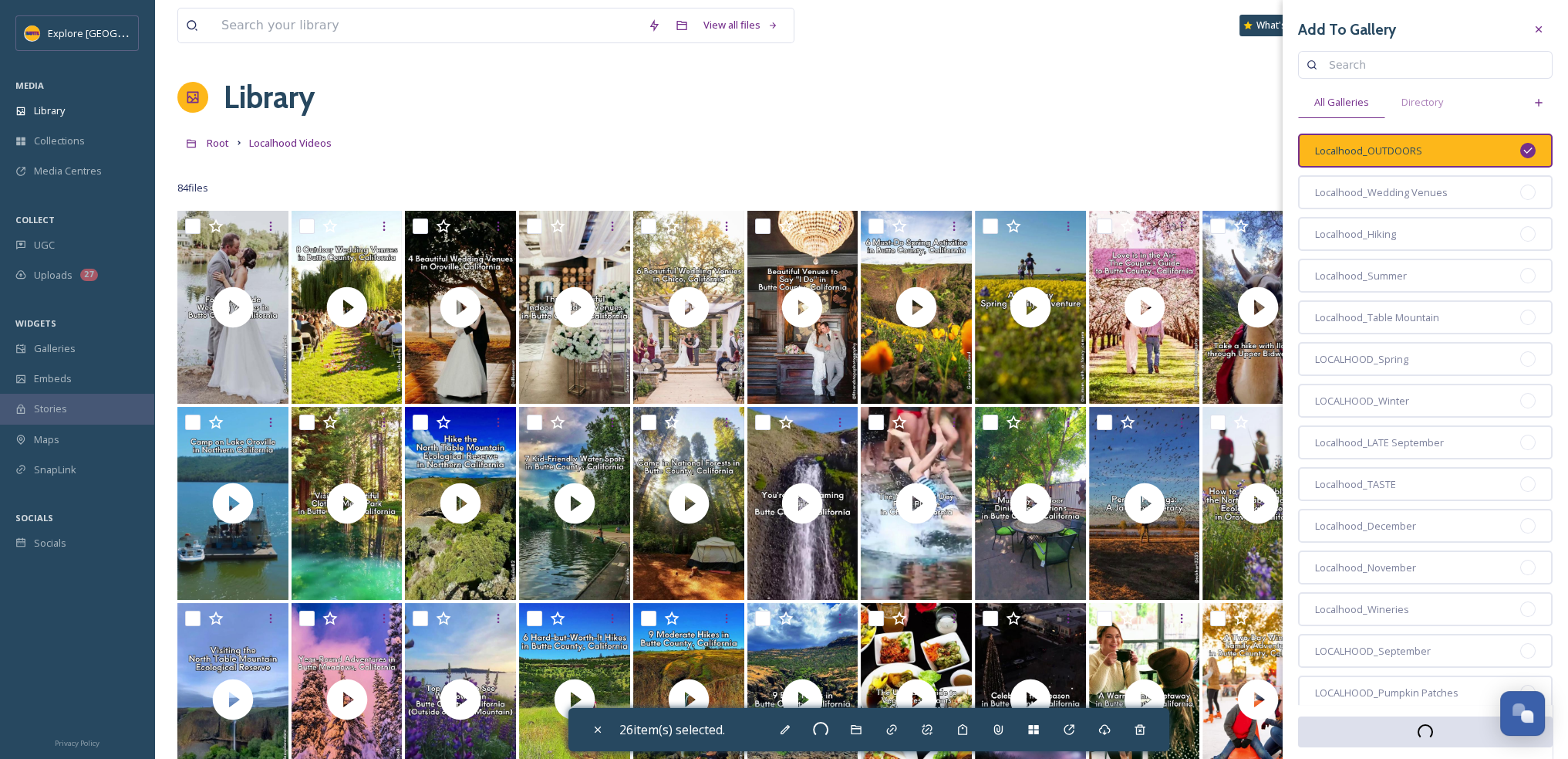
checkbox input "false"
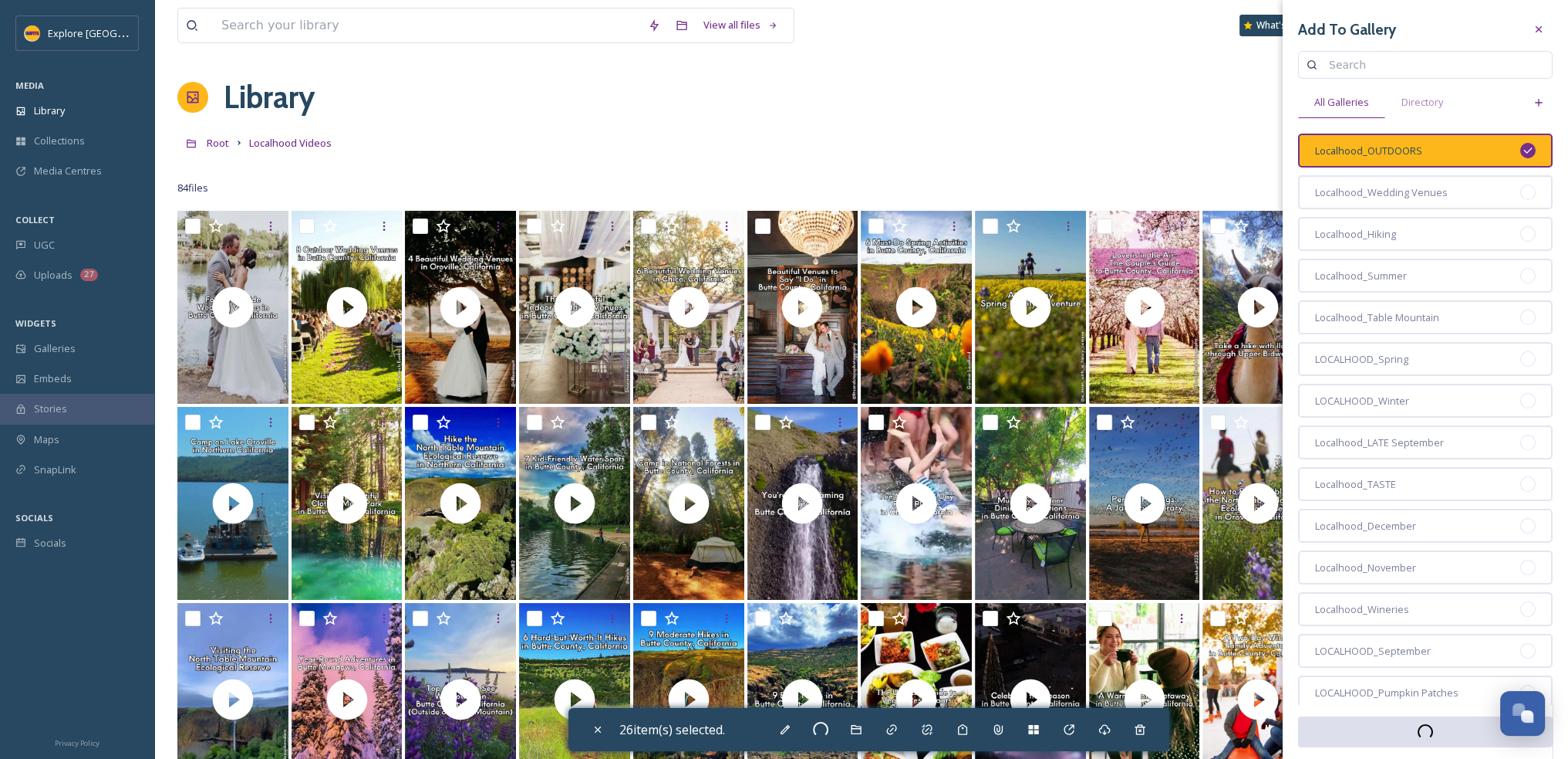
checkbox input "false"
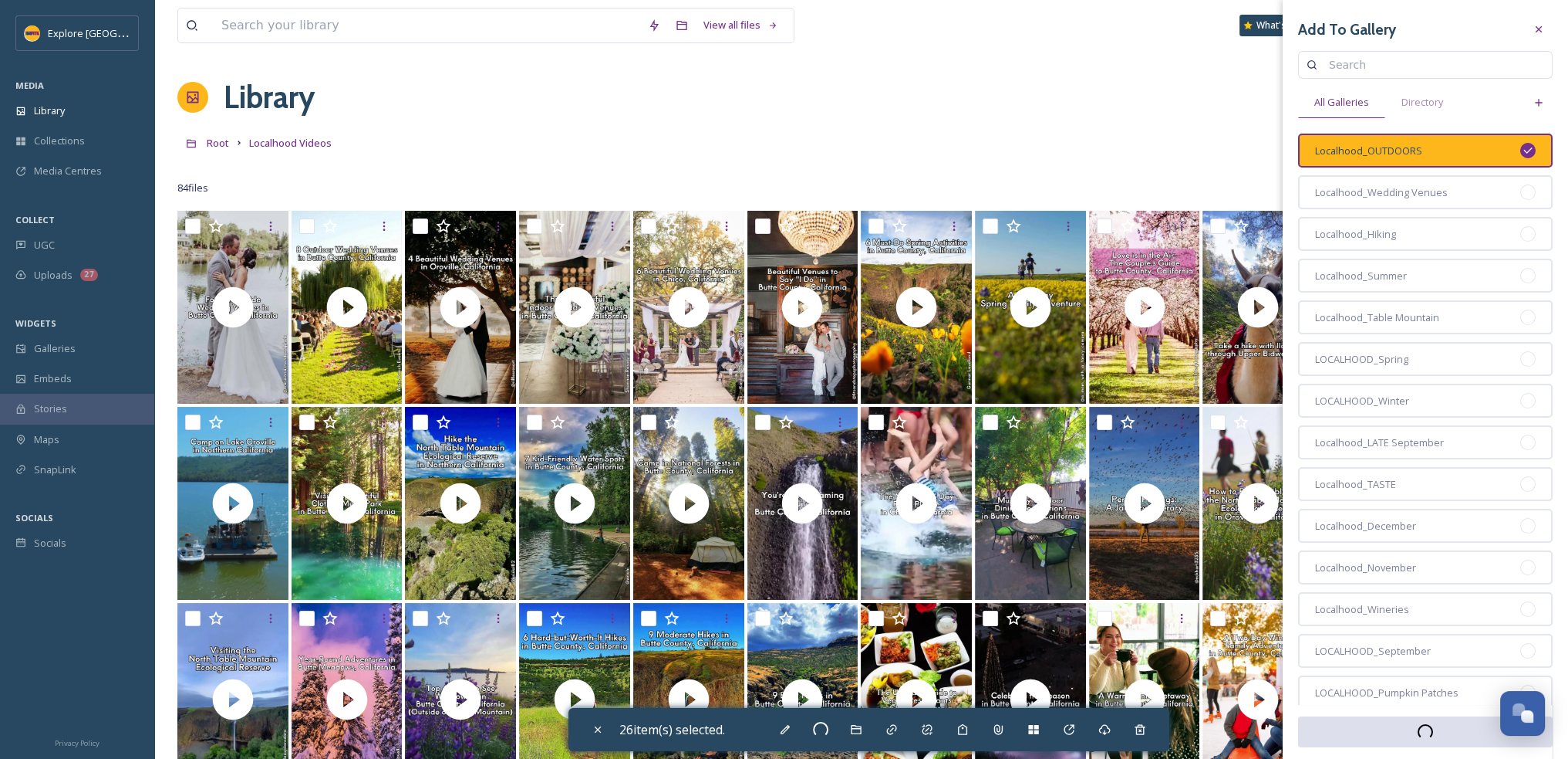
checkbox input "false"
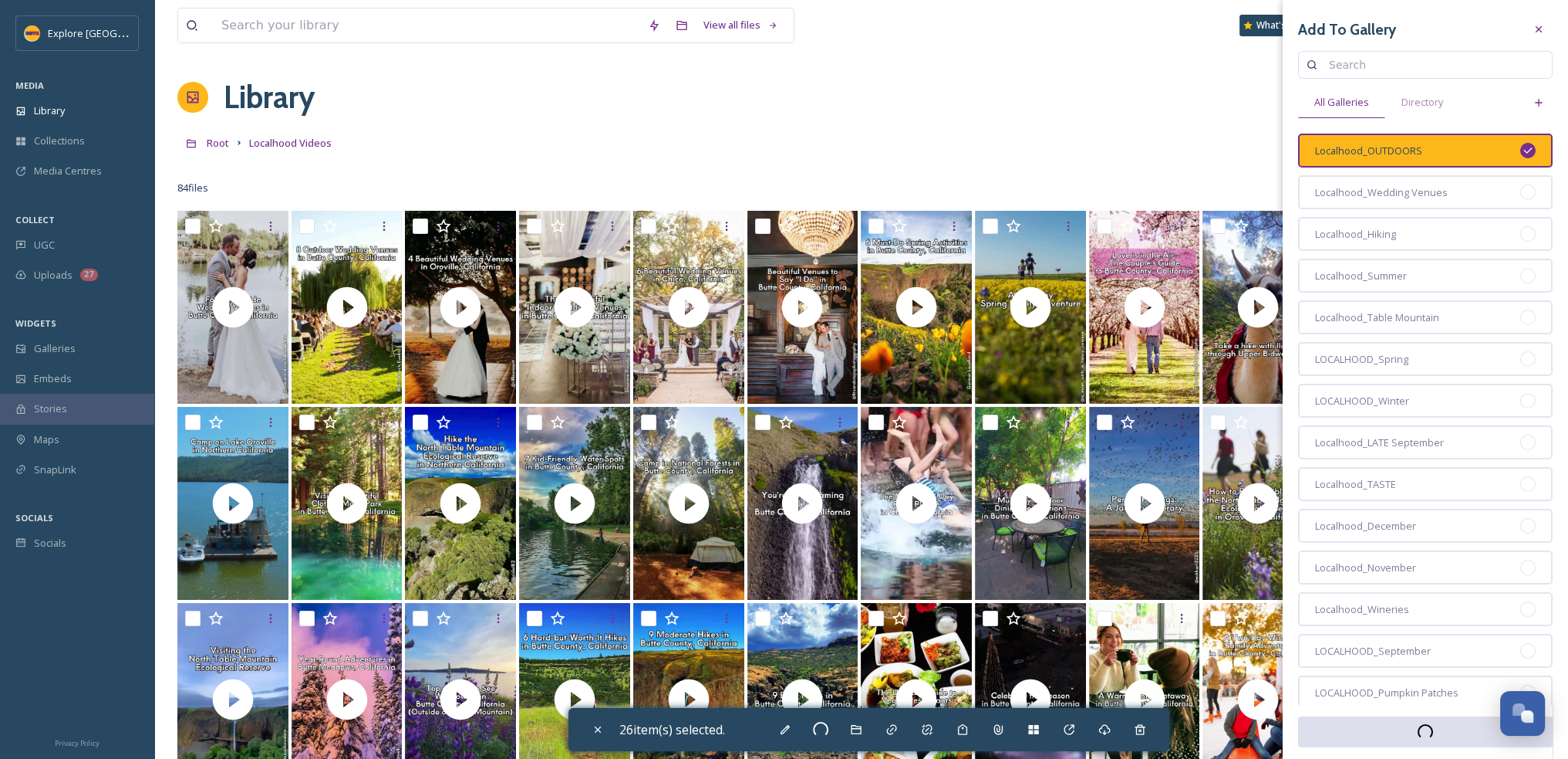
checkbox input "false"
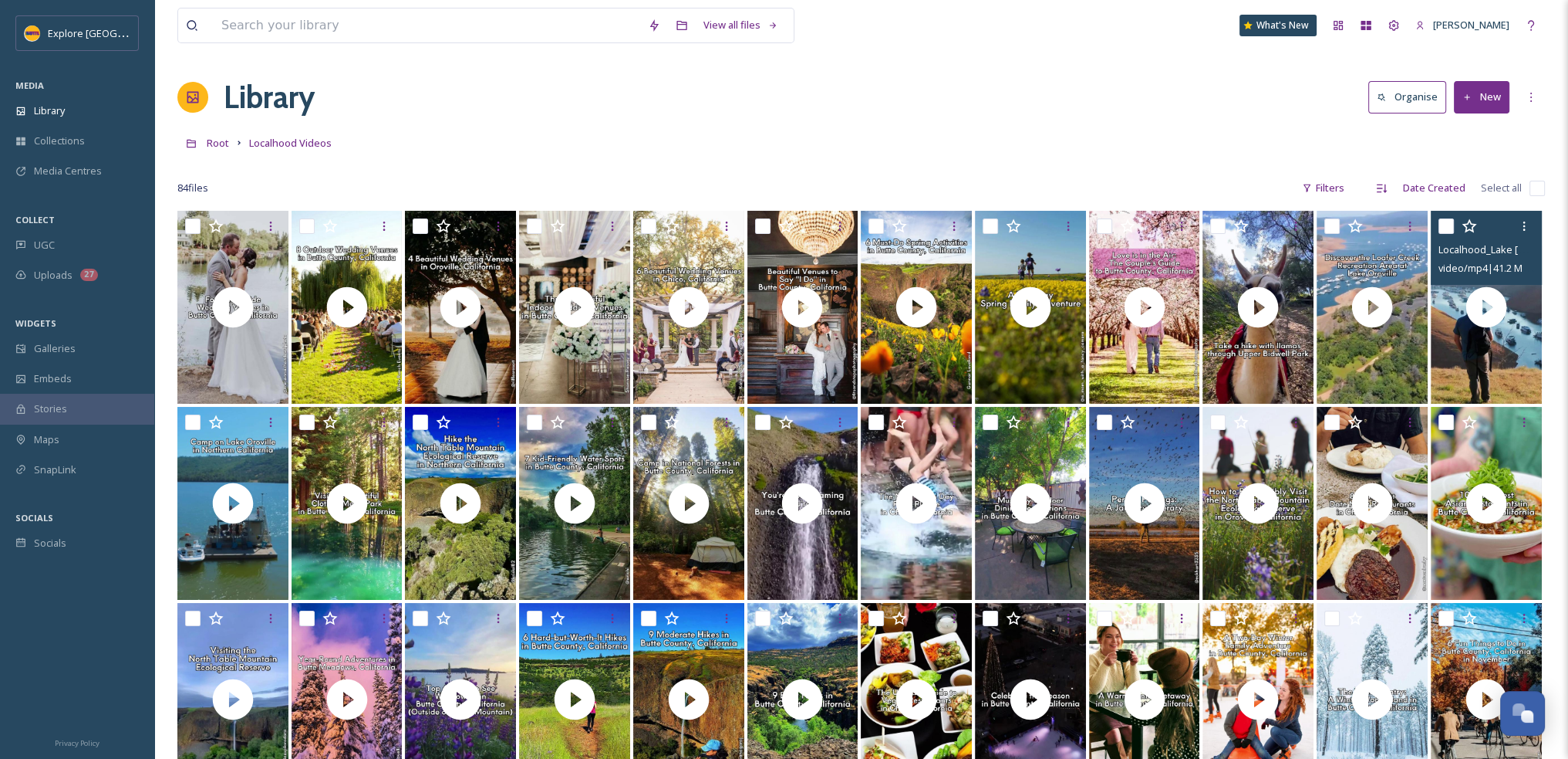
click at [1446, 224] on input "checkbox" at bounding box center [1446, 227] width 16 height 16
checkbox input "true"
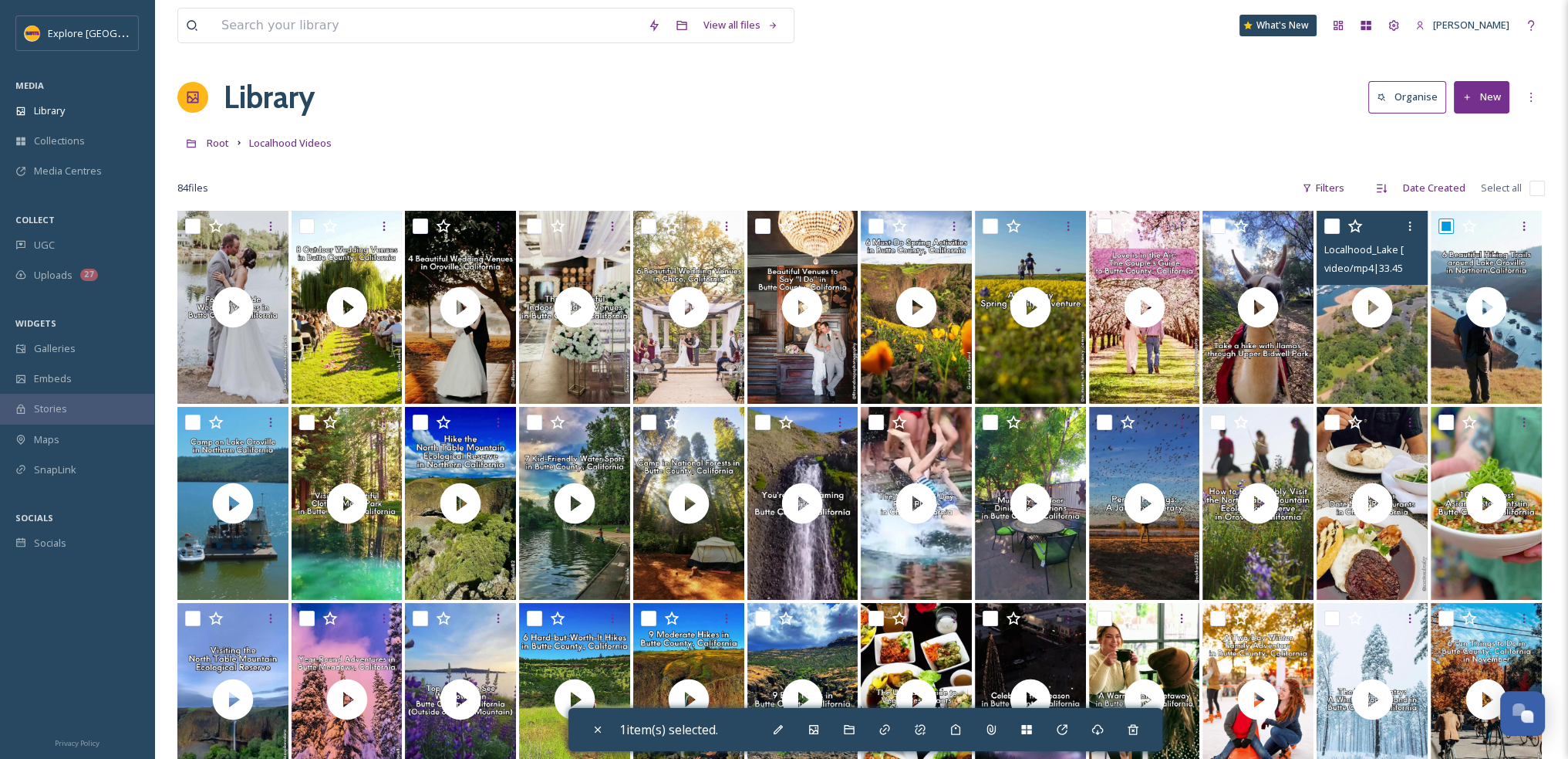
click at [1329, 225] on input "checkbox" at bounding box center [1333, 227] width 16 height 16
checkbox input "true"
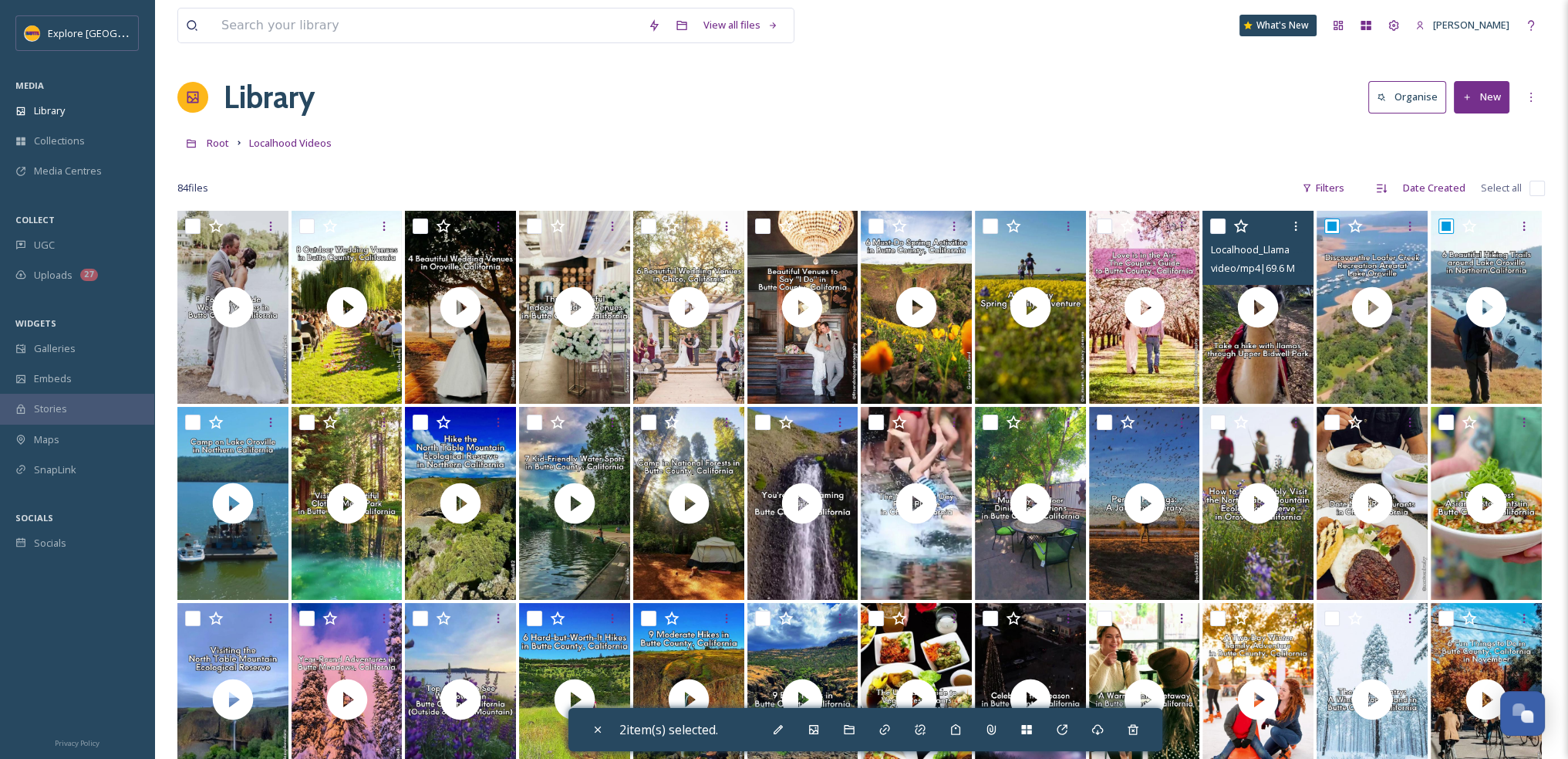
click at [1222, 226] on input "checkbox" at bounding box center [1218, 227] width 16 height 16
checkbox input "true"
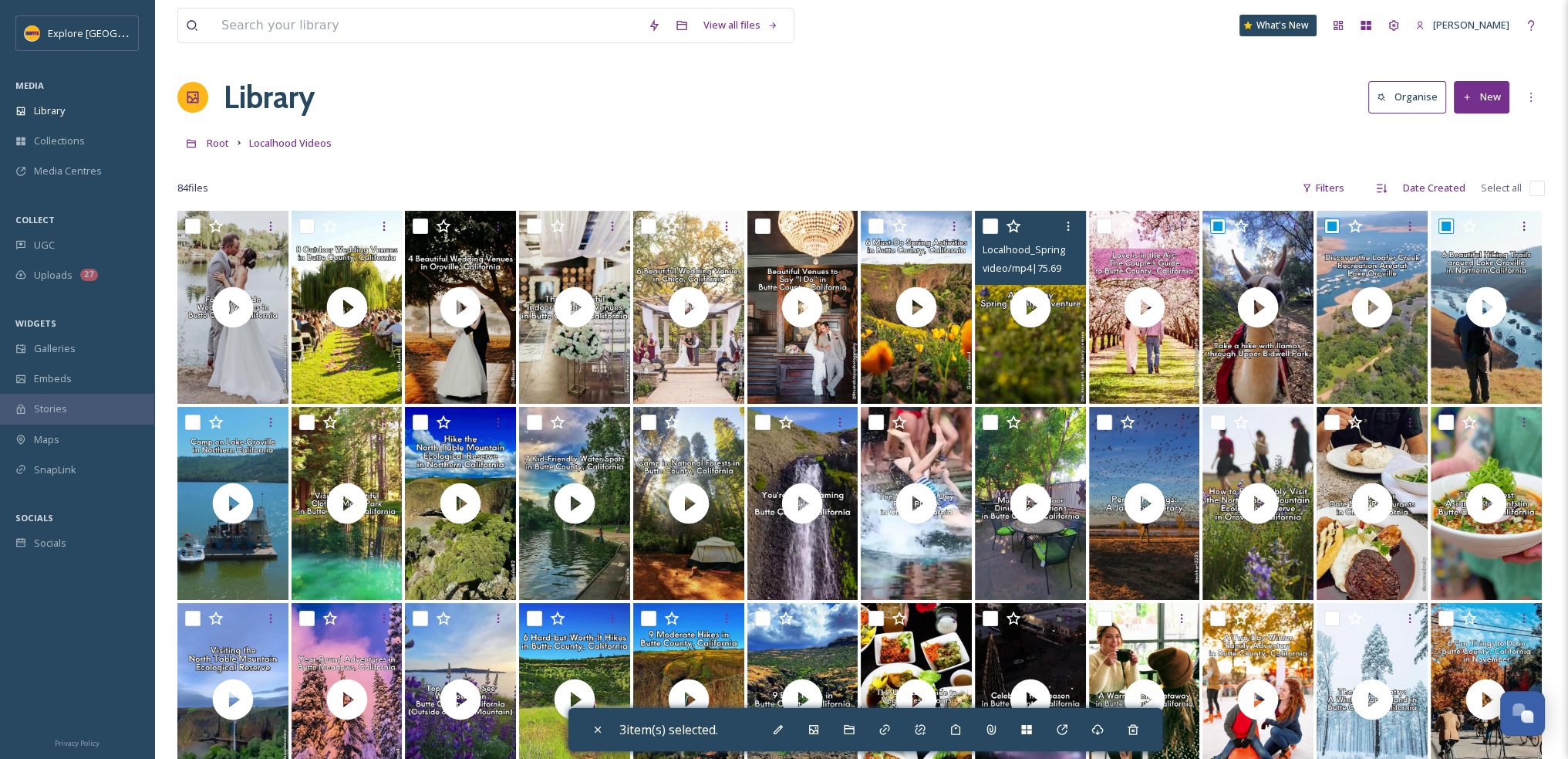
click at [991, 229] on input "checkbox" at bounding box center [990, 227] width 16 height 16
checkbox input "false"
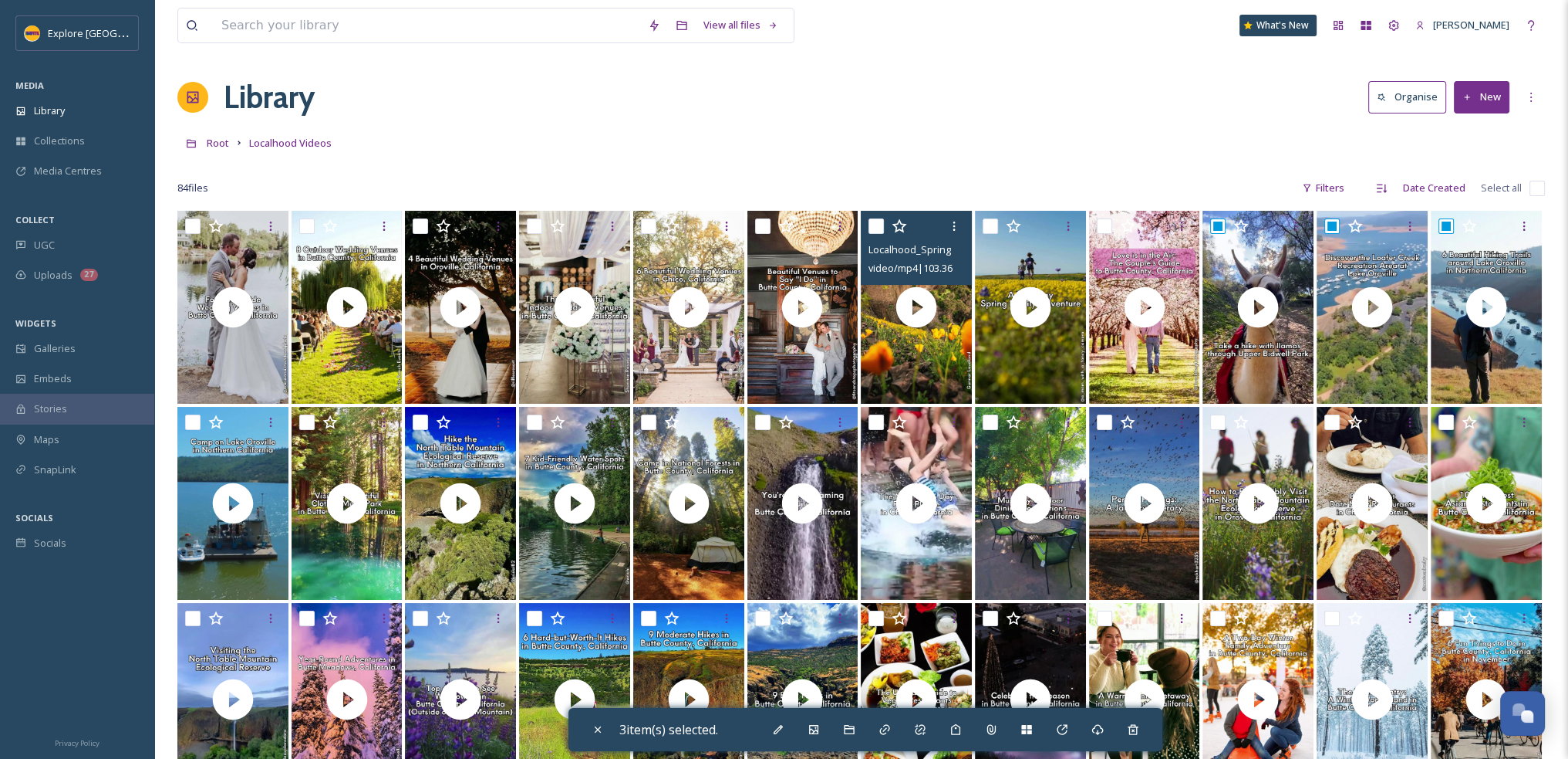
click at [875, 224] on input "checkbox" at bounding box center [876, 227] width 16 height 16
click at [828, 733] on div "Add to Gallery" at bounding box center [814, 729] width 28 height 28
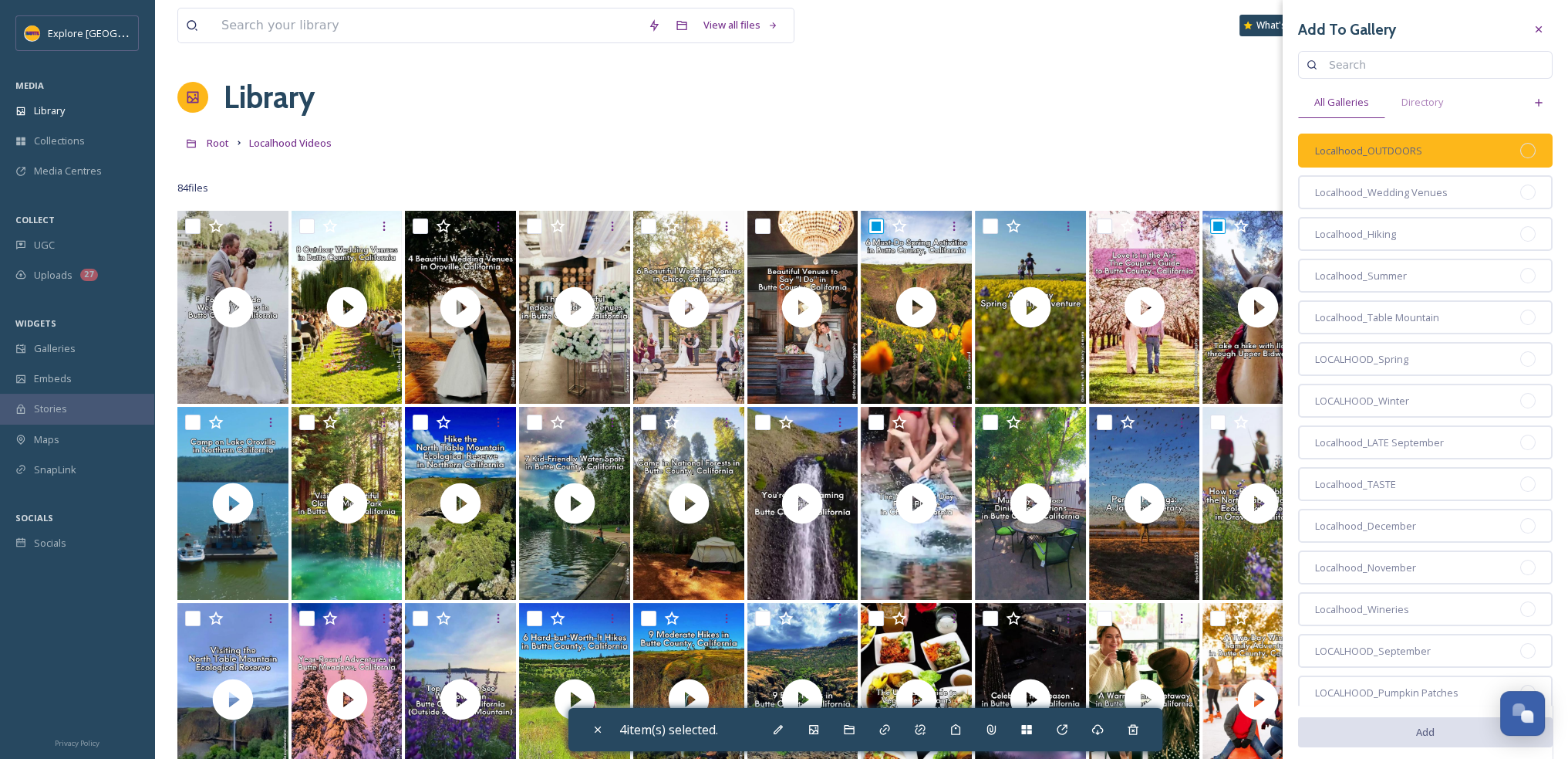
click at [1521, 147] on div at bounding box center [1528, 150] width 16 height 16
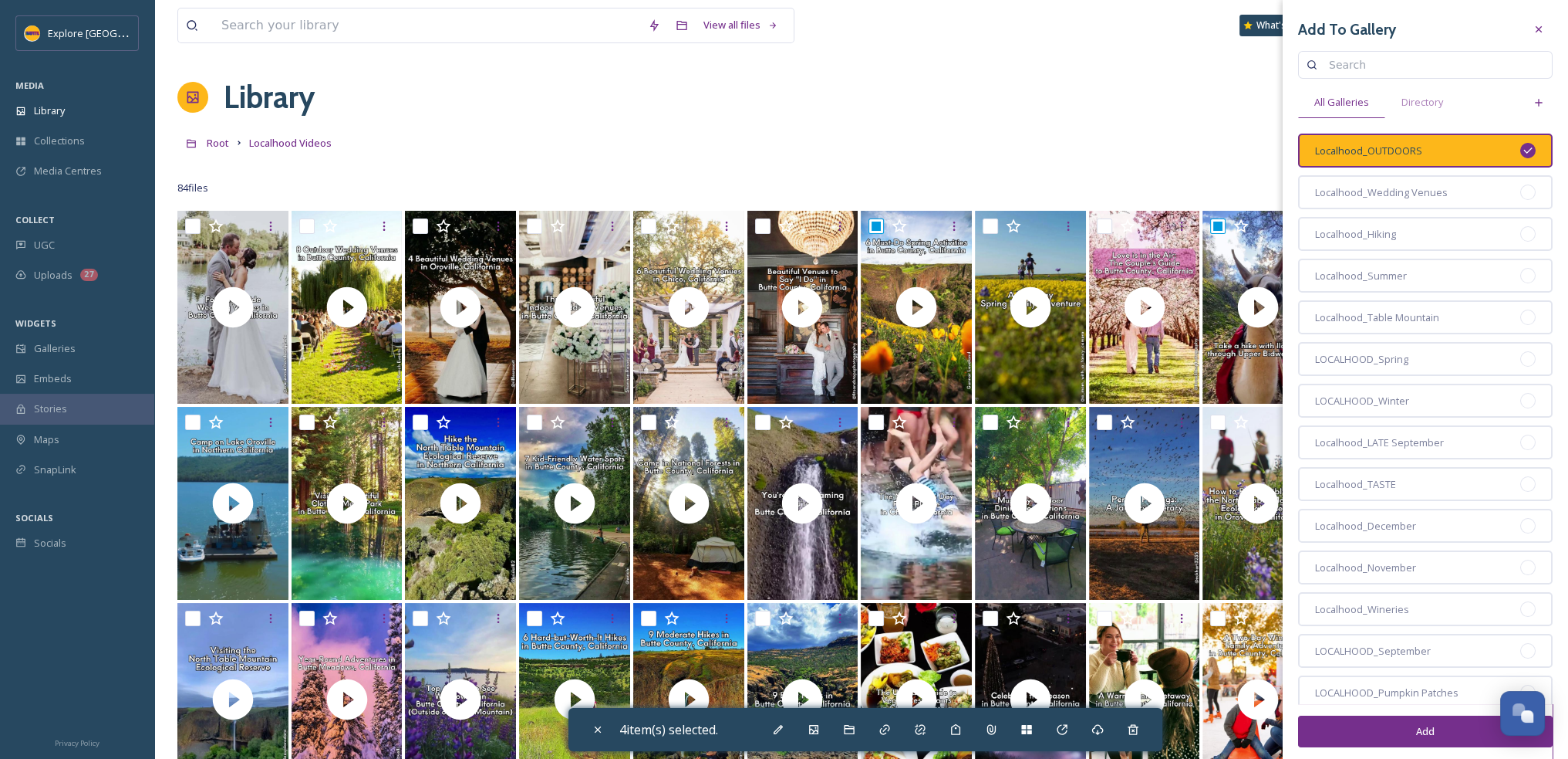
drag, startPoint x: 1395, startPoint y: 739, endPoint x: 1408, endPoint y: 735, distance: 13.6
click at [1395, 738] on button "Add" at bounding box center [1425, 731] width 254 height 32
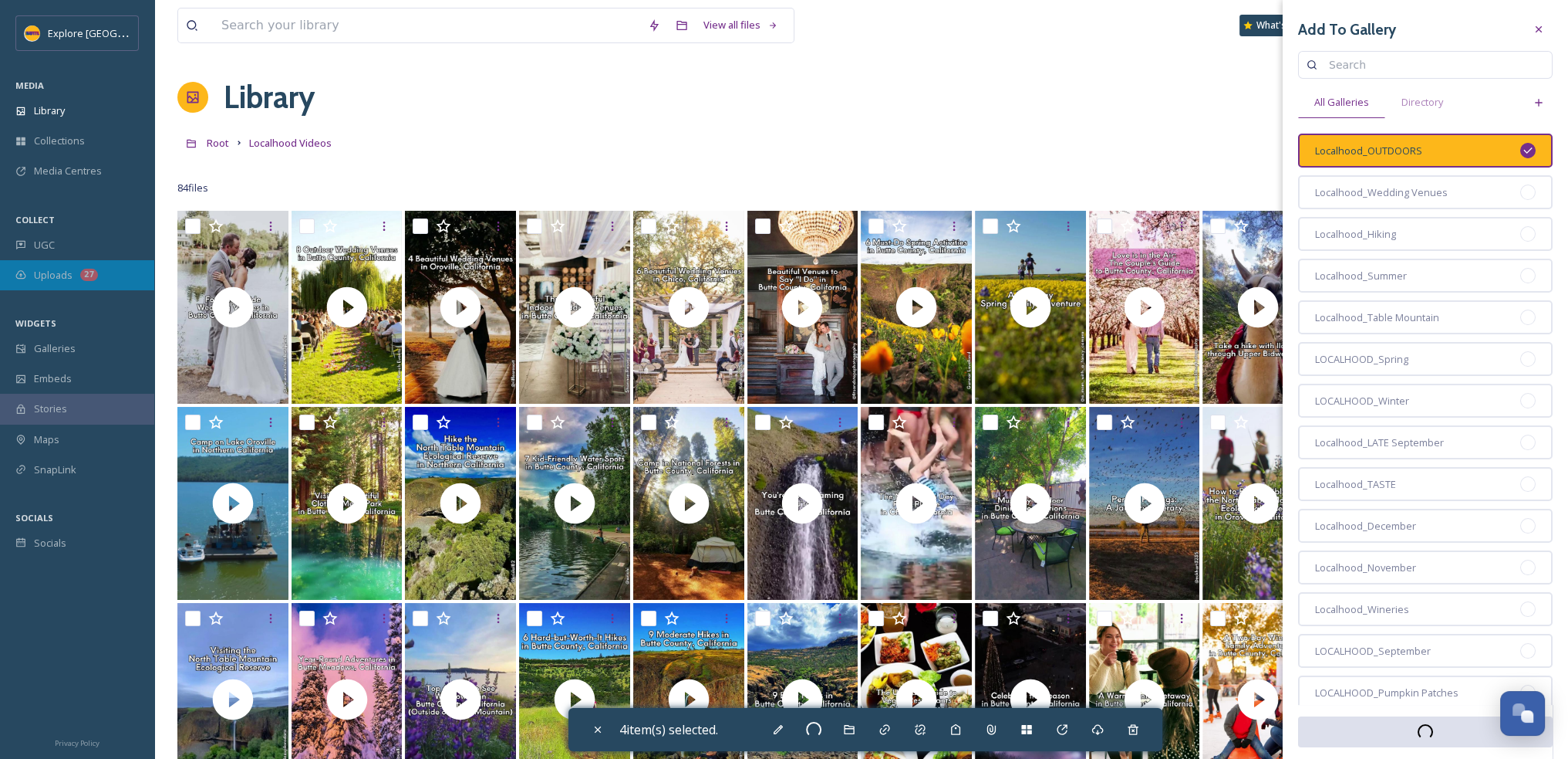
checkbox input "false"
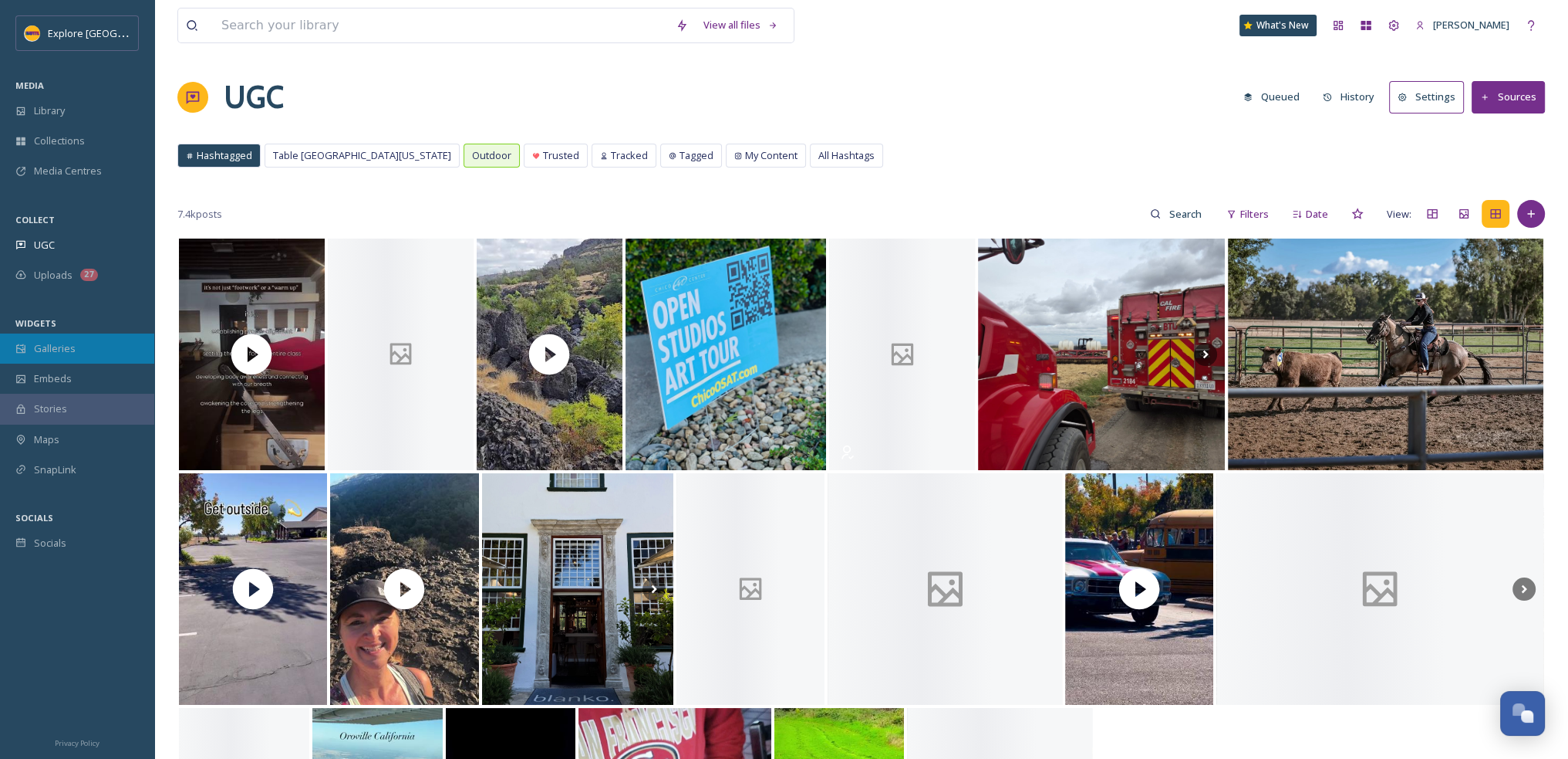
click at [69, 343] on span "Galleries" at bounding box center [54, 348] width 42 height 15
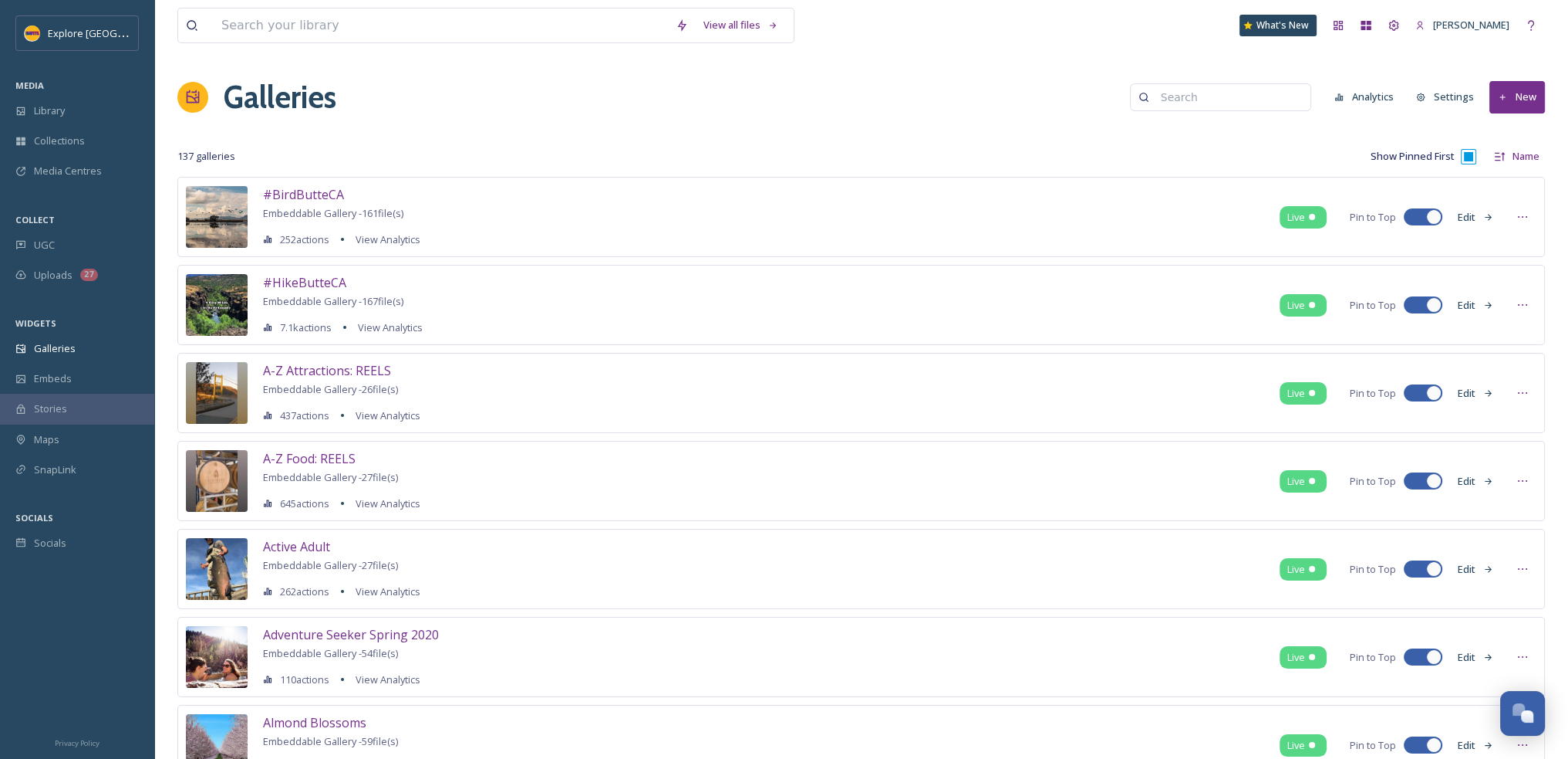
click at [1242, 100] on input at bounding box center [1228, 97] width 149 height 31
type input "outdoors"
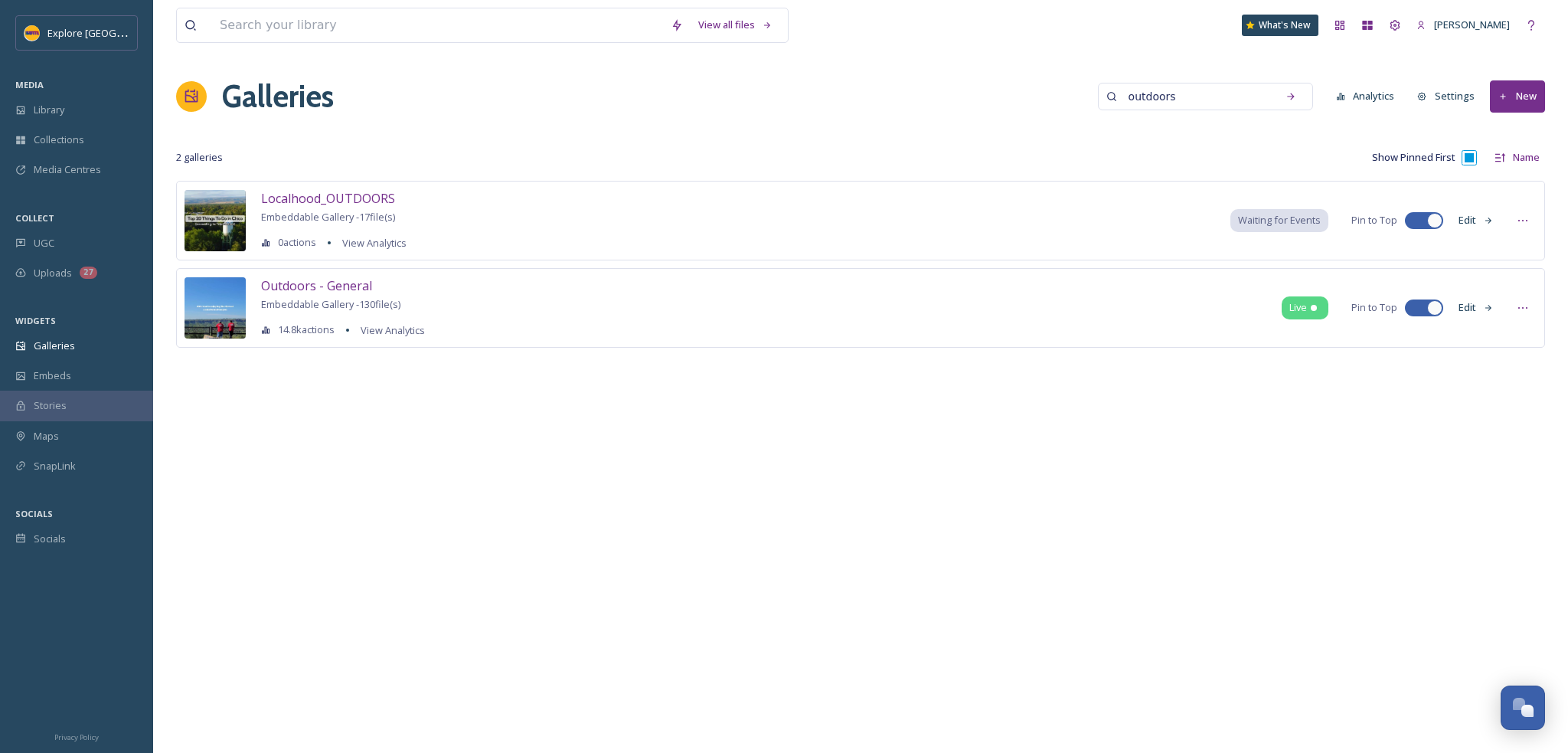
click at [1485, 220] on icon at bounding box center [1488, 221] width 10 height 10
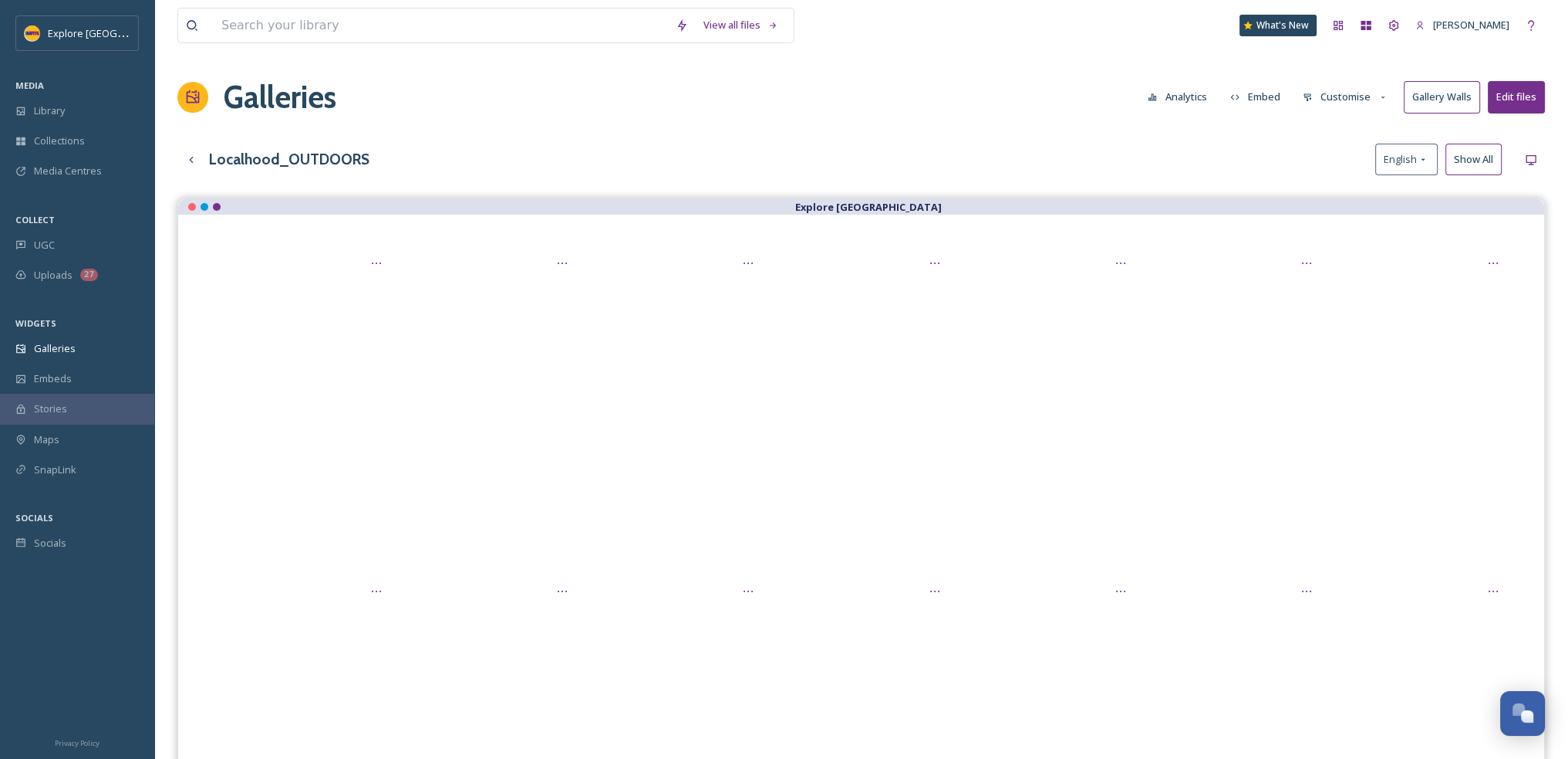
click at [1367, 101] on button "Customise" at bounding box center [1345, 97] width 101 height 30
click at [1336, 252] on span "Template" at bounding box center [1326, 252] width 44 height 15
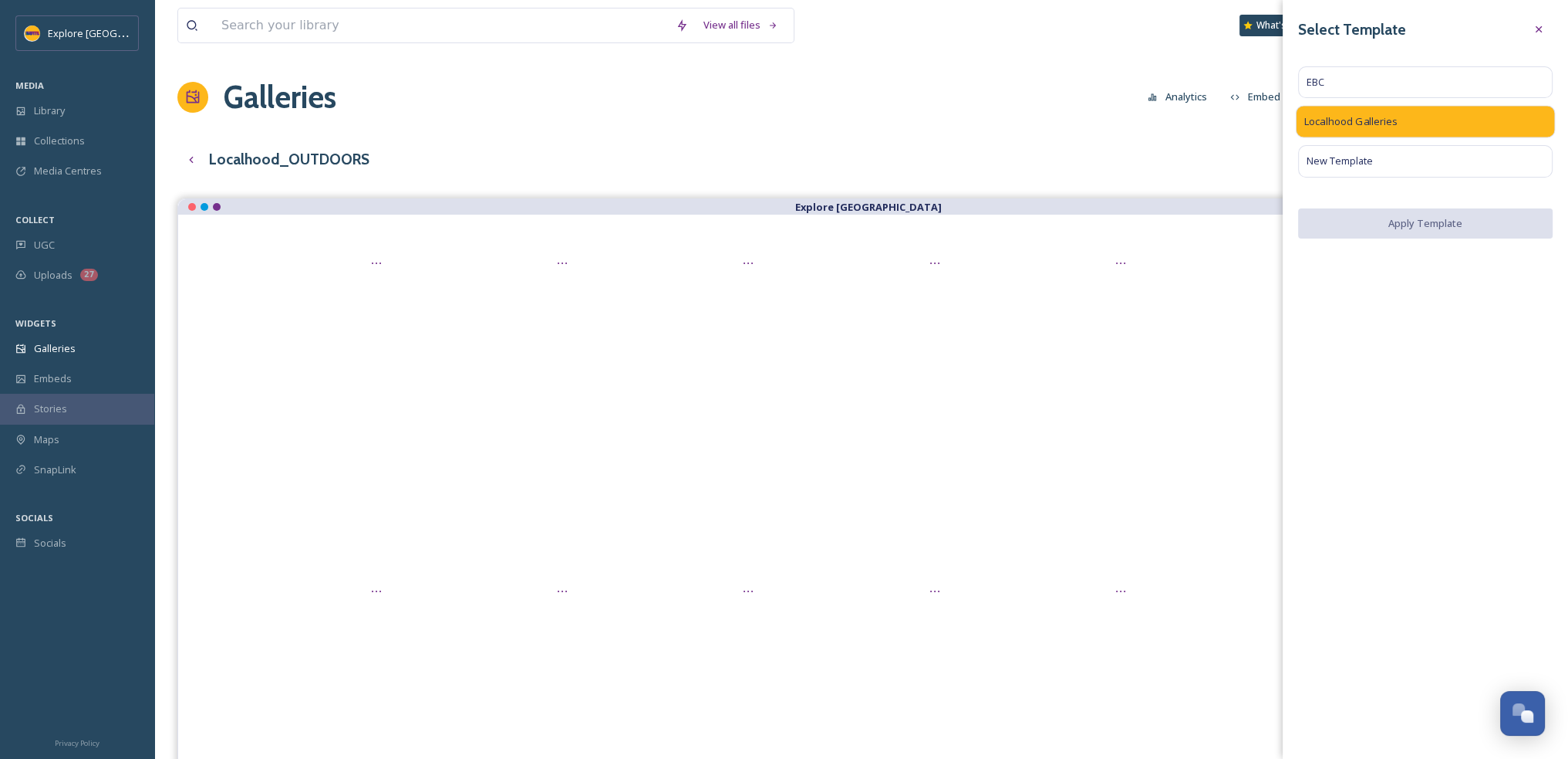
click at [1524, 124] on div "Localhood Galleries" at bounding box center [1426, 122] width 260 height 33
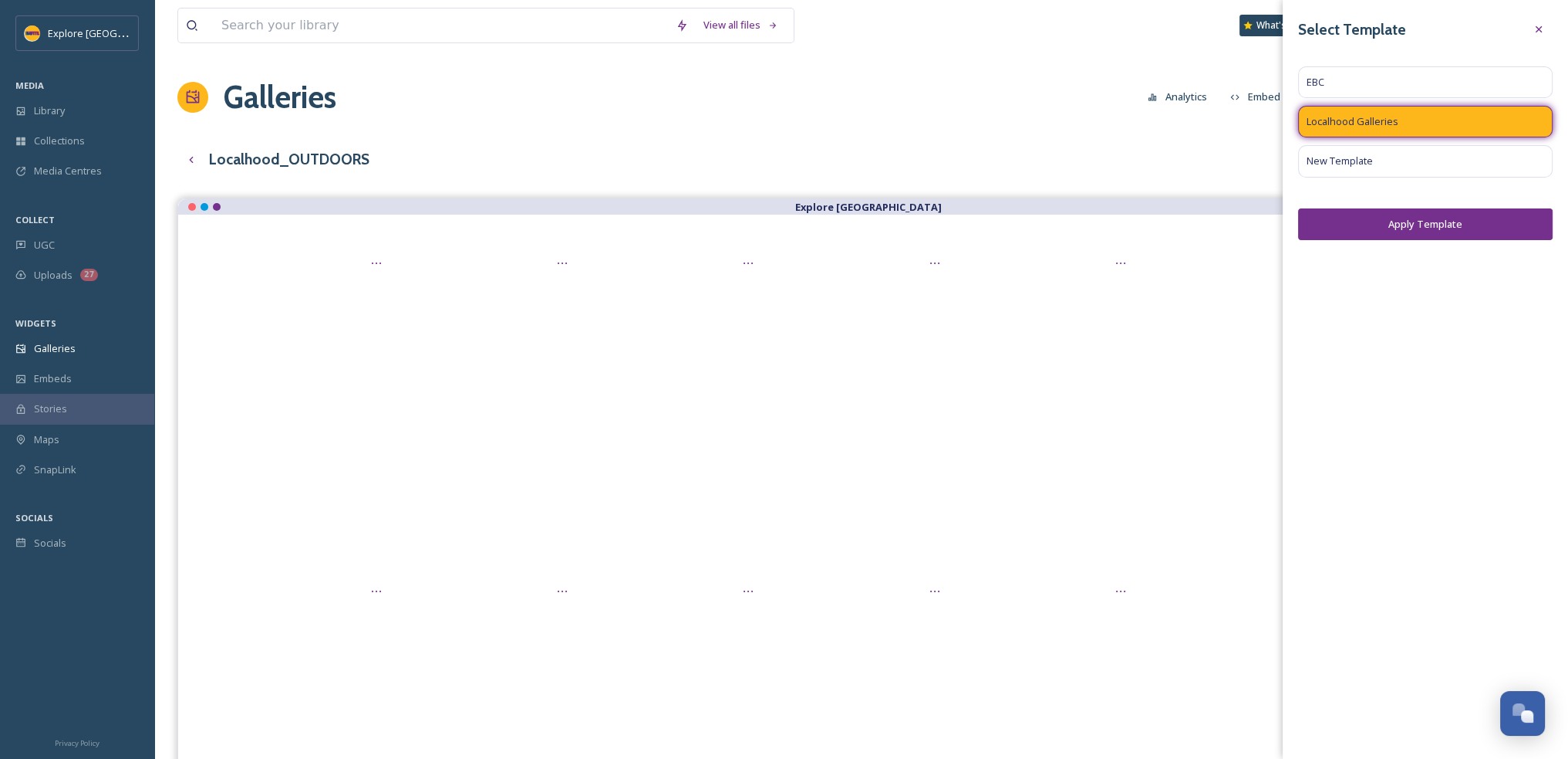
click at [1388, 229] on button "Apply Template" at bounding box center [1425, 225] width 254 height 32
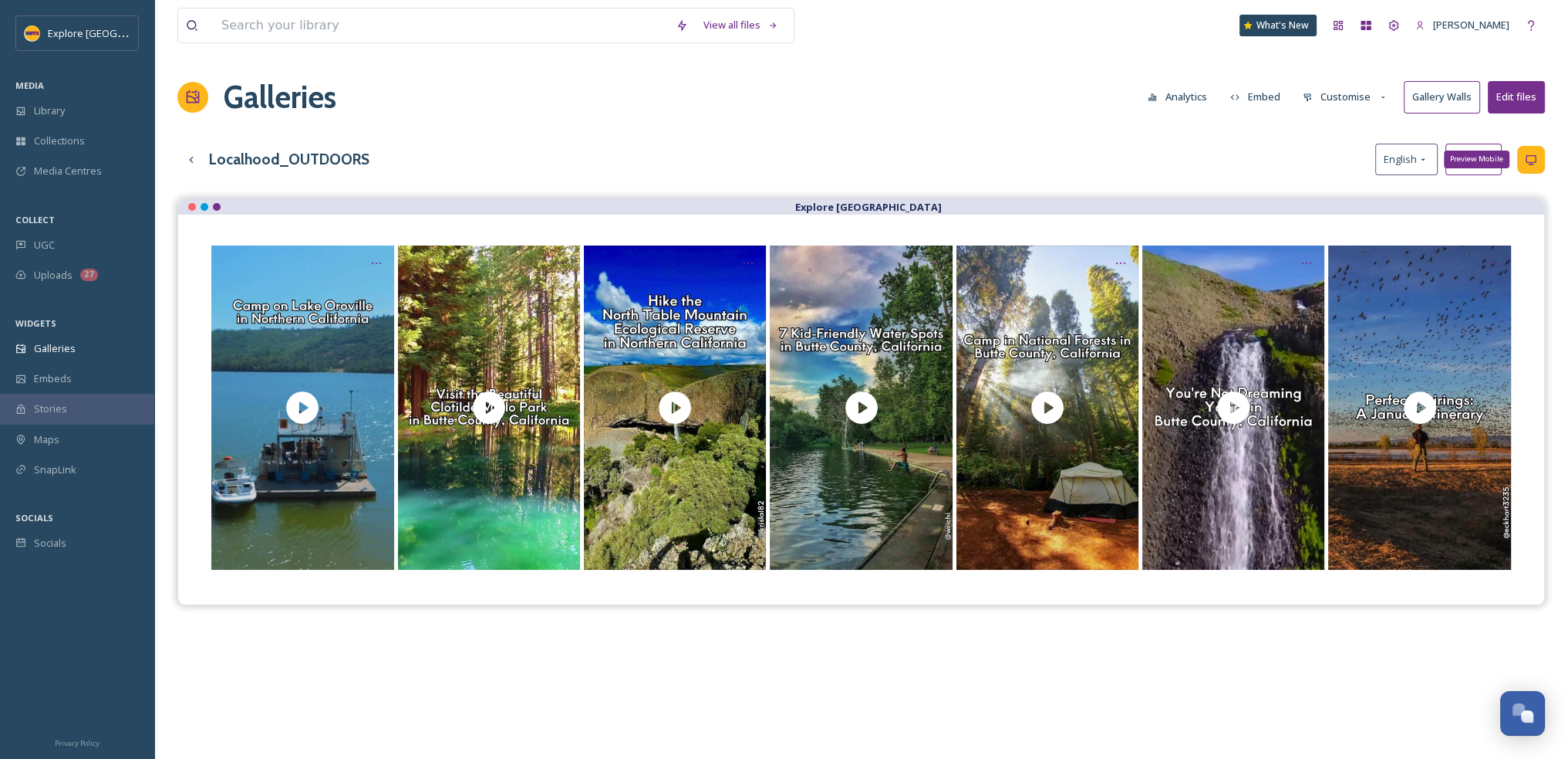
click at [1487, 157] on div "Preview Mobile" at bounding box center [1477, 158] width 65 height 17
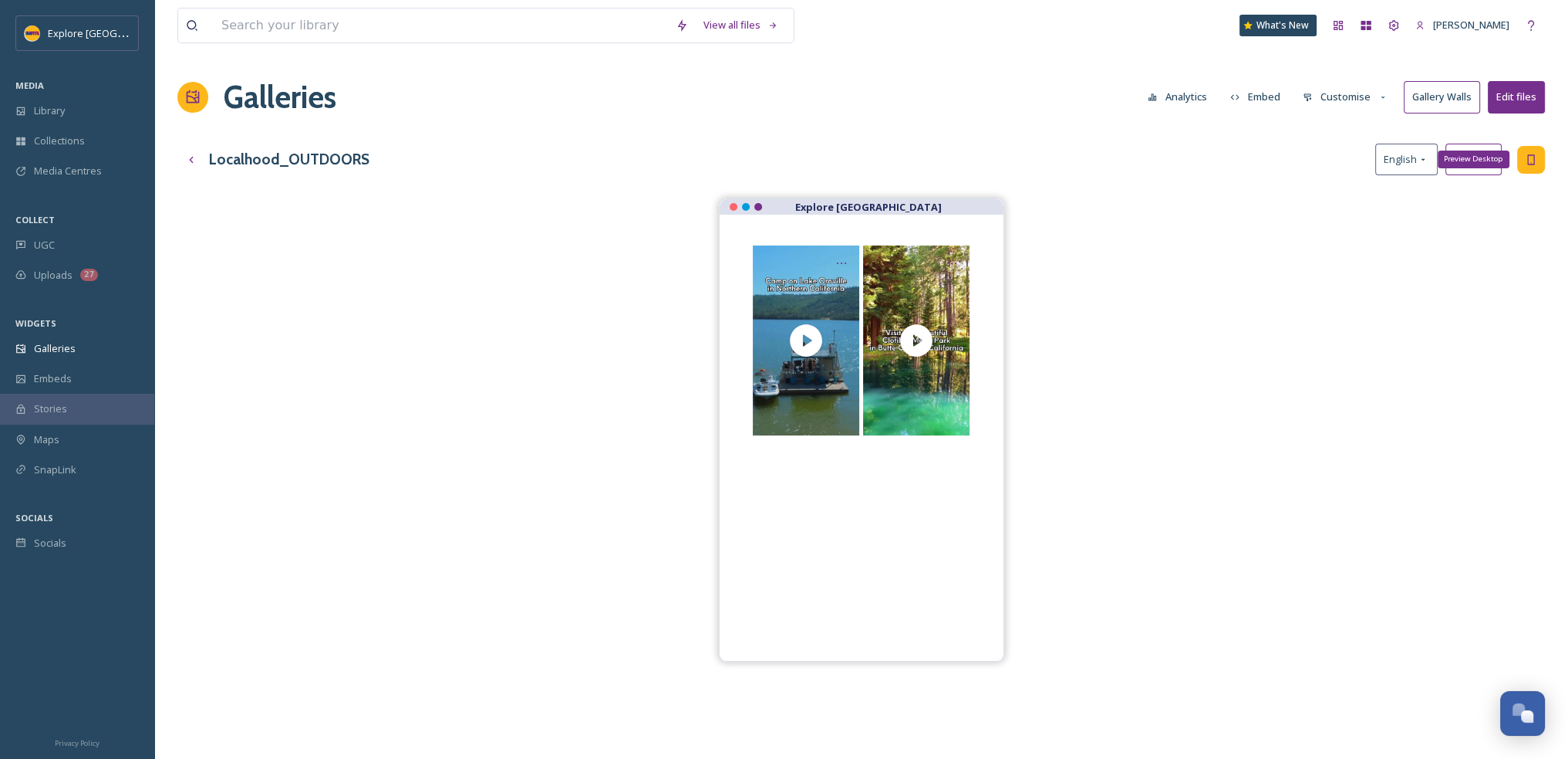
click at [1535, 166] on div "Preview Desktop" at bounding box center [1531, 159] width 28 height 28
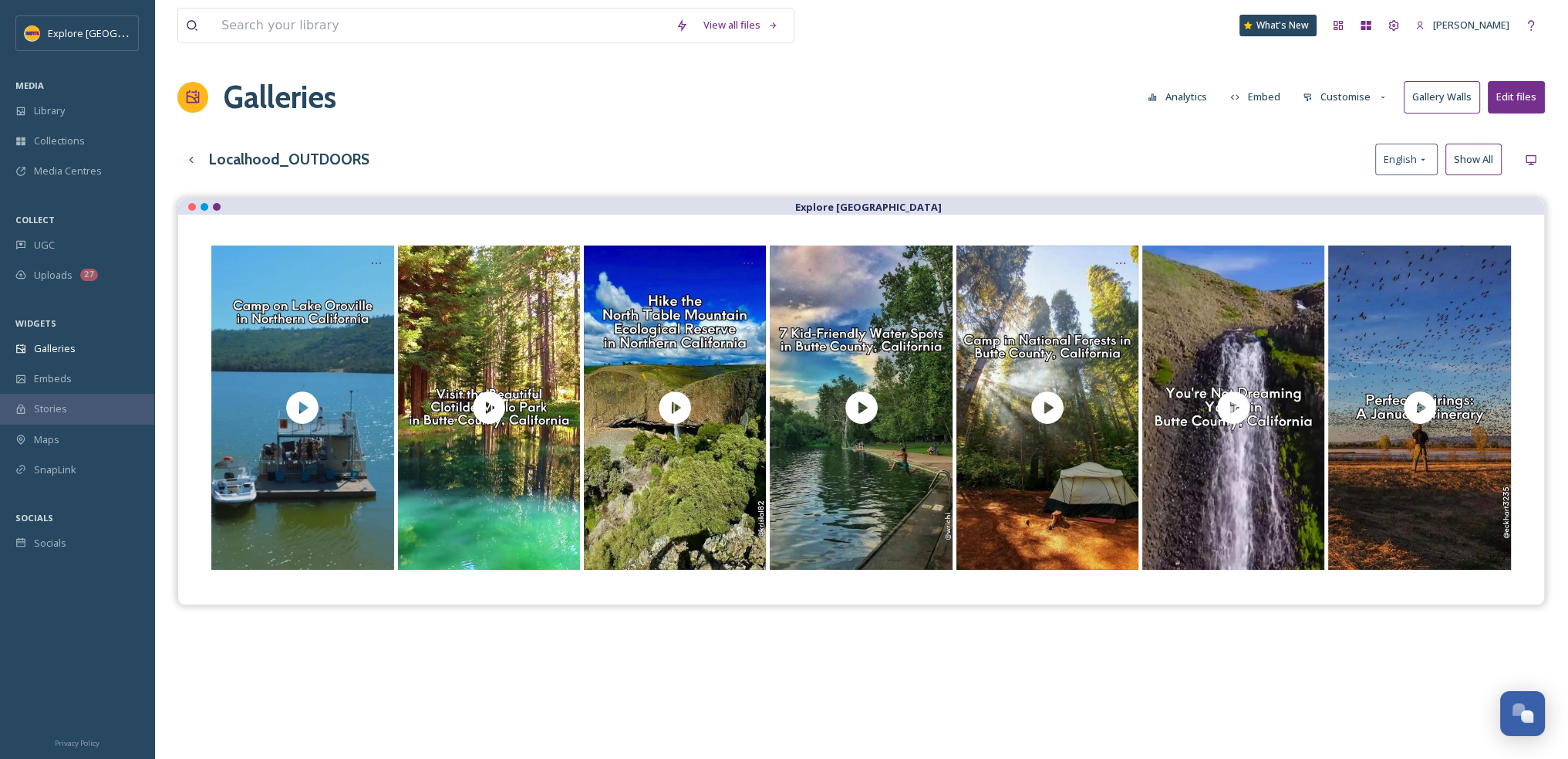
click at [1470, 160] on button "Show All" at bounding box center [1473, 159] width 56 height 32
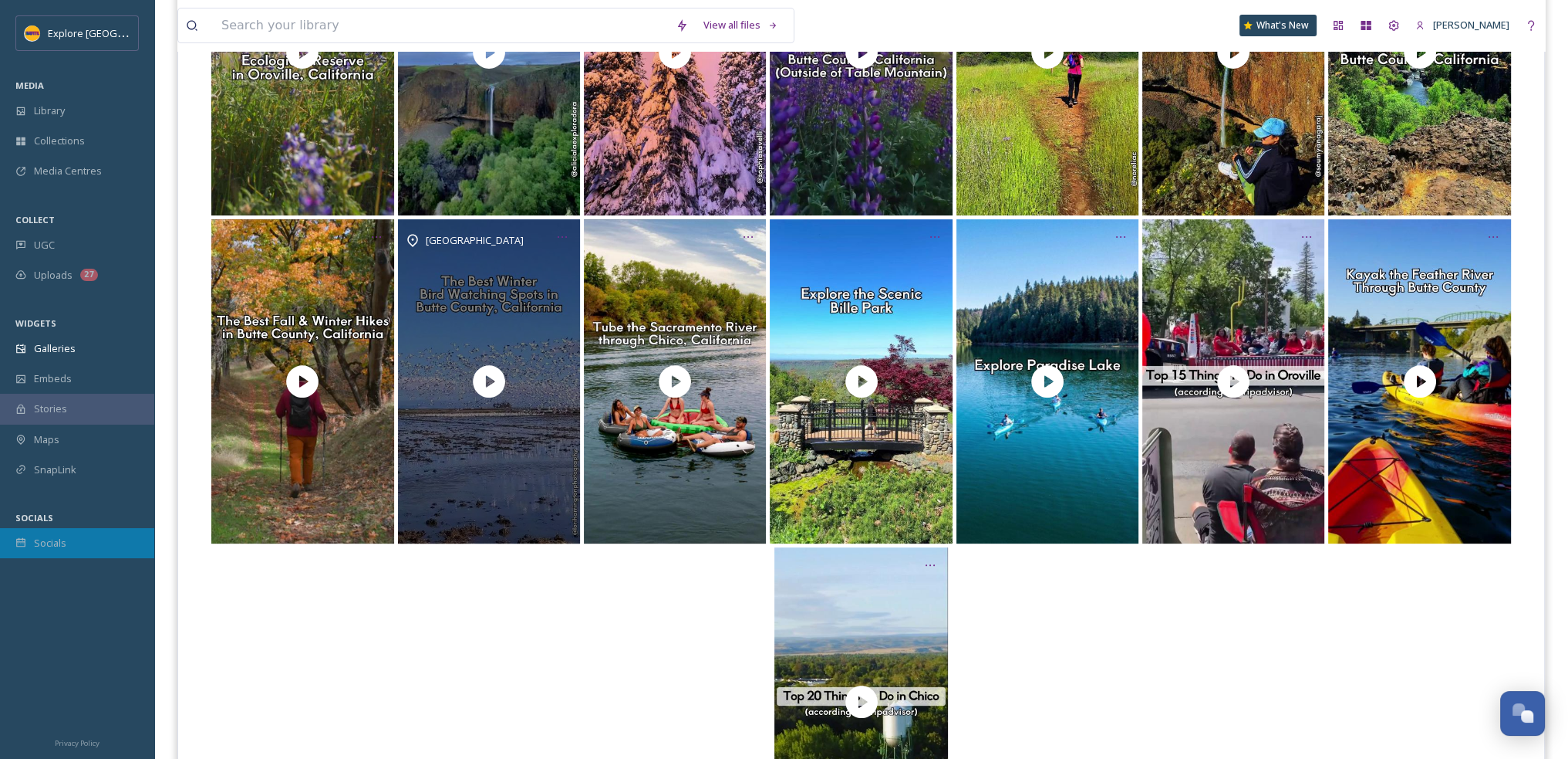
scroll to position [695, 0]
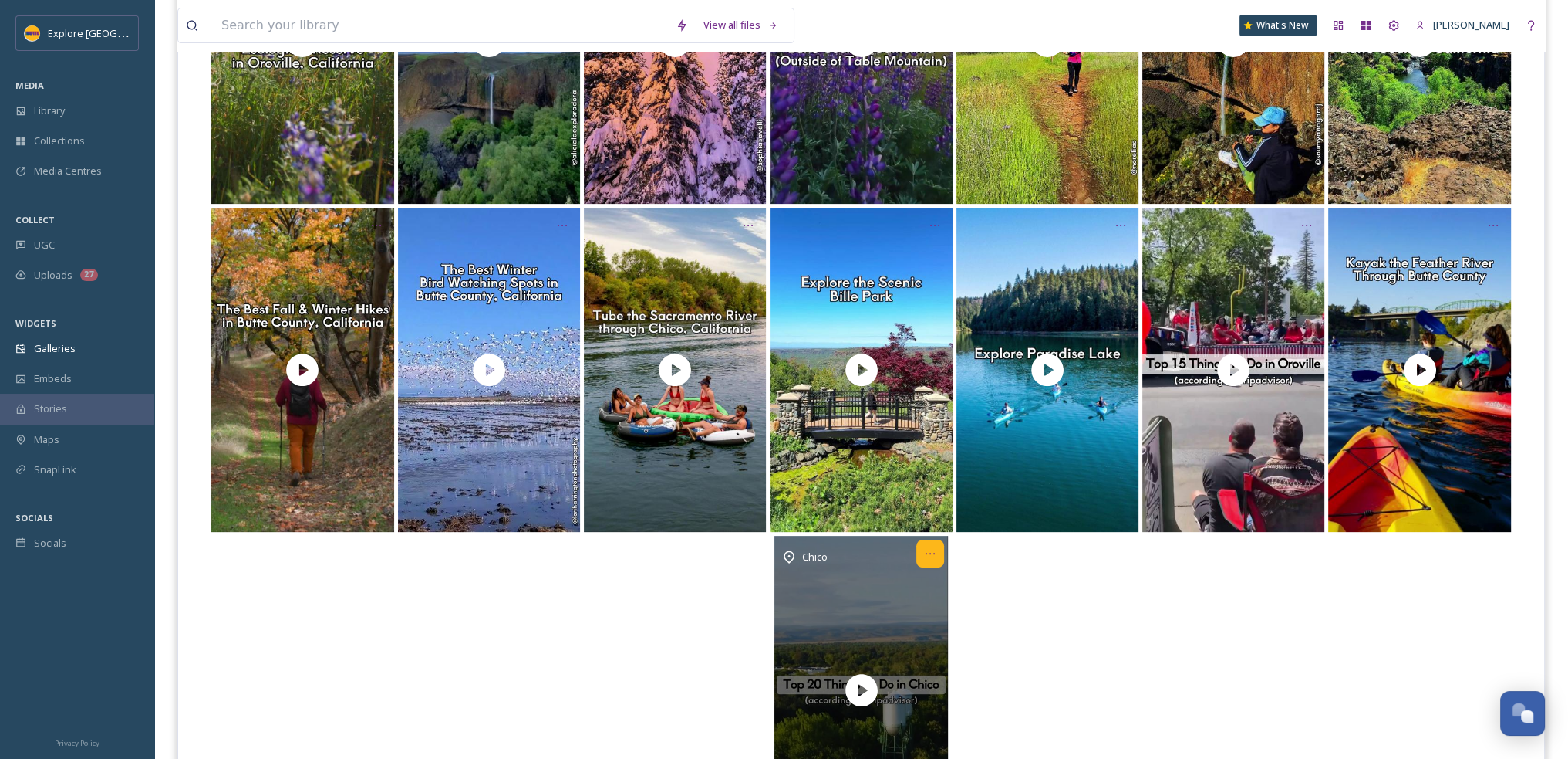
click at [933, 548] on icon "Opens media popup. Media description: As the urban hub of Butte County, you cou…" at bounding box center [930, 553] width 12 height 12
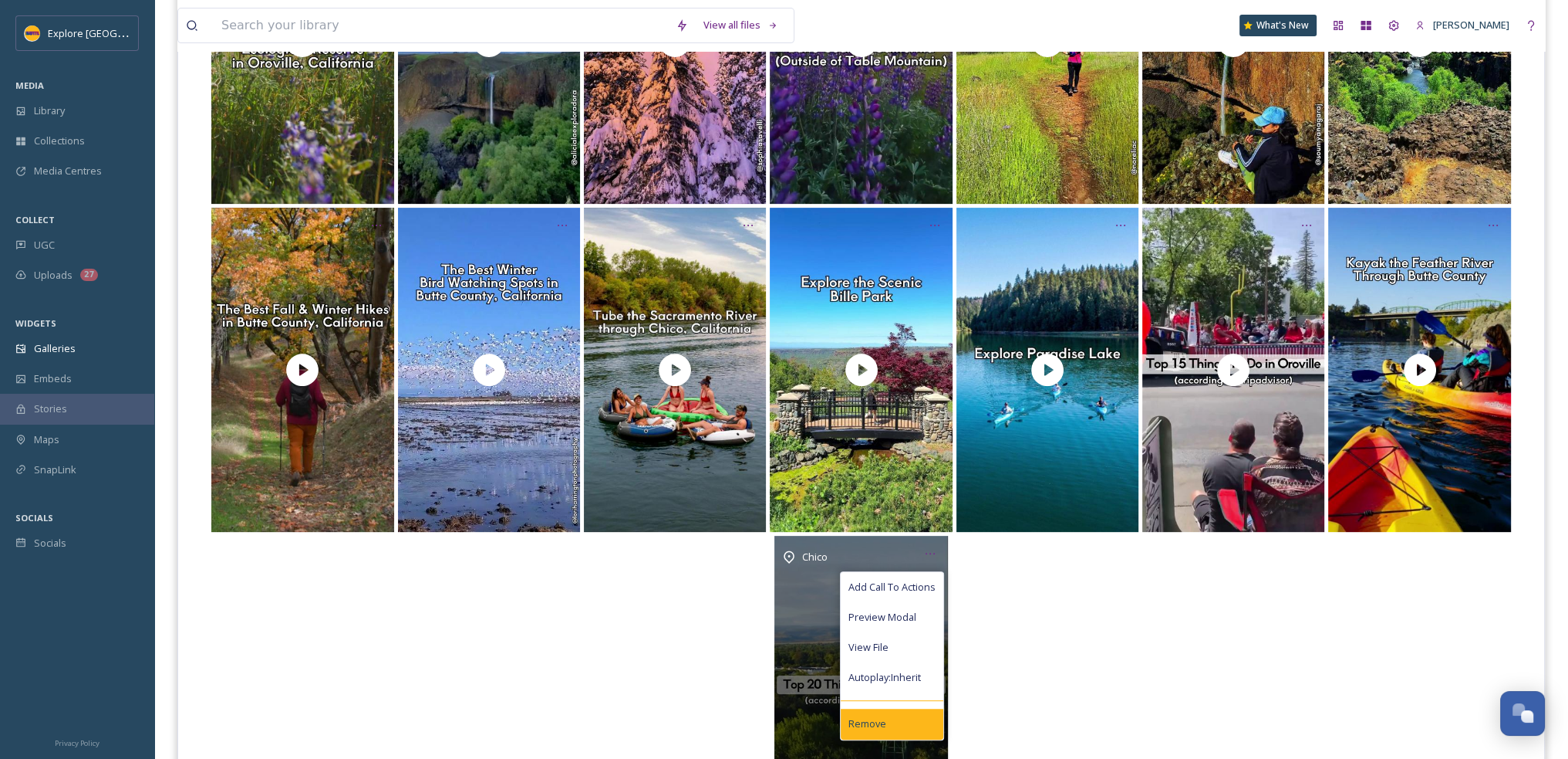
click at [886, 722] on div "Remove" at bounding box center [892, 723] width 103 height 30
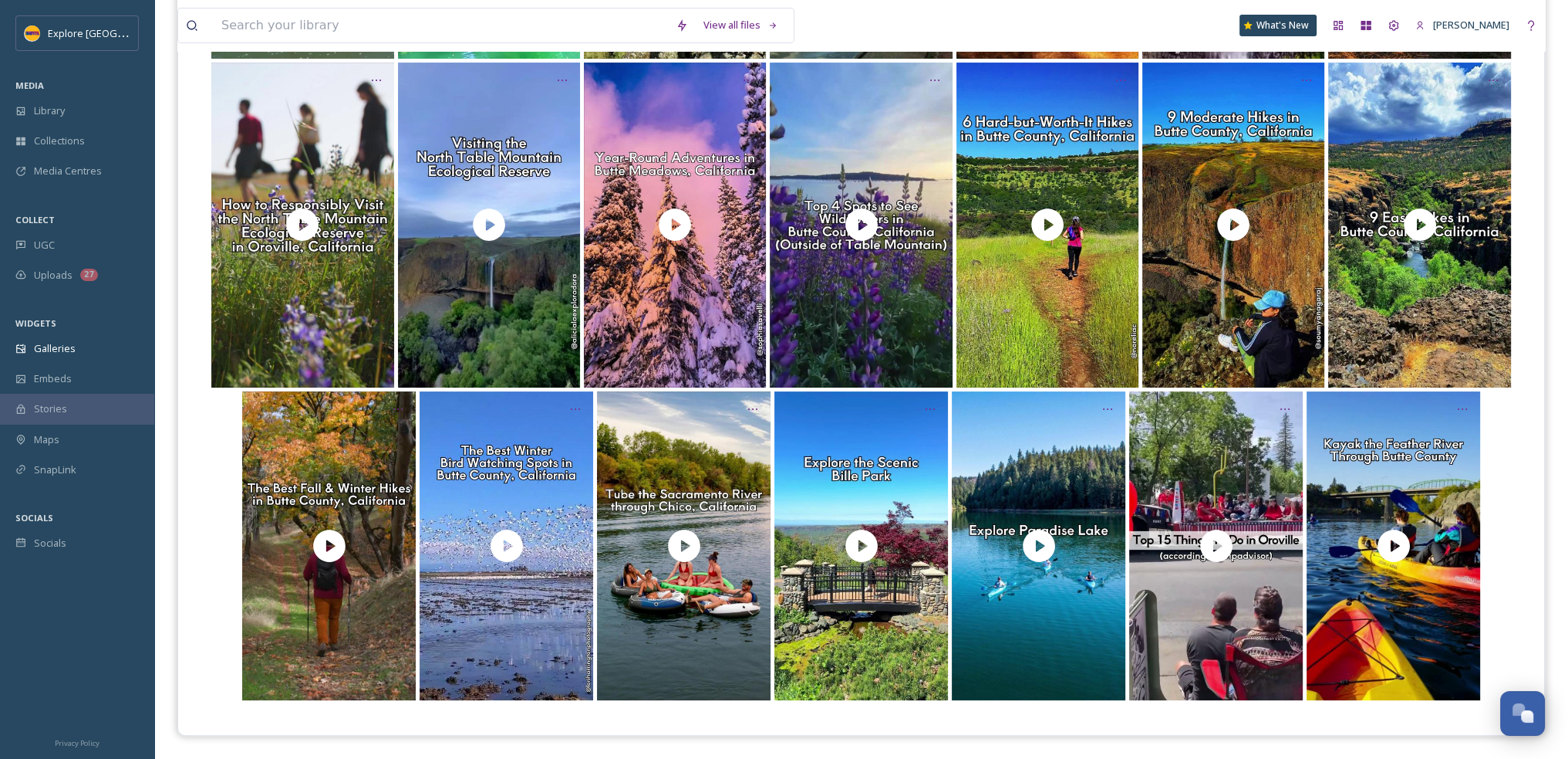
scroll to position [510, 0]
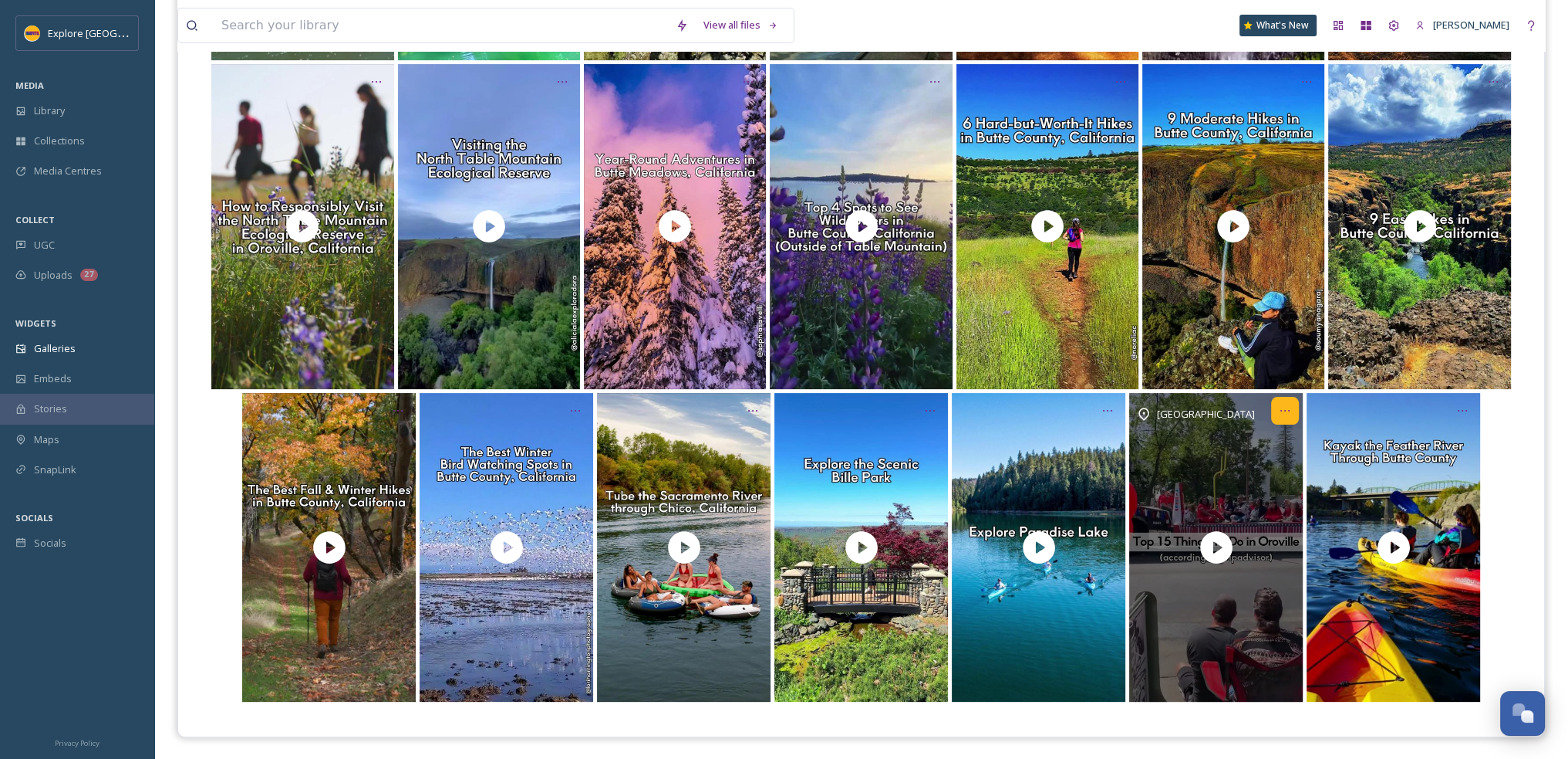
click at [1287, 411] on icon "Opens media popup. Media description: With its roots in the Gold Rush and uniqu…" at bounding box center [1285, 411] width 12 height 12
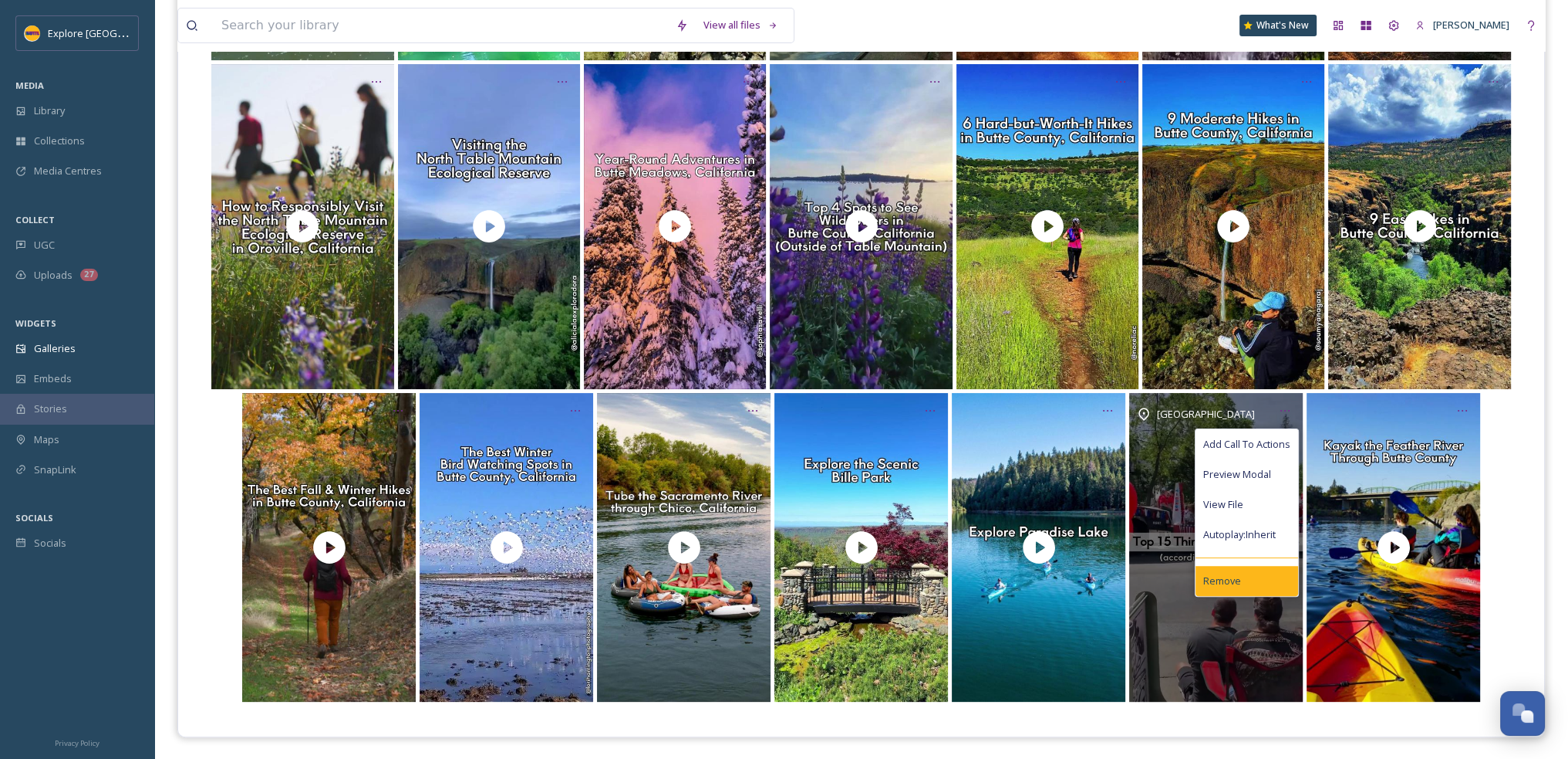
click at [1252, 584] on div "Remove" at bounding box center [1247, 581] width 103 height 30
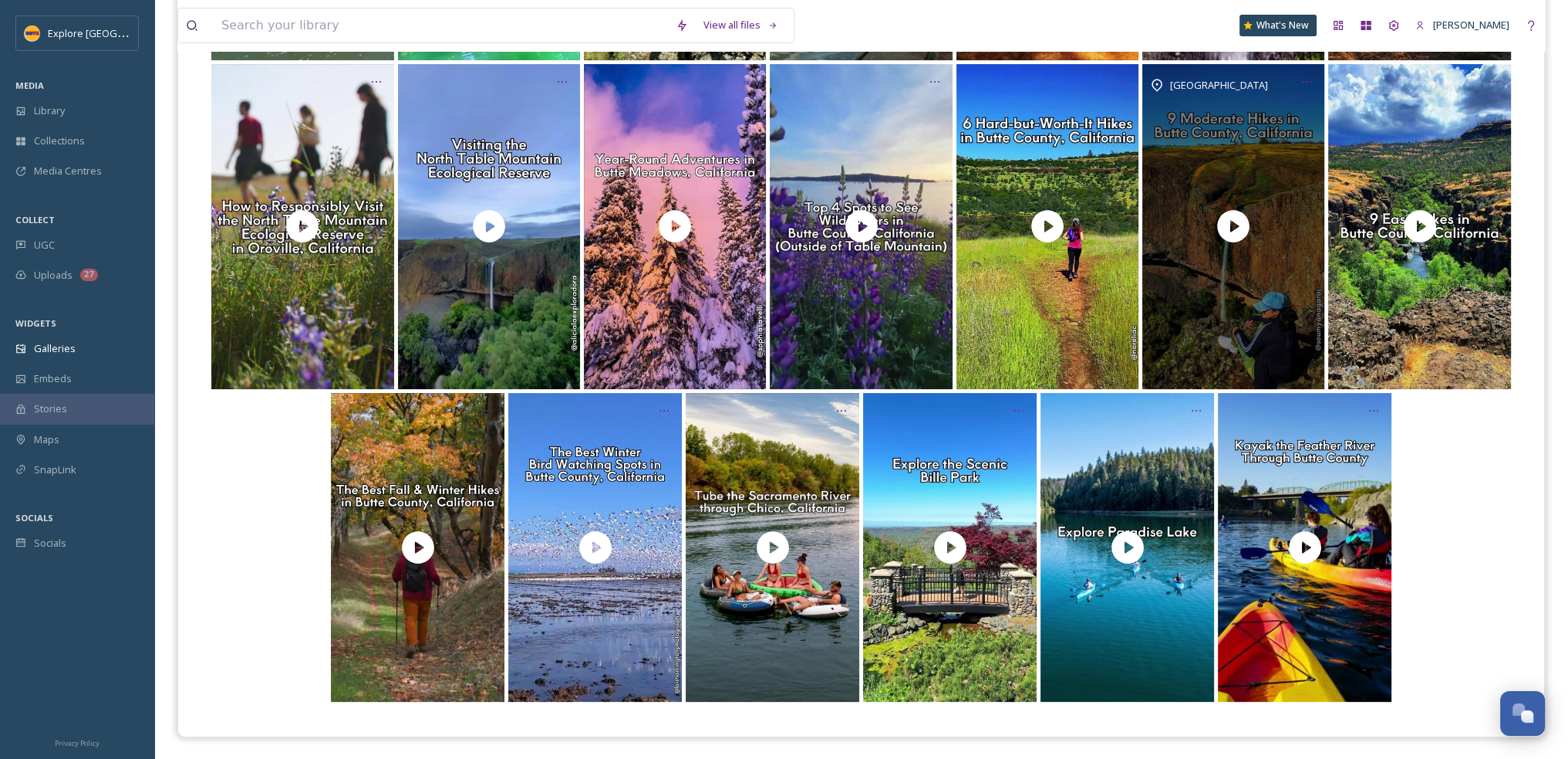
scroll to position [0, 0]
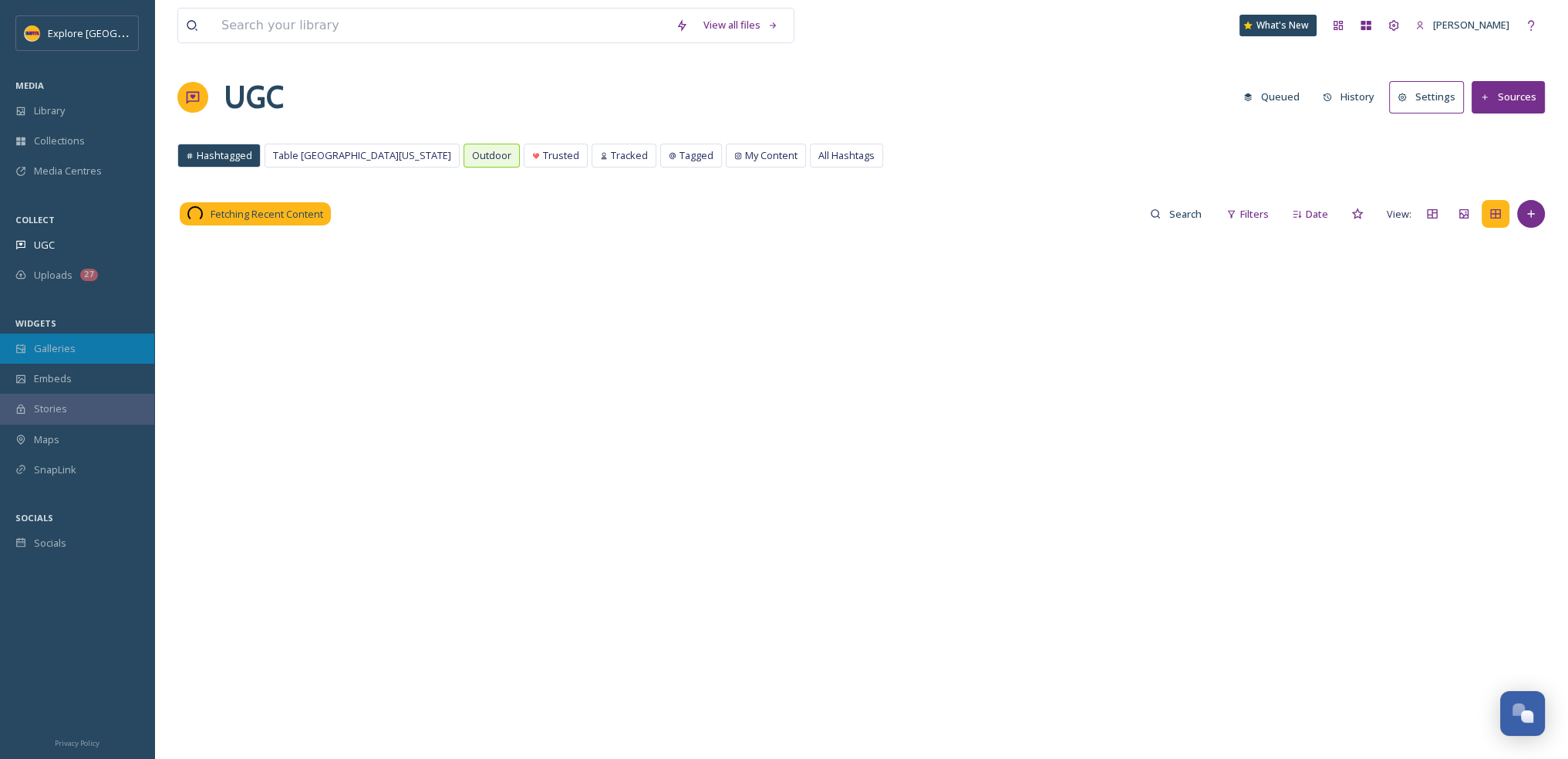
click at [68, 350] on span "Galleries" at bounding box center [54, 348] width 42 height 15
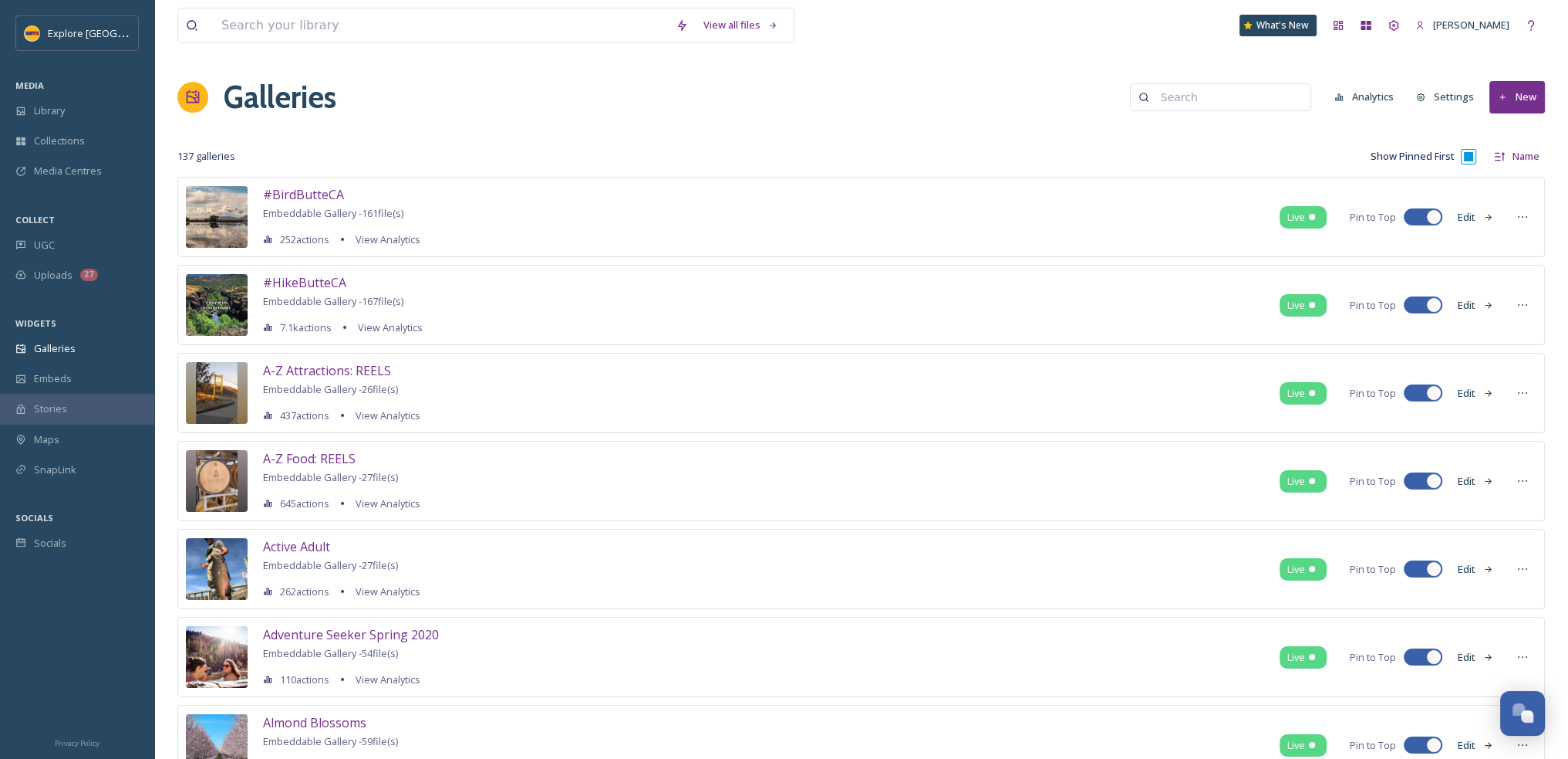
click at [1200, 93] on input at bounding box center [1228, 97] width 149 height 31
type input "outdoor"
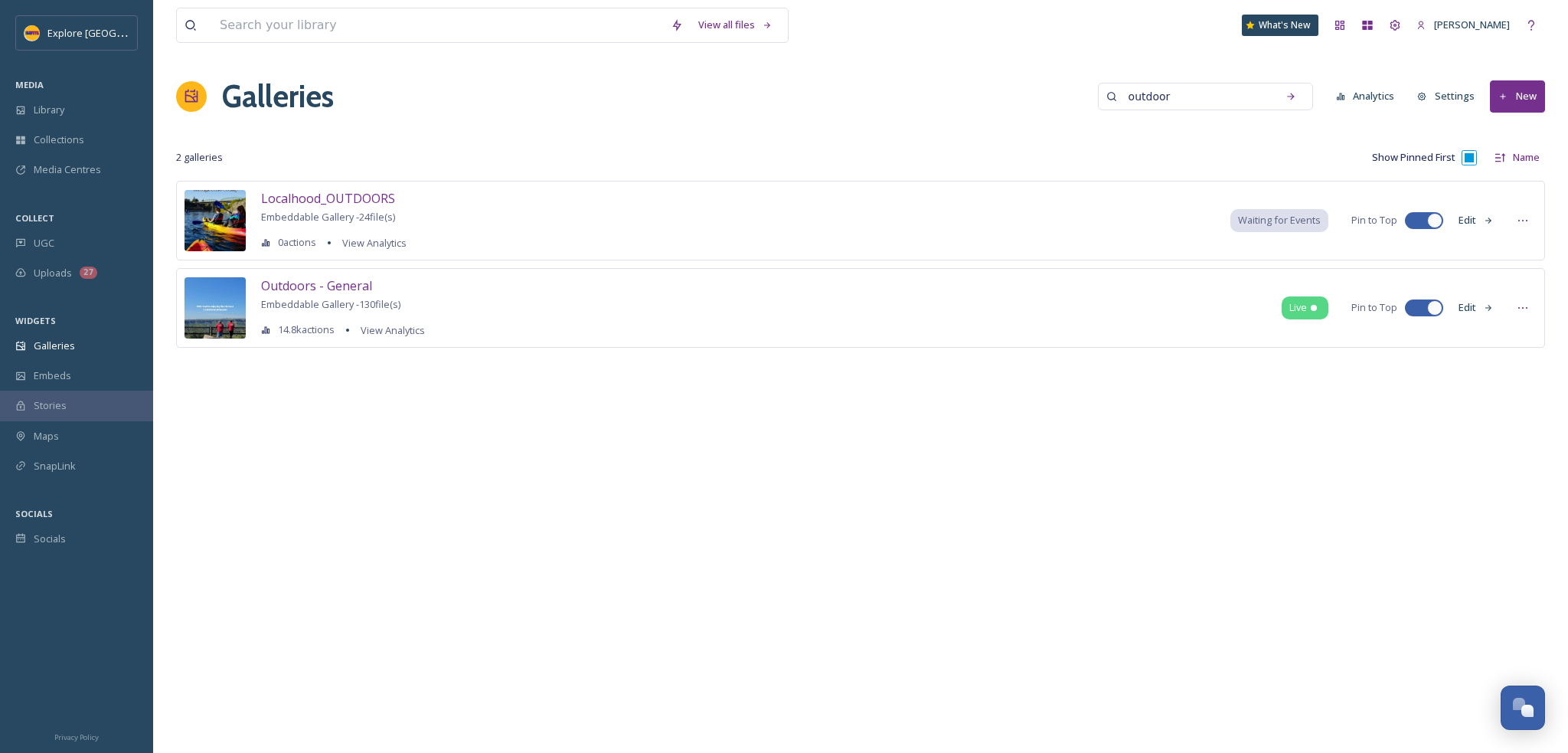
click at [1478, 220] on button "Edit" at bounding box center [1476, 220] width 50 height 29
